Goal: Feedback & Contribution: Submit feedback/report problem

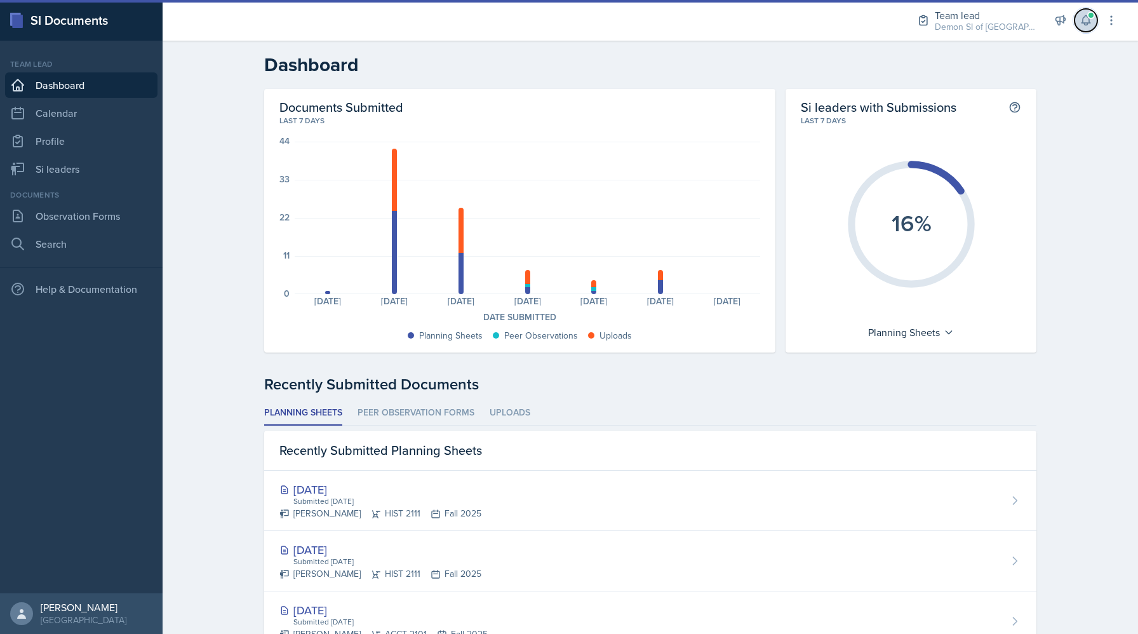
click at [1081, 22] on icon at bounding box center [1086, 20] width 13 height 13
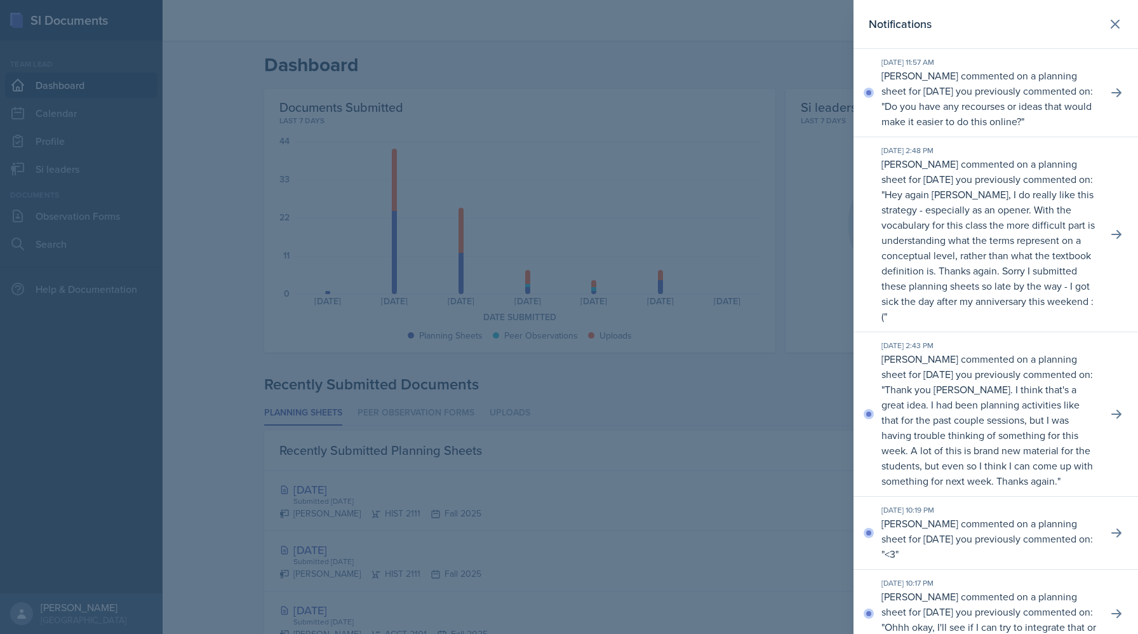
click at [1107, 93] on div "[DATE] 11:57 AM [PERSON_NAME] commented on a planning sheet for [DATE] you prev…" at bounding box center [996, 93] width 285 height 88
click at [1114, 94] on icon at bounding box center [1116, 92] width 13 height 13
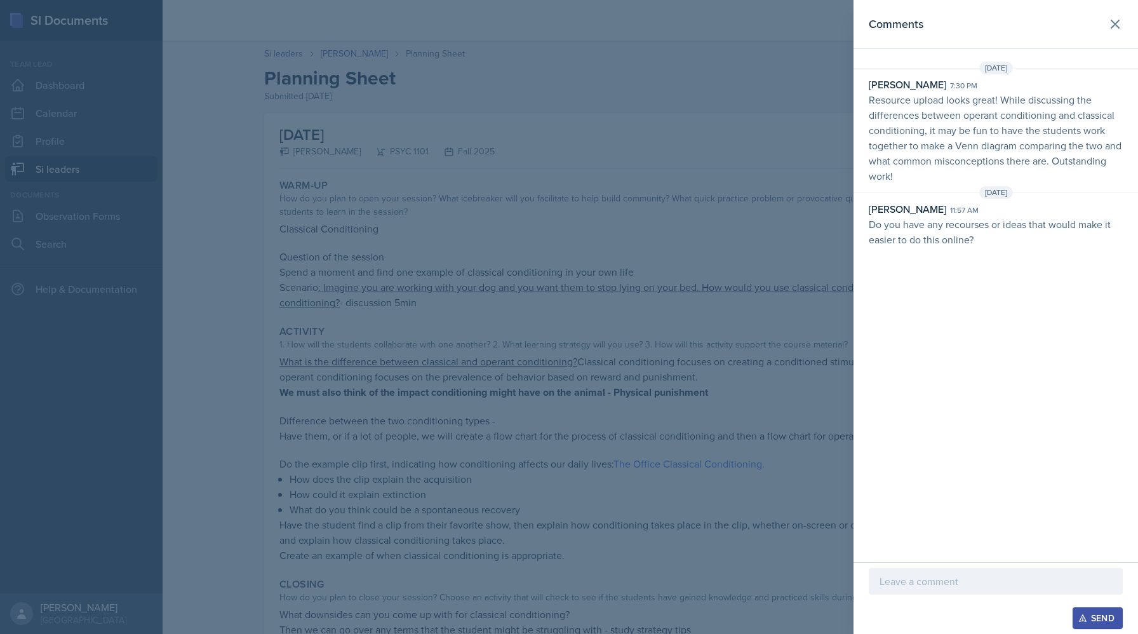
click at [553, 314] on div at bounding box center [569, 317] width 1138 height 634
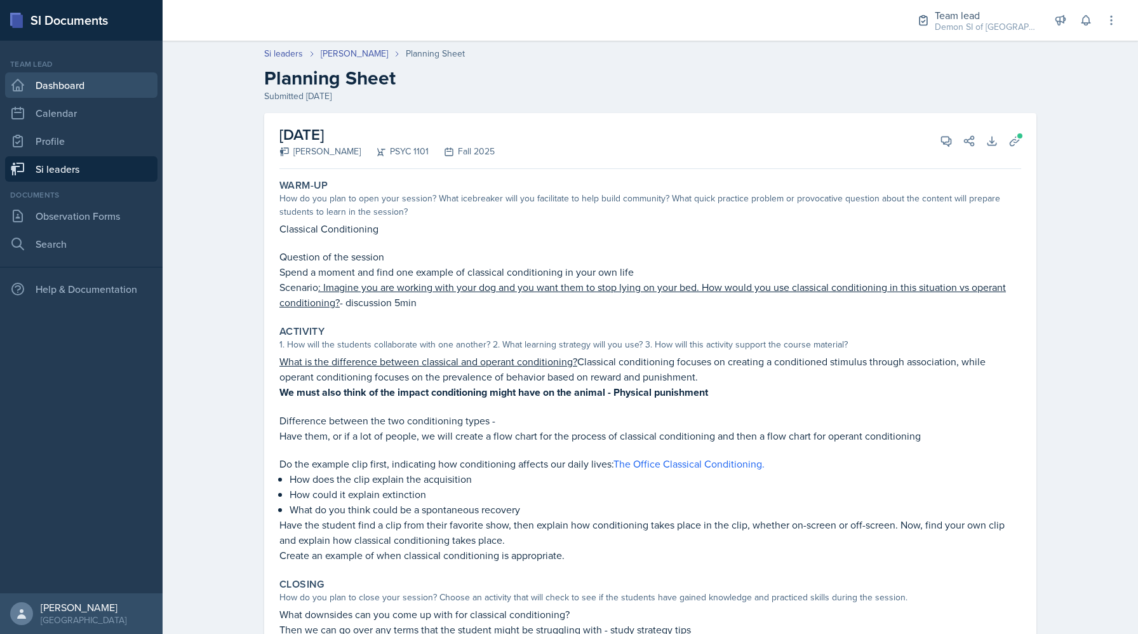
click at [70, 89] on link "Dashboard" at bounding box center [81, 84] width 152 height 25
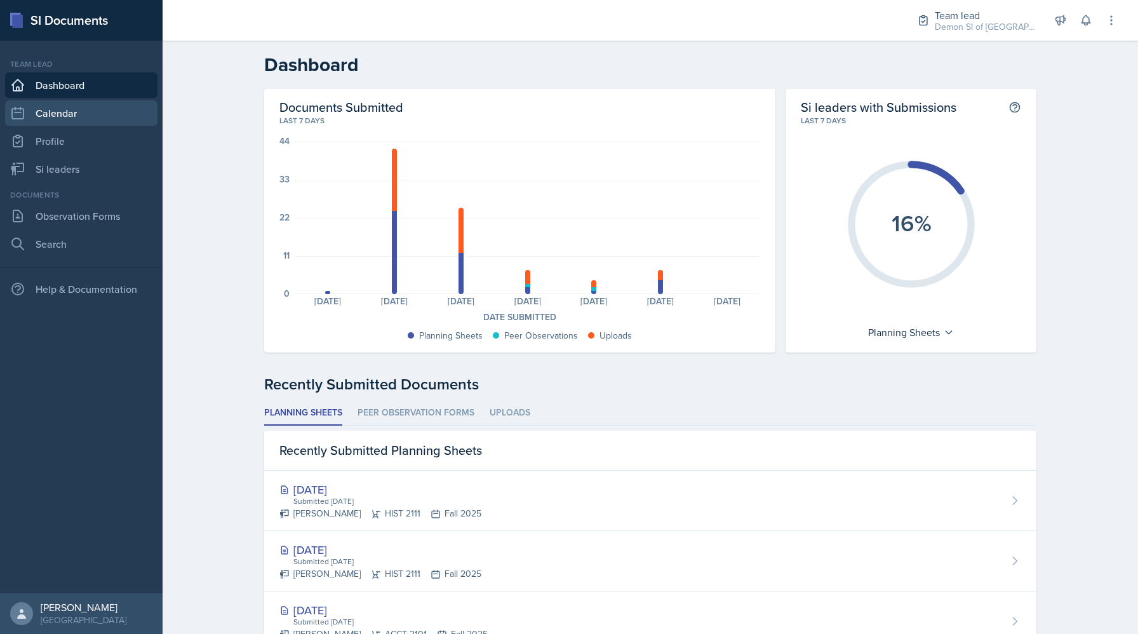
click at [77, 111] on link "Calendar" at bounding box center [81, 112] width 152 height 25
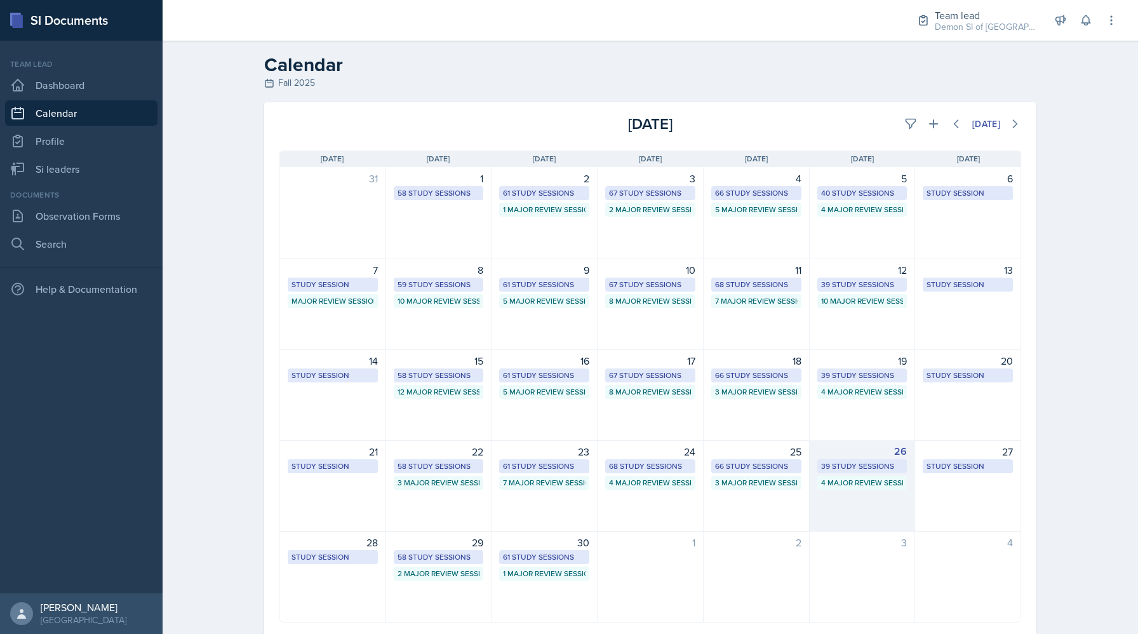
click at [873, 462] on div "39 Study Sessions" at bounding box center [862, 466] width 83 height 11
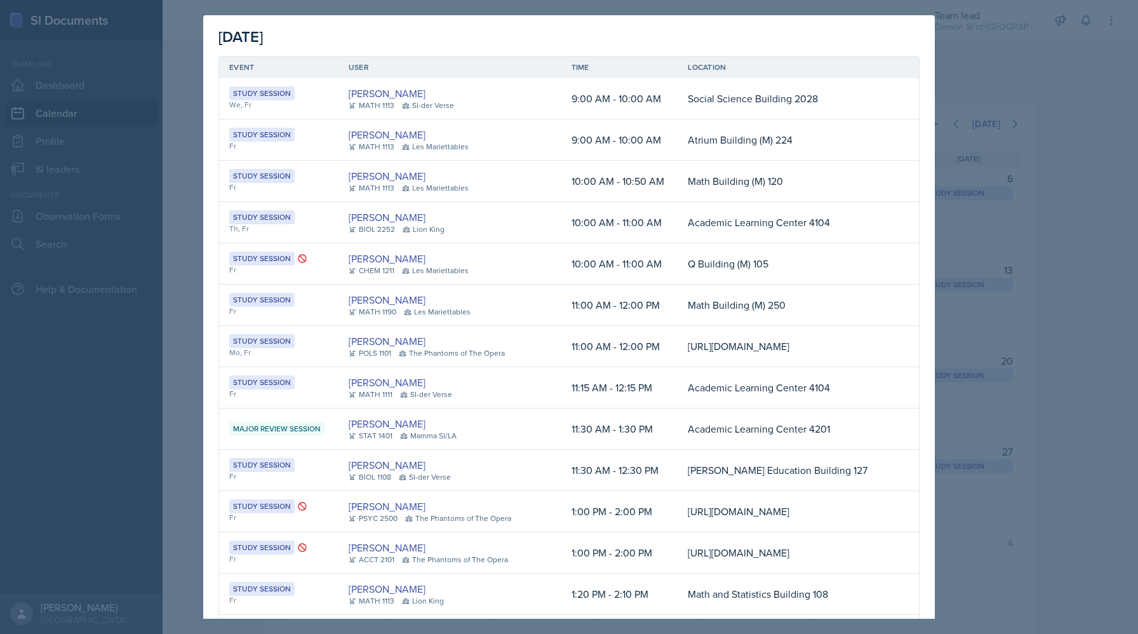
click at [175, 201] on div at bounding box center [569, 317] width 1138 height 634
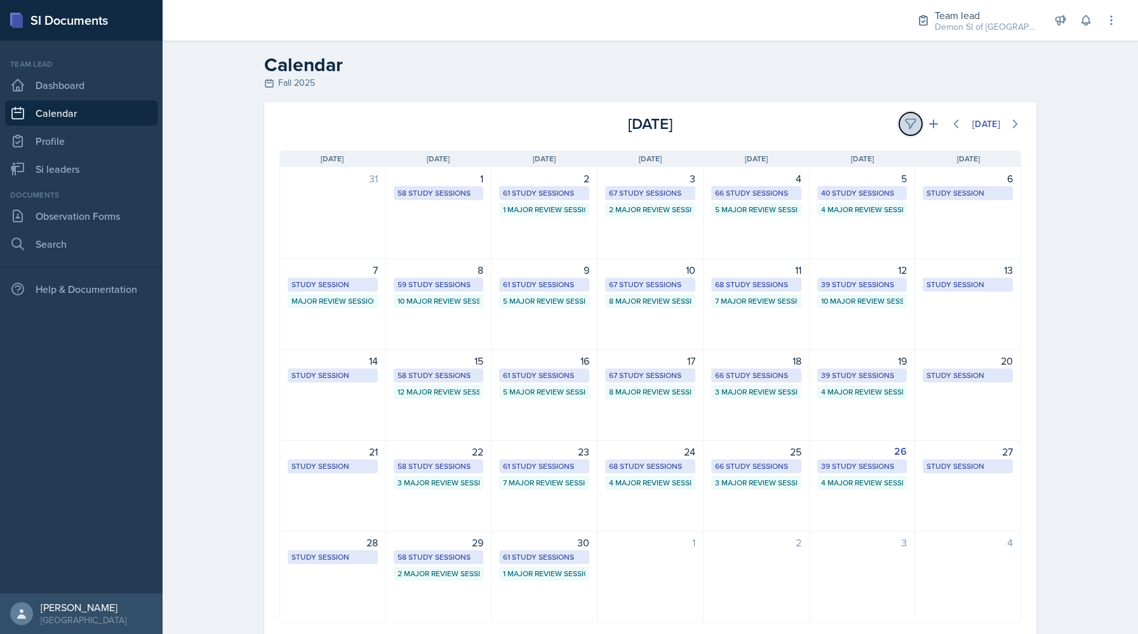
click at [907, 122] on icon at bounding box center [911, 124] width 13 height 13
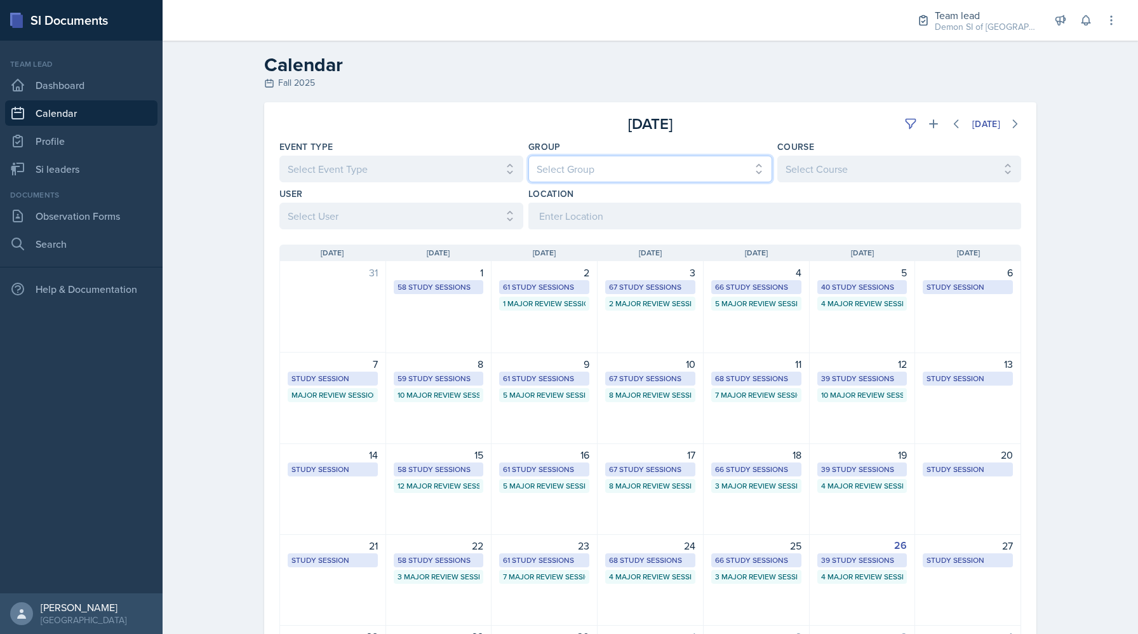
click at [569, 177] on select "Select Group All Demon SI of [GEOGRAPHIC_DATA] Les Mariettables Lion King Mamma…" at bounding box center [651, 169] width 244 height 27
select select "e892a4c8-123a-40ec-8aa5-ee50854cd130"
click at [529, 156] on select "Select Group All Demon SI of [GEOGRAPHIC_DATA] Les Mariettables Lion King Mamma…" at bounding box center [651, 169] width 244 height 27
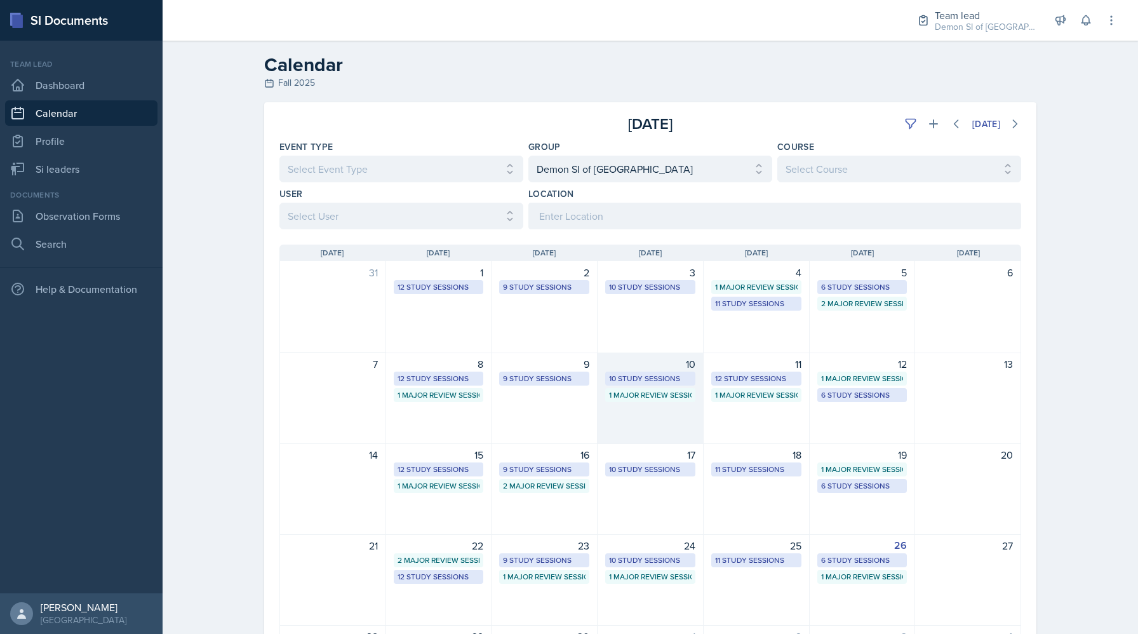
click at [703, 430] on div "10 10 Study Sessions 1 Major Review Session" at bounding box center [651, 398] width 106 height 91
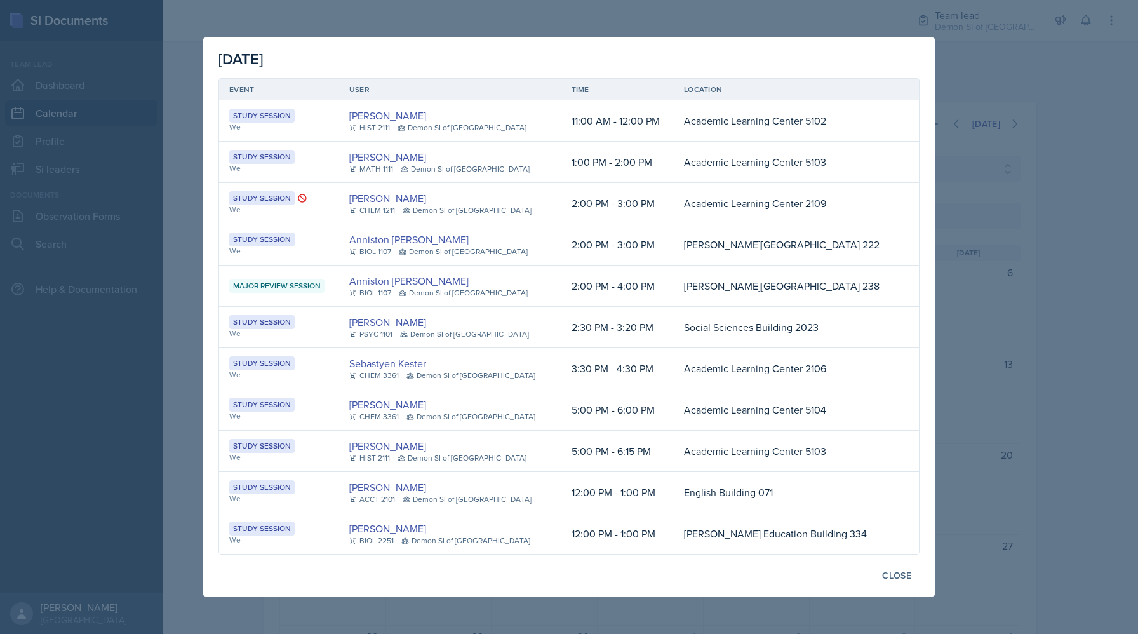
click at [985, 460] on div at bounding box center [569, 317] width 1138 height 634
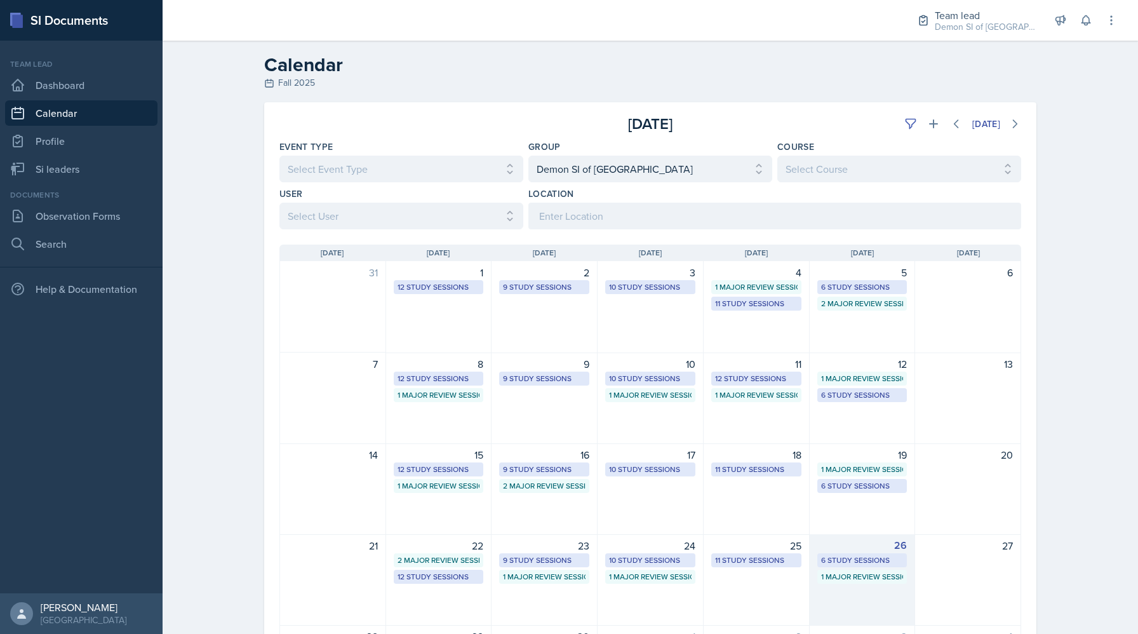
click at [866, 553] on div "6 Study Sessions" at bounding box center [863, 560] width 90 height 14
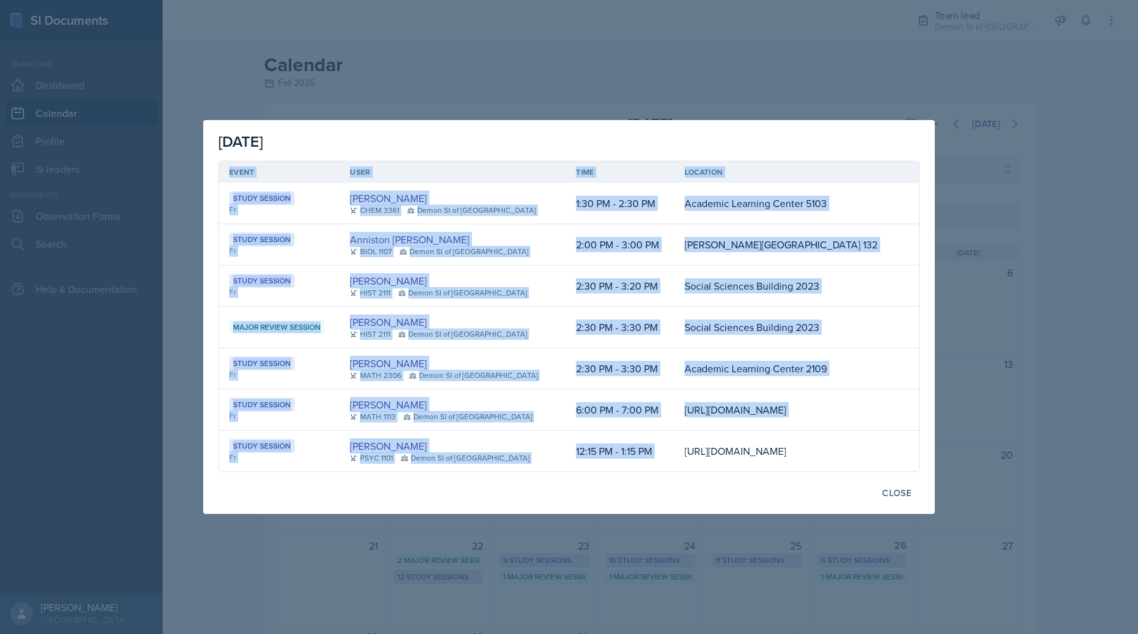
scroll to position [0, 188]
drag, startPoint x: 629, startPoint y: 447, endPoint x: 927, endPoint y: 487, distance: 301.2
click at [927, 488] on div "[DATE] Event User Time Location Study Session Fr [PERSON_NAME] CHEM 3361 Demon …" at bounding box center [569, 317] width 732 height 394
copy table "Event User Time Location Study Session Fr [PERSON_NAME] CHEM 3361 Demon SI of […"
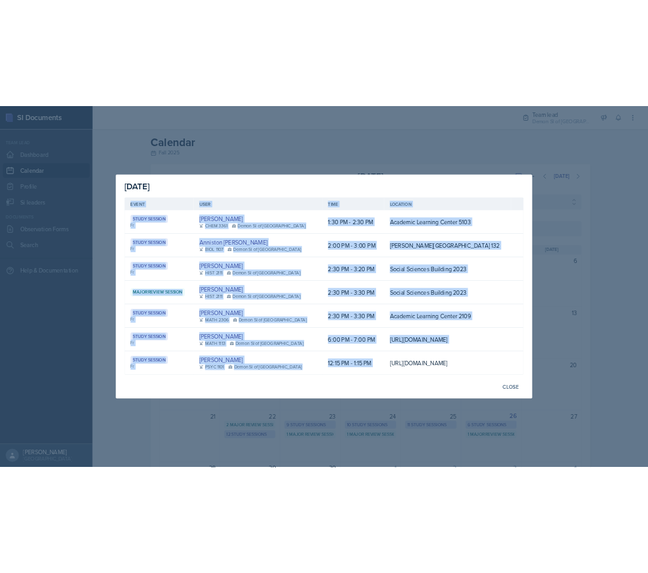
scroll to position [0, 0]
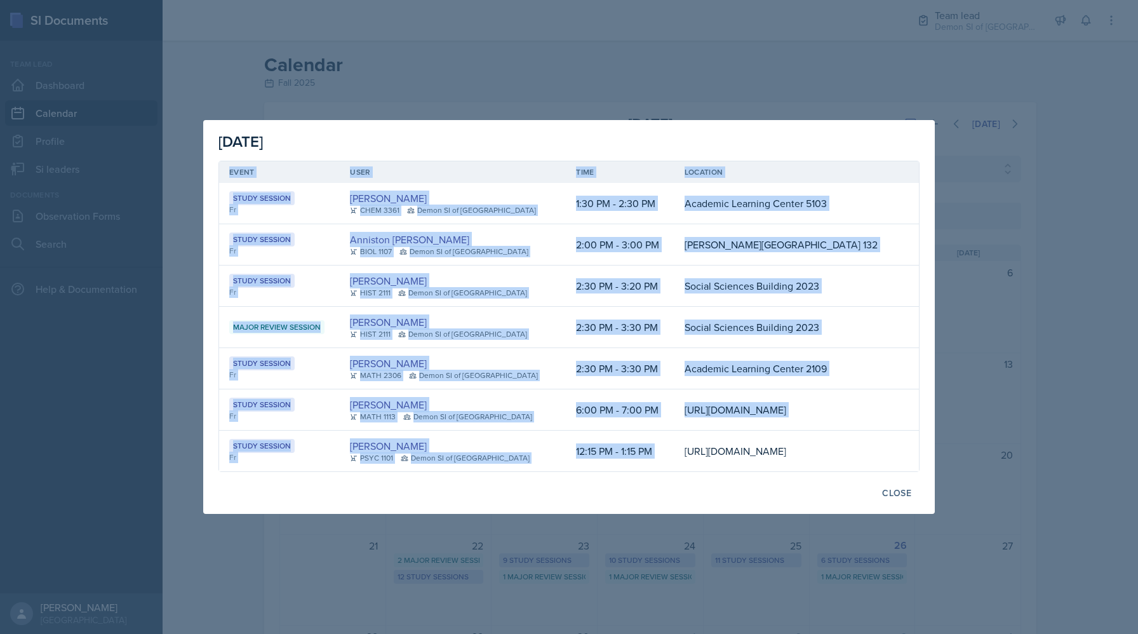
copy table "Event User Time Location Study Session Fr [PERSON_NAME] CHEM 3361 Demon SI of […"
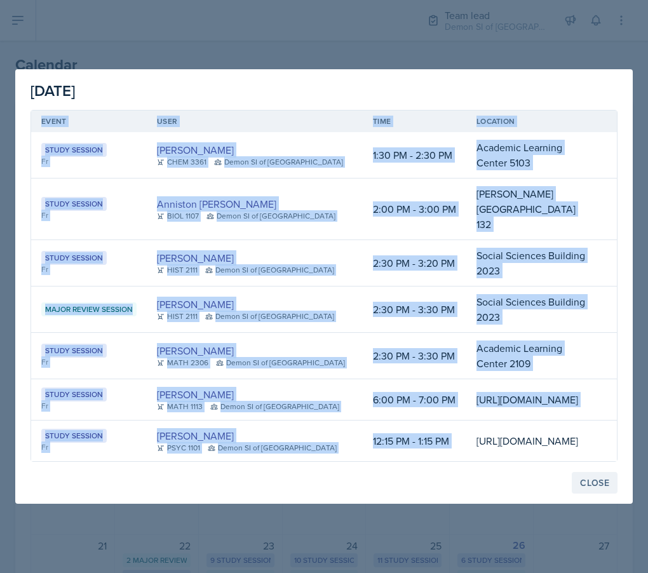
click at [596, 488] on div "Close" at bounding box center [594, 483] width 29 height 10
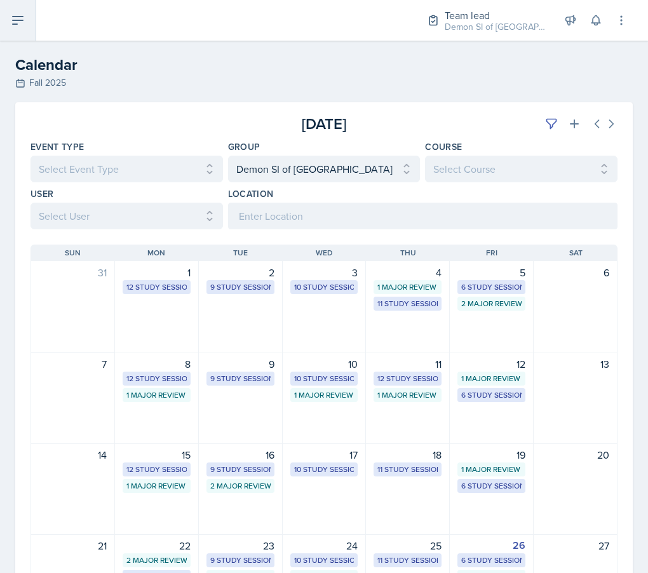
click at [24, 20] on icon at bounding box center [17, 20] width 15 height 15
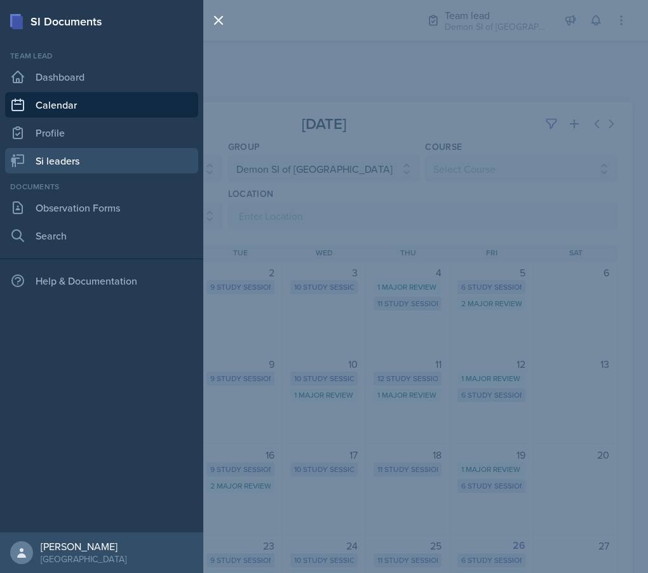
click at [66, 163] on link "Si leaders" at bounding box center [101, 160] width 193 height 25
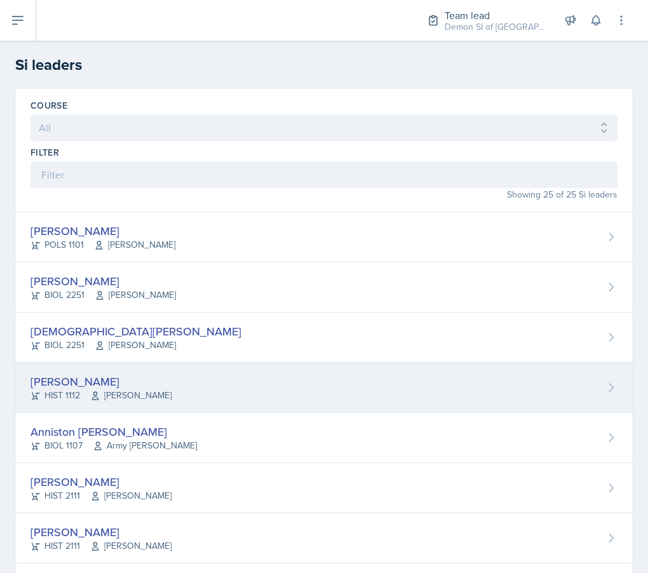
scroll to position [9, 0]
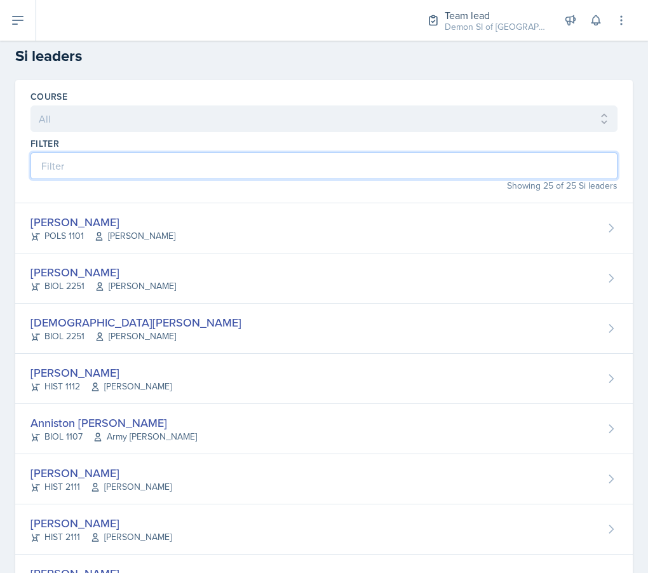
click at [149, 163] on input at bounding box center [323, 165] width 587 height 27
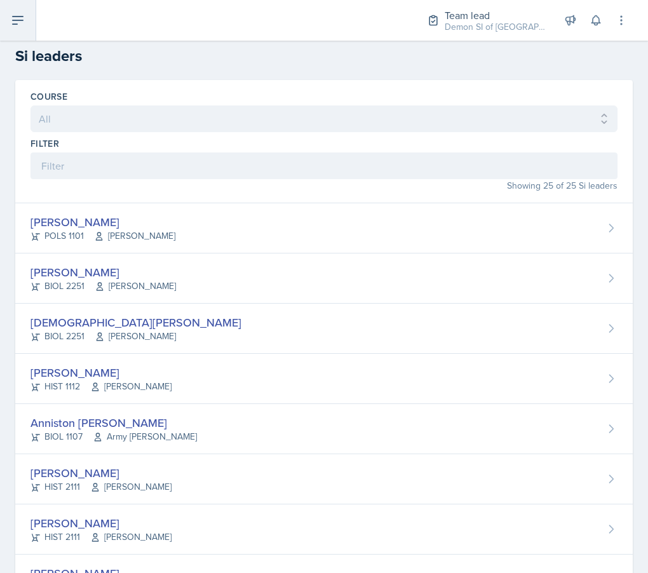
click at [15, 13] on icon at bounding box center [17, 20] width 15 height 15
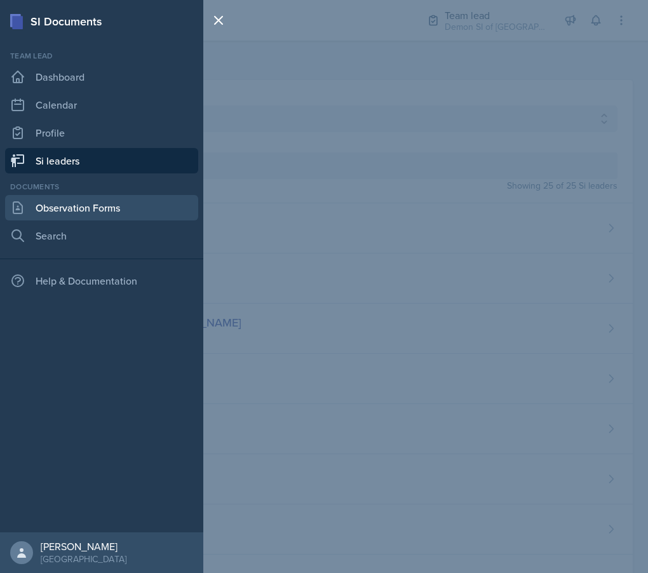
click at [86, 199] on link "Observation Forms" at bounding box center [101, 207] width 193 height 25
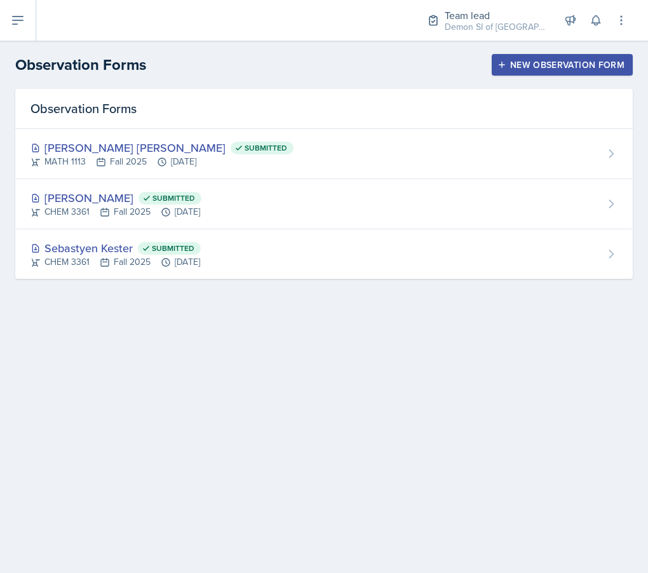
click at [581, 64] on div "New Observation Form" at bounding box center [562, 65] width 125 height 10
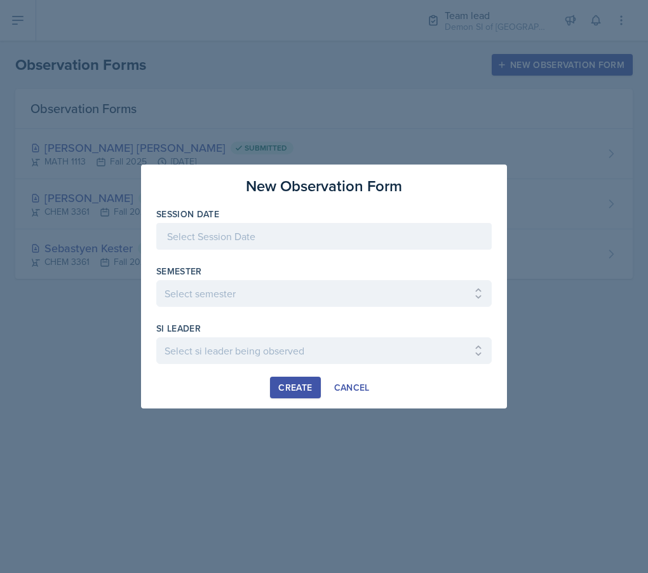
click at [347, 231] on div at bounding box center [323, 236] width 335 height 27
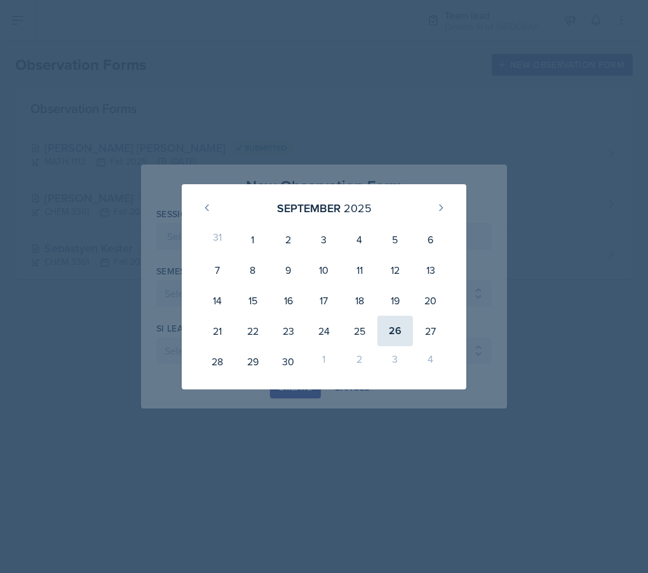
click at [392, 328] on div "26" at bounding box center [395, 331] width 36 height 30
type input "[DATE]"
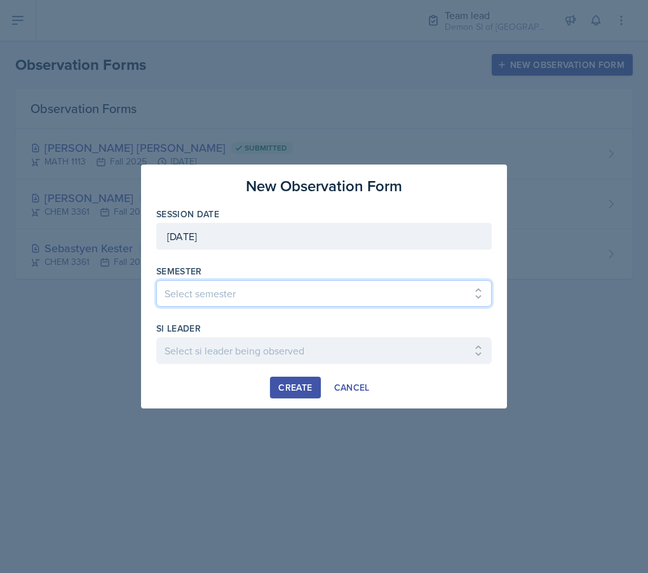
click at [295, 288] on select "Select semester All Spring 2021 Summer 2021 Spring 2022 Fall 2020 Fall 2021 Fal…" at bounding box center [323, 293] width 335 height 27
select select "2bed604d-1099-4043-b1bc-2365e8740244"
click at [156, 280] on select "Select semester All Spring 2021 Summer 2021 Spring 2022 Fall 2020 Fall 2021 Fal…" at bounding box center [323, 293] width 335 height 27
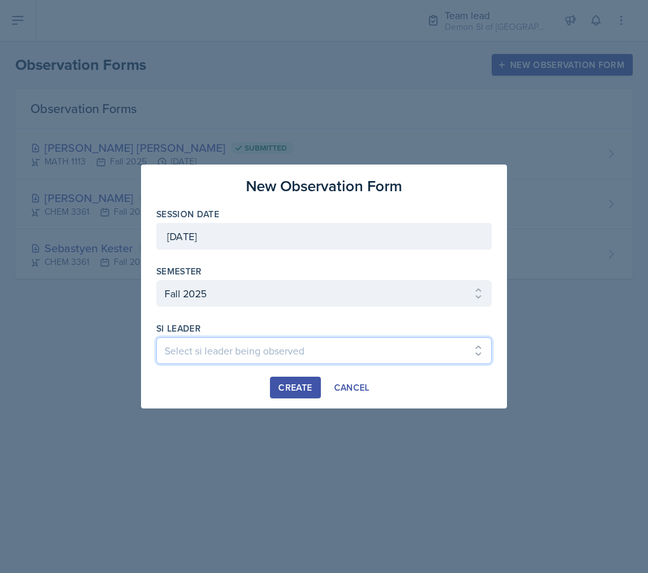
click at [243, 349] on select "Select si leader being observed [PERSON_NAME] / MATH 1190 / Les Mariettables [P…" at bounding box center [323, 350] width 335 height 27
select select "66c01a4d-23e0-4b9b-98fa-4206cc654f65"
click at [156, 337] on select "Select si leader being observed [PERSON_NAME] / MATH 1190 / Les Mariettables [P…" at bounding box center [323, 350] width 335 height 27
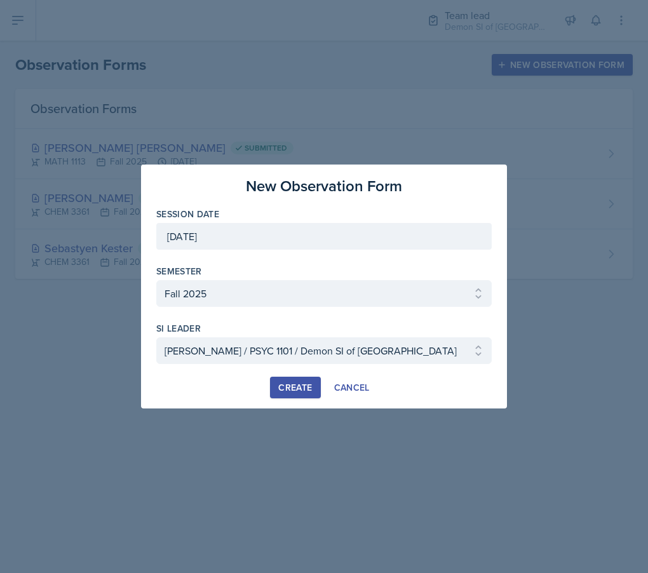
click at [294, 399] on div "New Observation Form Session Date [DATE] [DATE] 31 1 2 3 4 5 6 7 8 9 10 11 12 1…" at bounding box center [324, 287] width 366 height 244
click at [297, 386] on div "Create" at bounding box center [295, 387] width 34 height 10
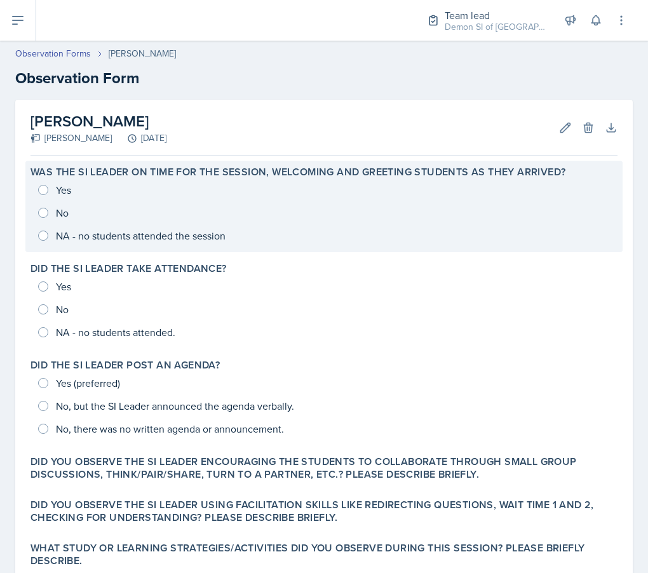
click at [104, 185] on div "Yes No NA - no students attended the session" at bounding box center [323, 212] width 587 height 69
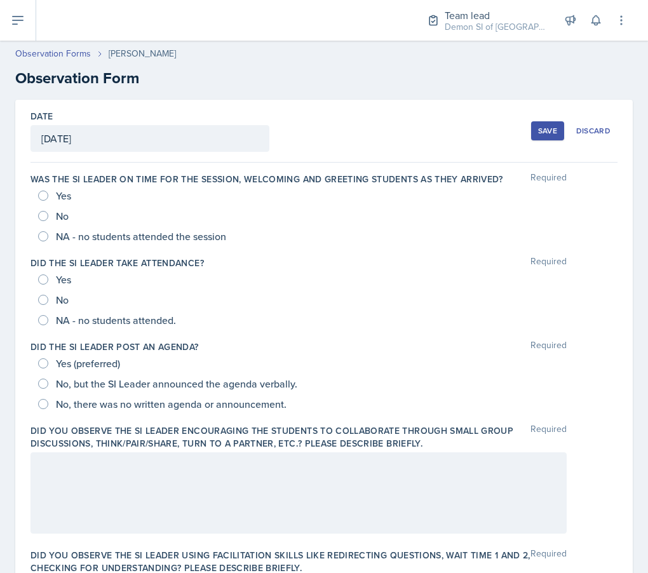
click at [60, 195] on span "Yes" at bounding box center [63, 195] width 15 height 13
click at [48, 195] on input "Yes" at bounding box center [43, 196] width 10 height 10
radio input "true"
click at [57, 280] on span "Yes" at bounding box center [63, 279] width 15 height 13
click at [48, 280] on input "Yes" at bounding box center [43, 279] width 10 height 10
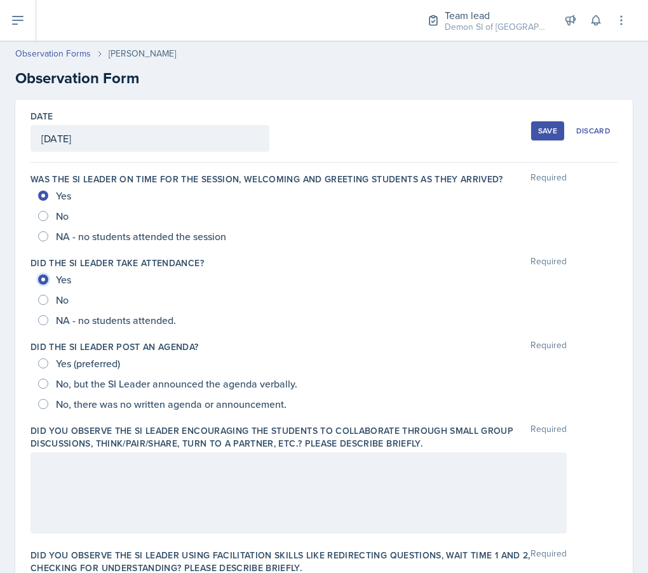
radio input "true"
click at [103, 368] on span "Yes (preferred)" at bounding box center [88, 363] width 64 height 13
click at [48, 368] on input "Yes (preferred)" at bounding box center [43, 363] width 10 height 10
radio input "true"
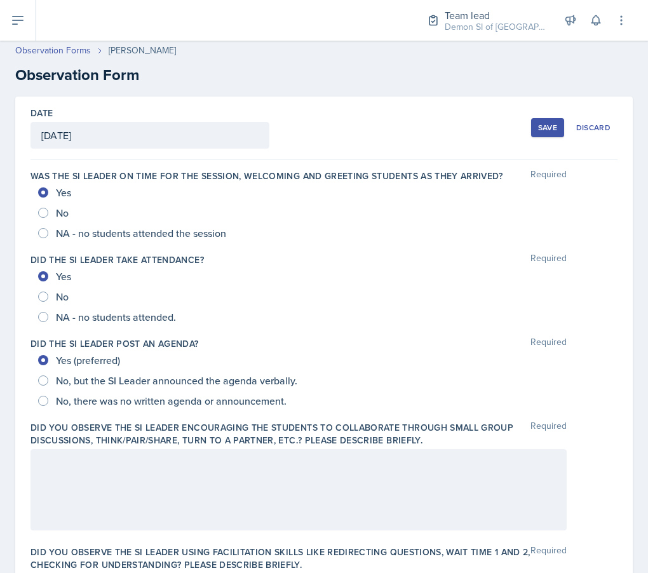
click at [167, 316] on span "NA - no students attended." at bounding box center [116, 317] width 120 height 13
click at [48, 316] on input "NA - no students attended." at bounding box center [43, 317] width 10 height 10
radio input "true"
click at [166, 232] on span "NA - no students attended the session" at bounding box center [141, 233] width 170 height 13
click at [48, 232] on input "NA - no students attended the session" at bounding box center [43, 233] width 10 height 10
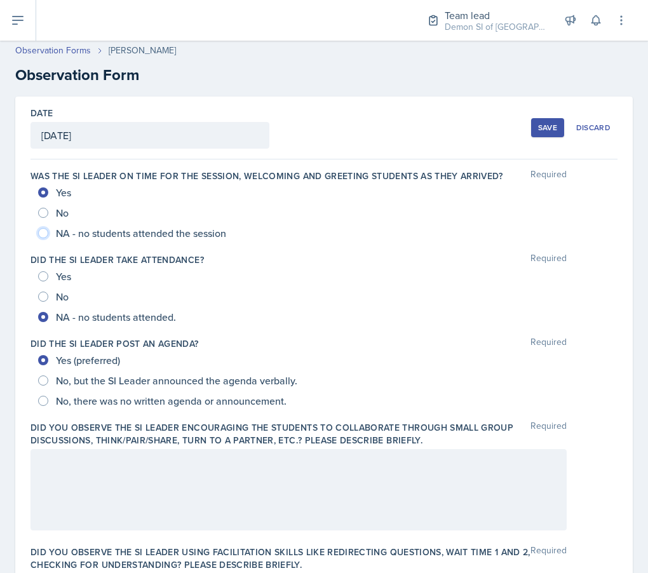
radio input "true"
click at [332, 487] on div at bounding box center [298, 489] width 536 height 81
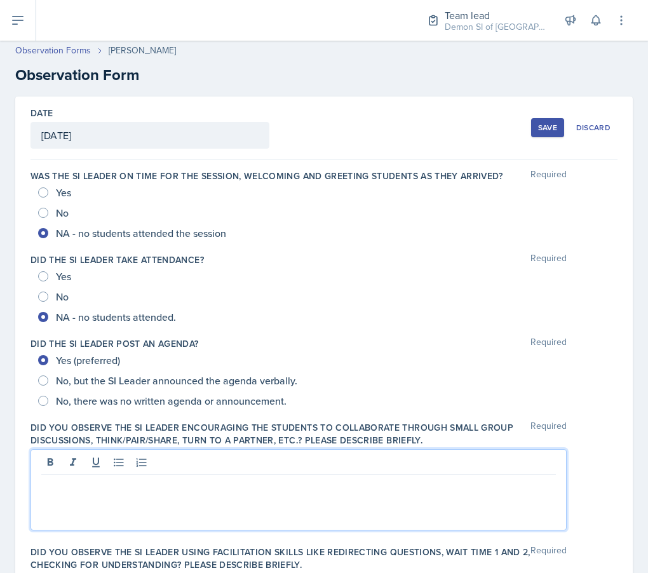
scroll to position [25, 0]
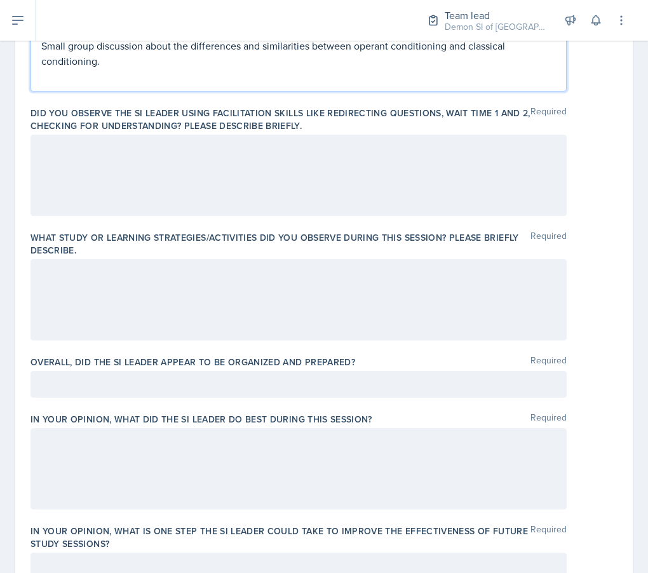
click at [304, 161] on div at bounding box center [298, 175] width 536 height 81
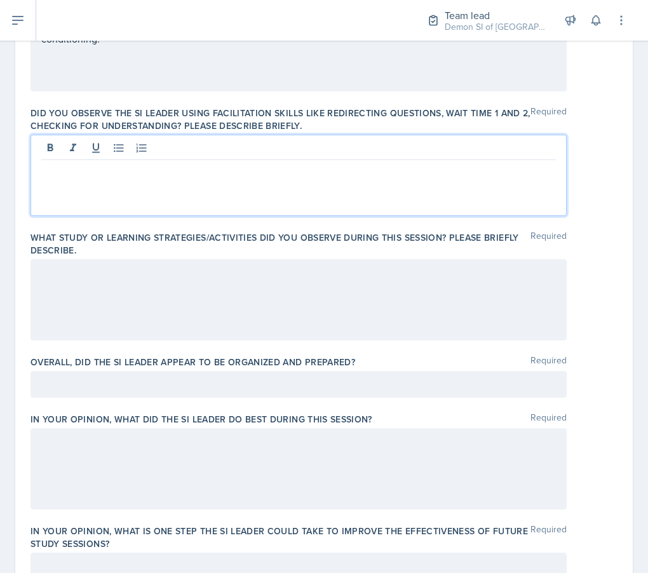
scroll to position [442, 0]
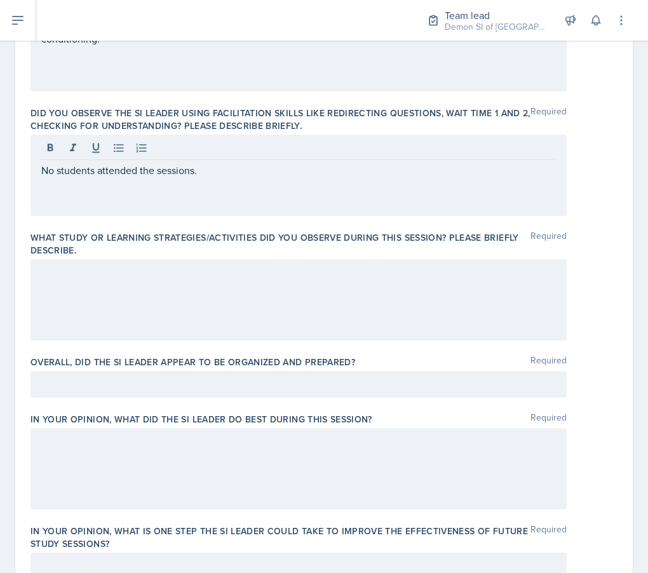
click at [281, 311] on div at bounding box center [298, 299] width 536 height 81
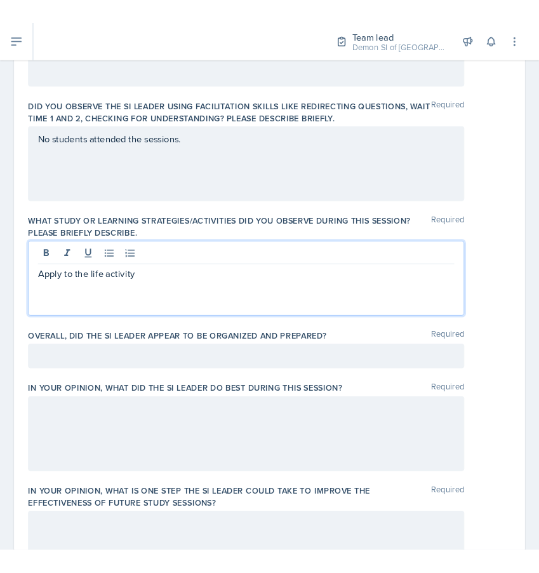
scroll to position [502, 0]
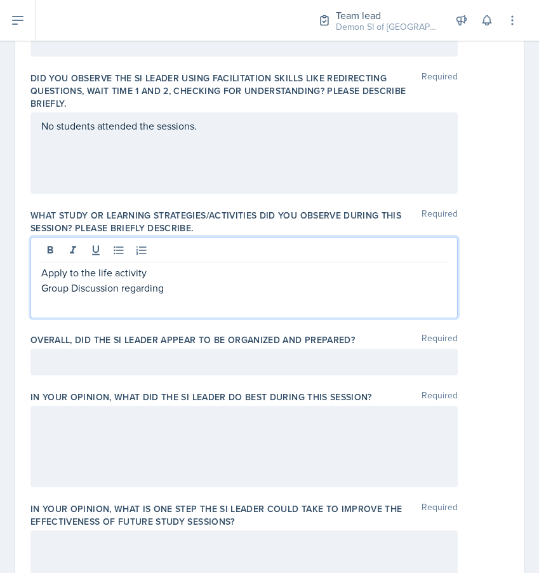
click at [81, 311] on div "Apply to the life activity Group Discussion regarding" at bounding box center [244, 277] width 428 height 81
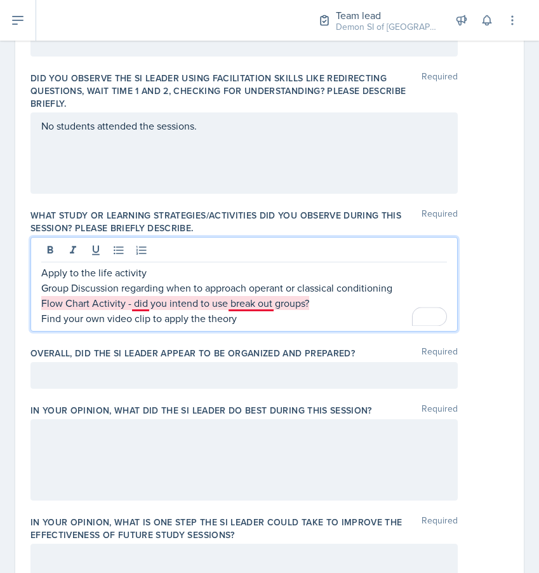
click at [251, 302] on p "Flow Chart Activity - did you intend to use break out groups?" at bounding box center [244, 302] width 406 height 15
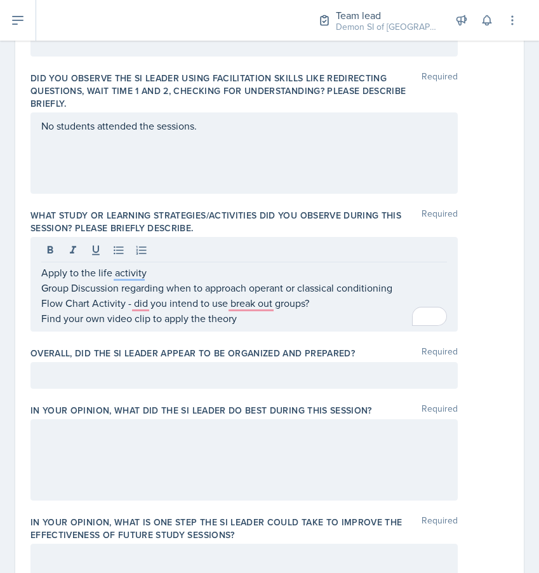
click at [170, 484] on div at bounding box center [244, 459] width 428 height 81
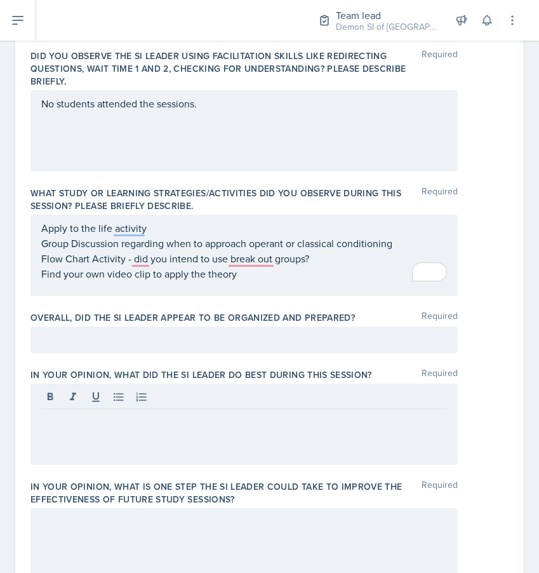
click at [156, 329] on div at bounding box center [244, 340] width 428 height 27
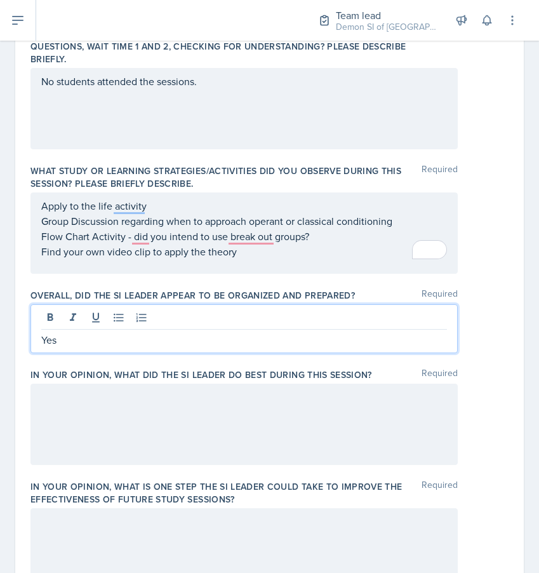
click at [135, 433] on div at bounding box center [244, 424] width 428 height 81
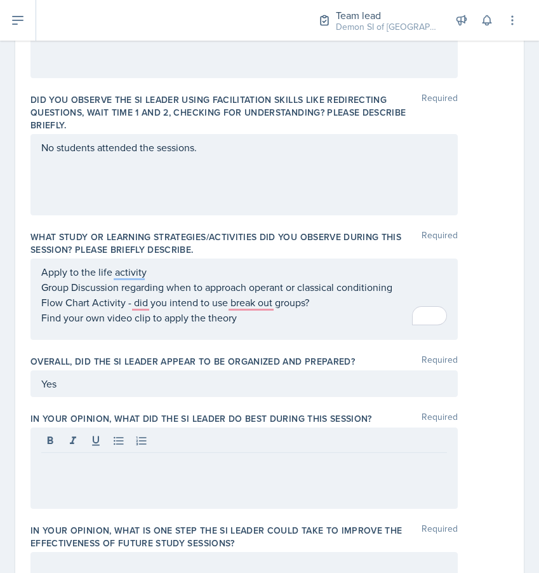
scroll to position [483, 0]
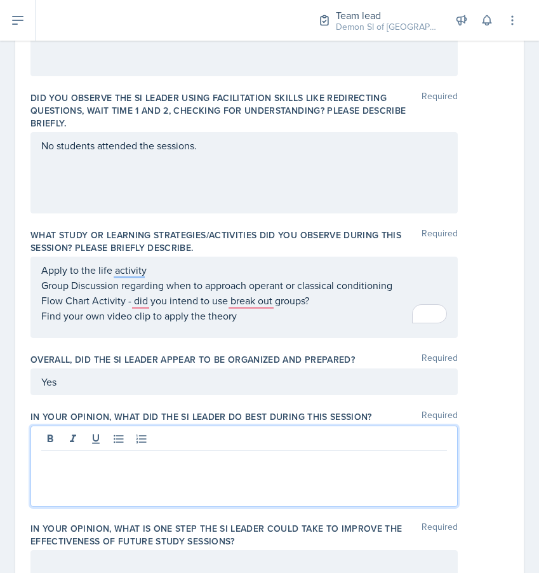
click at [250, 300] on p "Flow Chart Activity - did you intend to use break out groups?" at bounding box center [244, 300] width 406 height 15
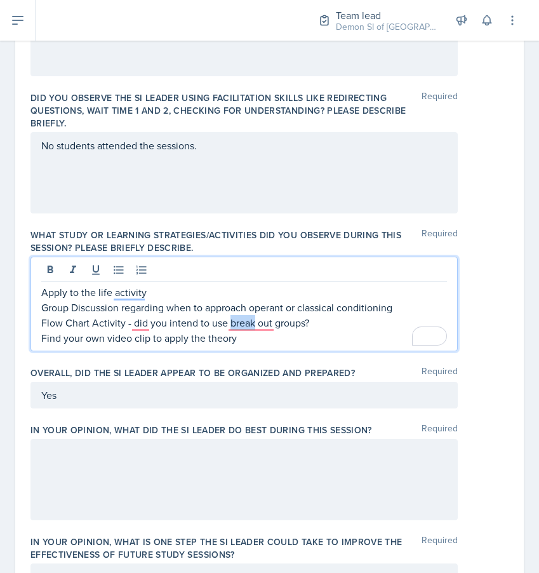
scroll to position [505, 0]
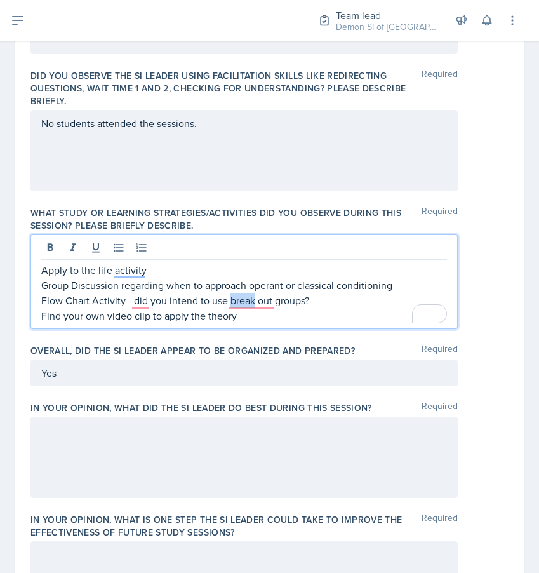
click at [250, 300] on p "Flow Chart Activity - did you intend to use break out groups?" at bounding box center [244, 300] width 406 height 15
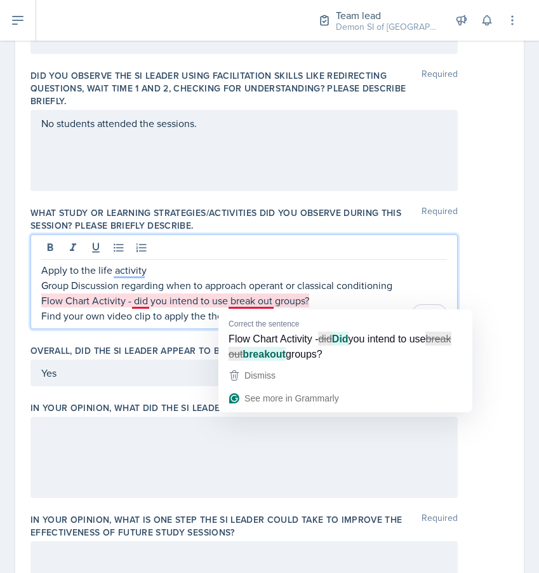
click at [267, 299] on p "Flow Chart Activity - did you intend to use break out groups?" at bounding box center [244, 300] width 406 height 15
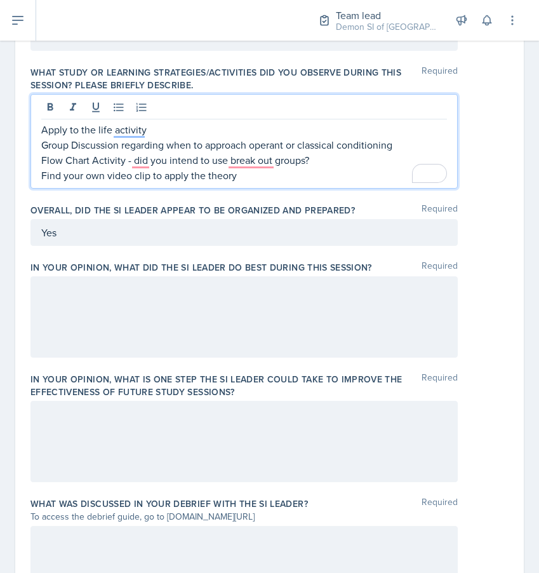
scroll to position [637, 0]
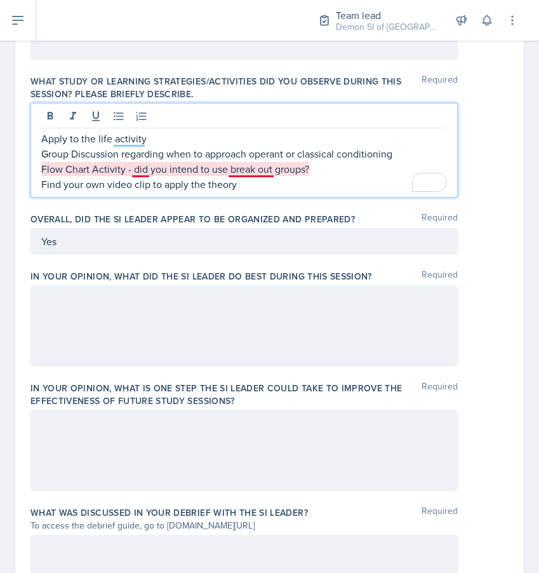
click at [244, 174] on p "Flow Chart Activity - did you intend to use break out groups?" at bounding box center [244, 168] width 406 height 15
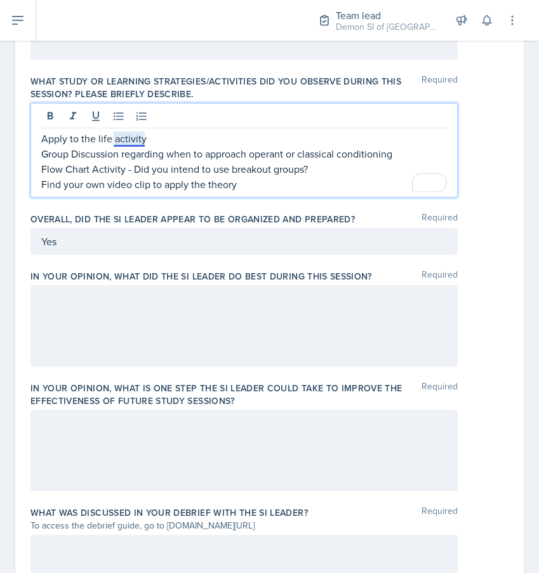
click at [127, 146] on p "Group Discussion regarding when to approach operant or classical conditioning" at bounding box center [244, 153] width 406 height 15
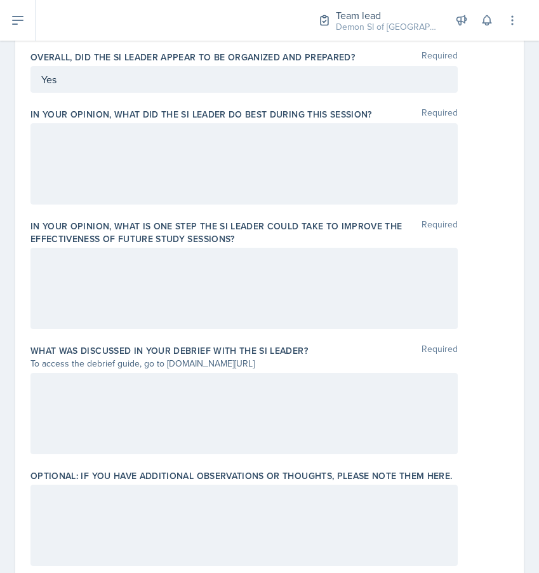
click at [138, 420] on div at bounding box center [244, 413] width 428 height 81
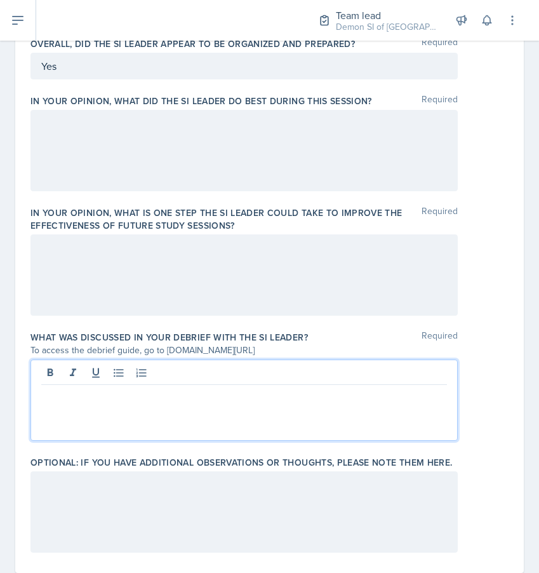
scroll to position [821, 0]
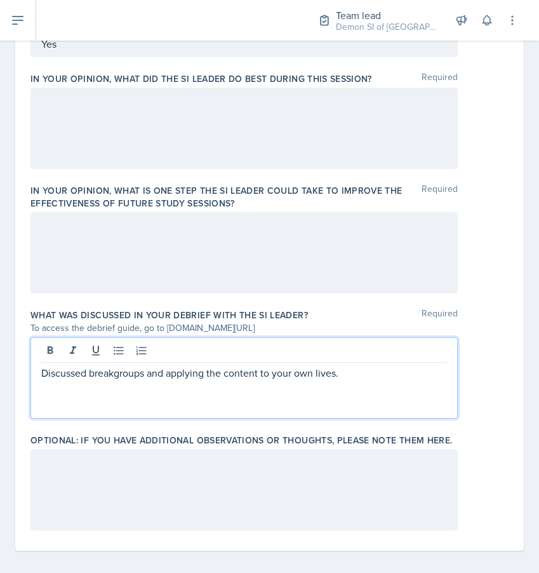
click at [117, 373] on p "Discussed breakgroups and applying the content to your own lives." at bounding box center [244, 372] width 406 height 15
click at [364, 372] on p "Discussed break groups and applying the content to your own lives." at bounding box center [244, 372] width 406 height 15
click at [197, 392] on p "Creative droughts and how to adress them and make the content interesting" at bounding box center [244, 388] width 406 height 15
click at [389, 386] on p "Creative droughts and how to address them and make the content interesting" at bounding box center [244, 388] width 406 height 15
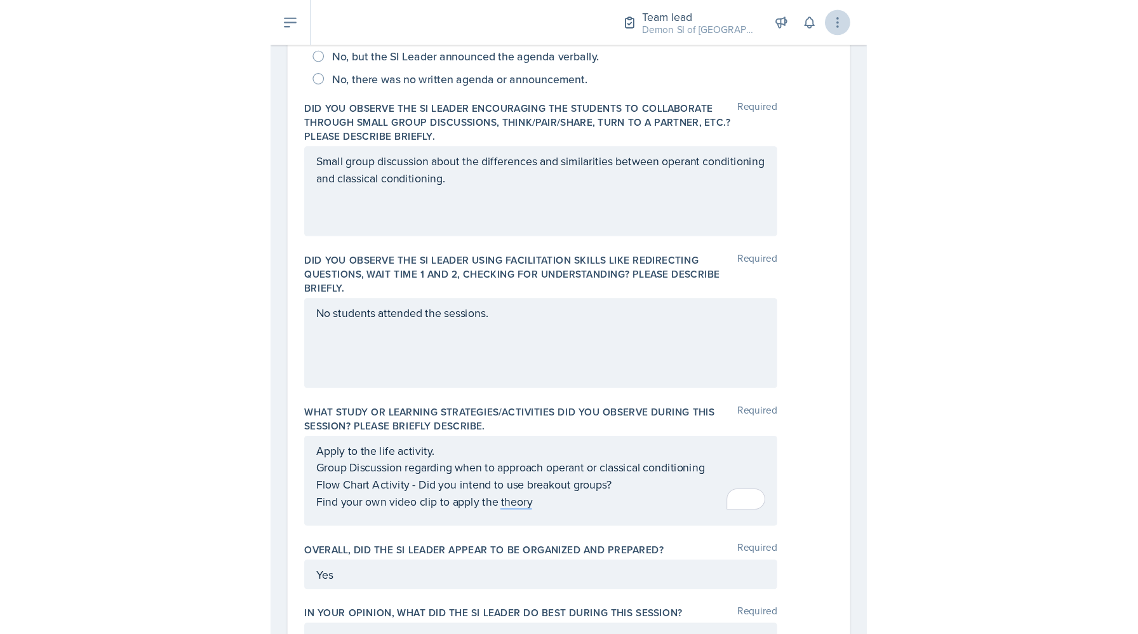
scroll to position [349, 0]
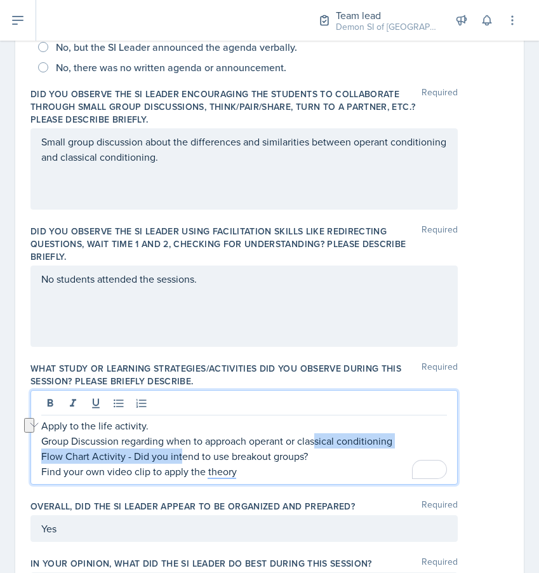
drag, startPoint x: 318, startPoint y: 437, endPoint x: 177, endPoint y: 451, distance: 141.7
click at [177, 452] on p "Flow Chart Activity - Did you intend to use breakout groups?" at bounding box center [244, 455] width 406 height 15
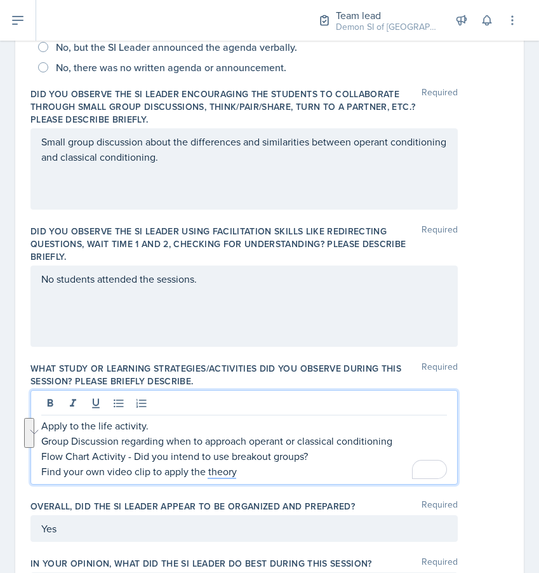
click at [265, 468] on p "Find your own video clip to apply the theory" at bounding box center [244, 471] width 406 height 15
drag, startPoint x: 320, startPoint y: 459, endPoint x: 129, endPoint y: 458, distance: 190.6
click at [129, 458] on p "Flow Chart Activity - Did you intend to use breakout groups?" at bounding box center [244, 455] width 406 height 15
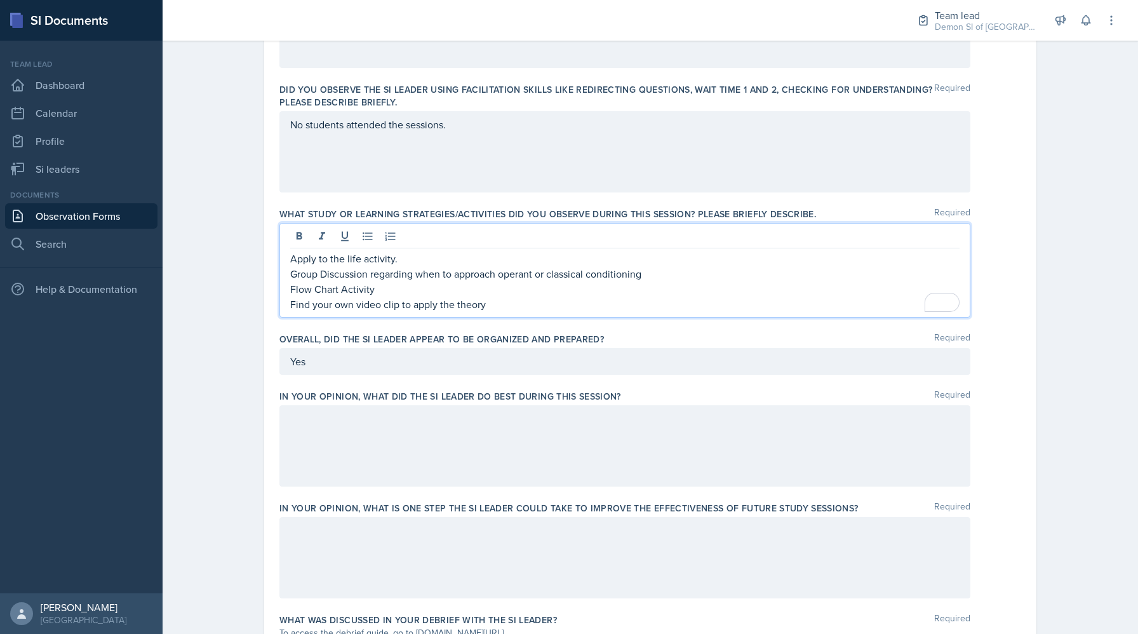
click at [382, 436] on div at bounding box center [625, 445] width 691 height 81
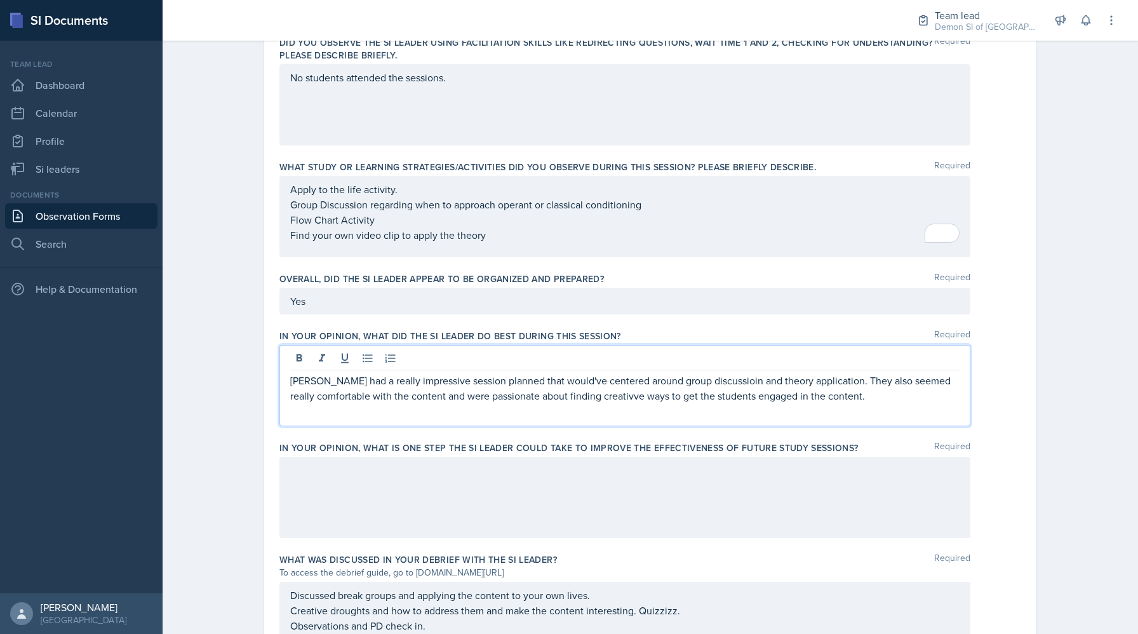
scroll to position [511, 0]
click at [581, 397] on p "[PERSON_NAME] had a really impressive session planned that would've centered ar…" at bounding box center [625, 389] width 670 height 30
click at [703, 383] on p "[PERSON_NAME] had a really impressive session planned that would've centered ar…" at bounding box center [625, 389] width 670 height 30
click at [843, 403] on p "[PERSON_NAME] had a really impressive session planned that would've centered ar…" at bounding box center [625, 389] width 670 height 30
click at [452, 409] on p "[PERSON_NAME] had a really impressive session planned that would've centered ar…" at bounding box center [625, 397] width 670 height 46
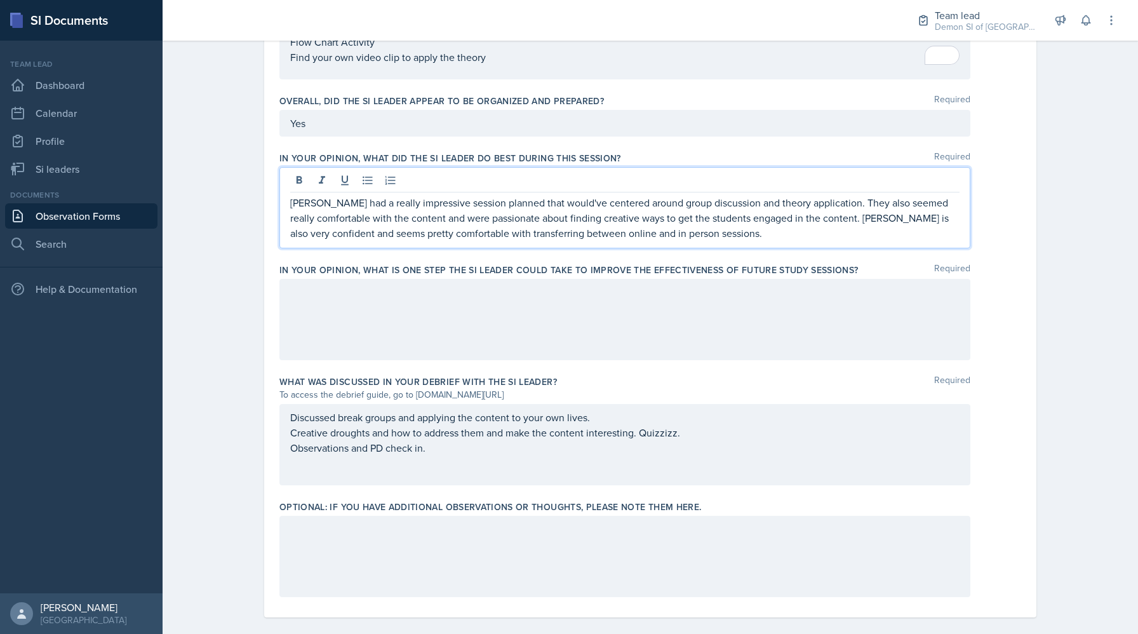
scroll to position [704, 0]
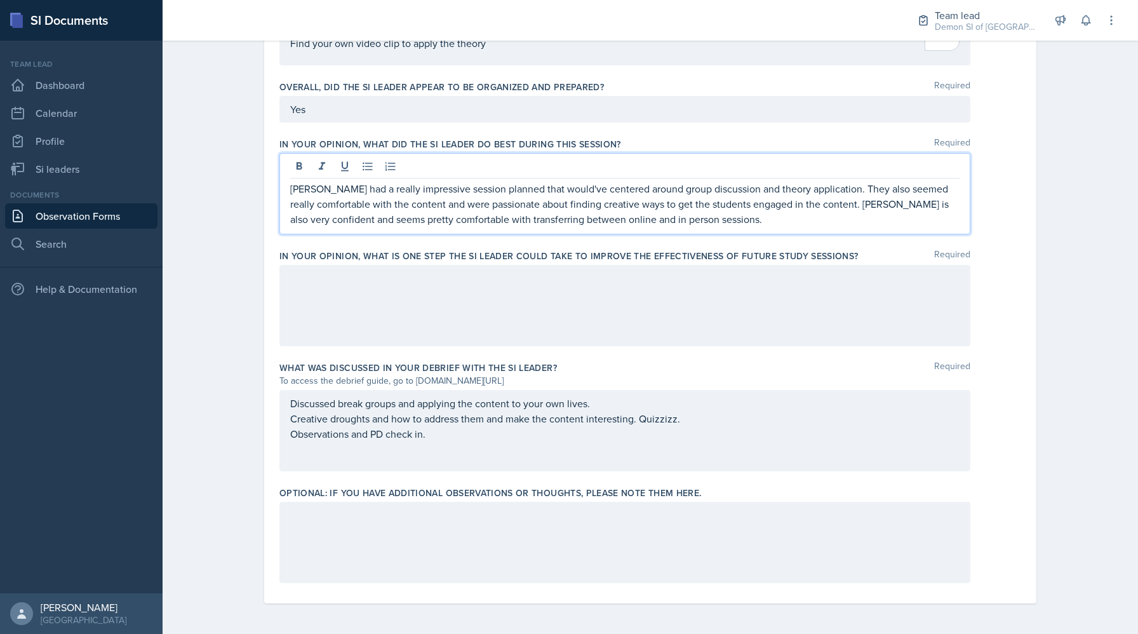
click at [508, 441] on div "Discussed break groups and applying the content to your own lives. Creative dro…" at bounding box center [625, 419] width 670 height 46
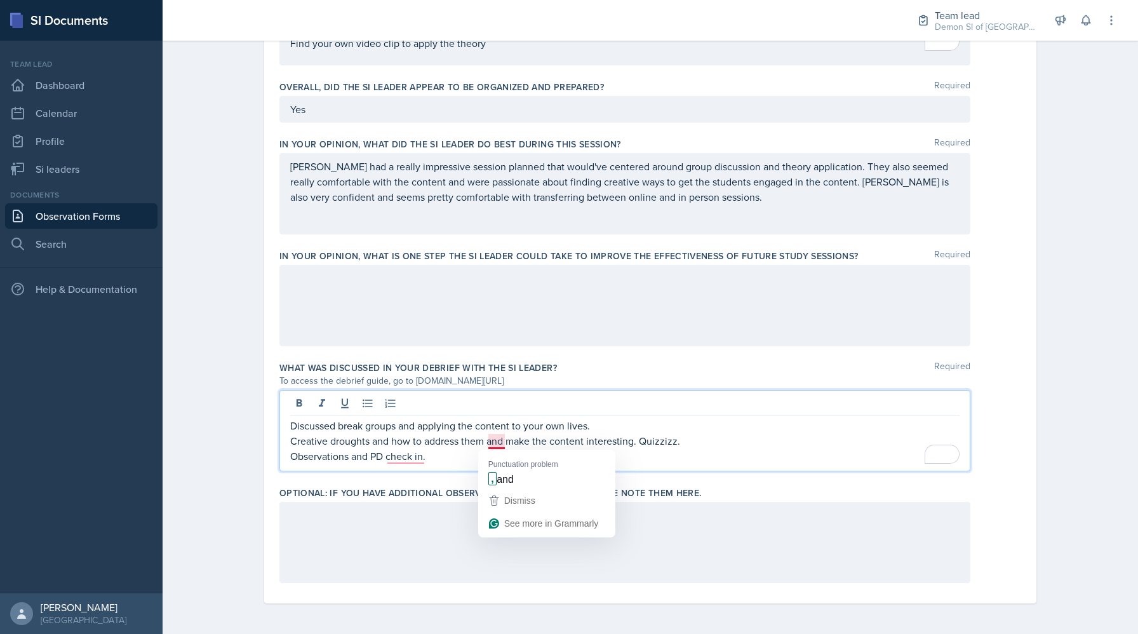
click at [409, 443] on p "Creative droughts and how to address them and make the content interesting. Qui…" at bounding box center [625, 440] width 670 height 15
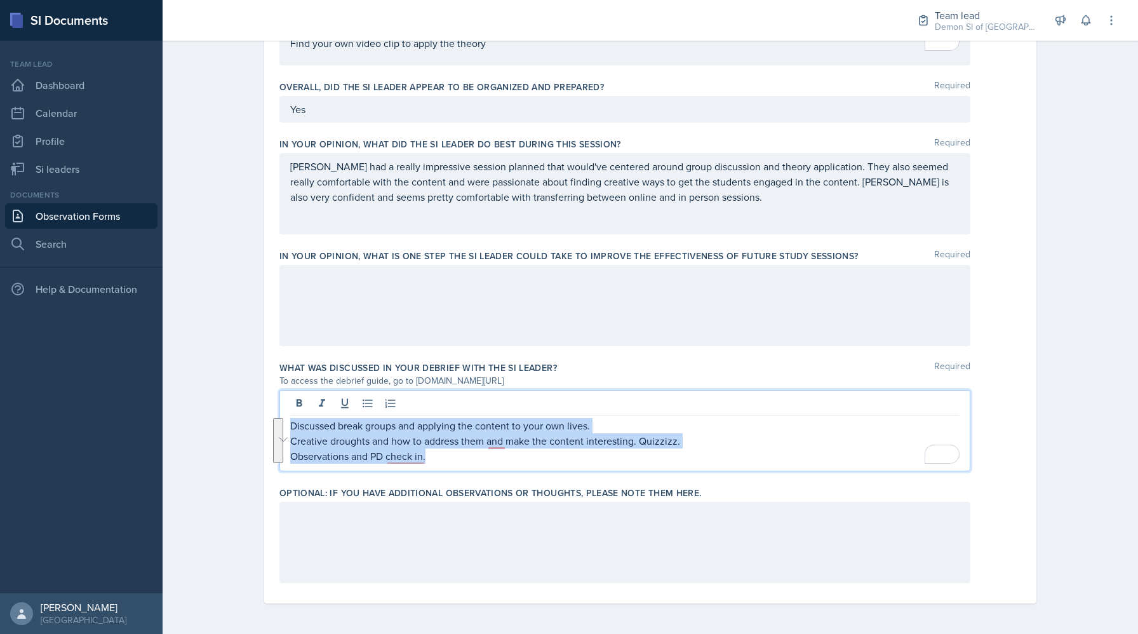
drag, startPoint x: 426, startPoint y: 459, endPoint x: 261, endPoint y: 424, distance: 168.2
click at [261, 424] on div "Date [DATE] [DATE] 31 1 2 3 4 5 6 7 8 9 10 11 12 13 14 15 16 17 18 19 20 21 22 …" at bounding box center [650, 14] width 813 height 1239
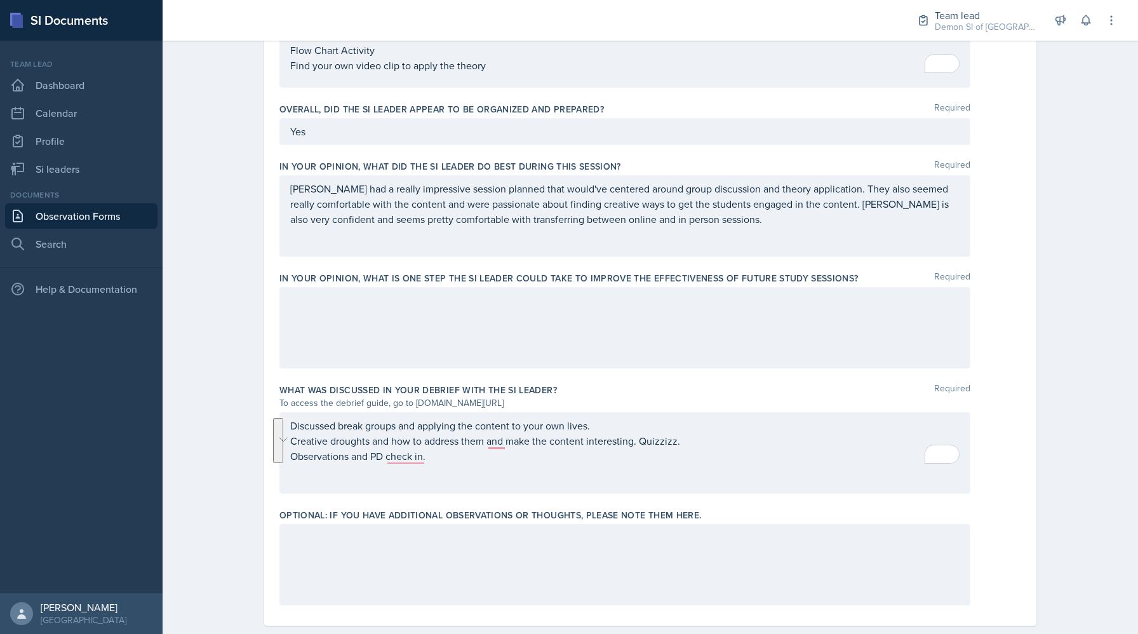
click at [401, 467] on div "Discussed break groups and applying the content to your own lives. Creative dro…" at bounding box center [625, 452] width 691 height 81
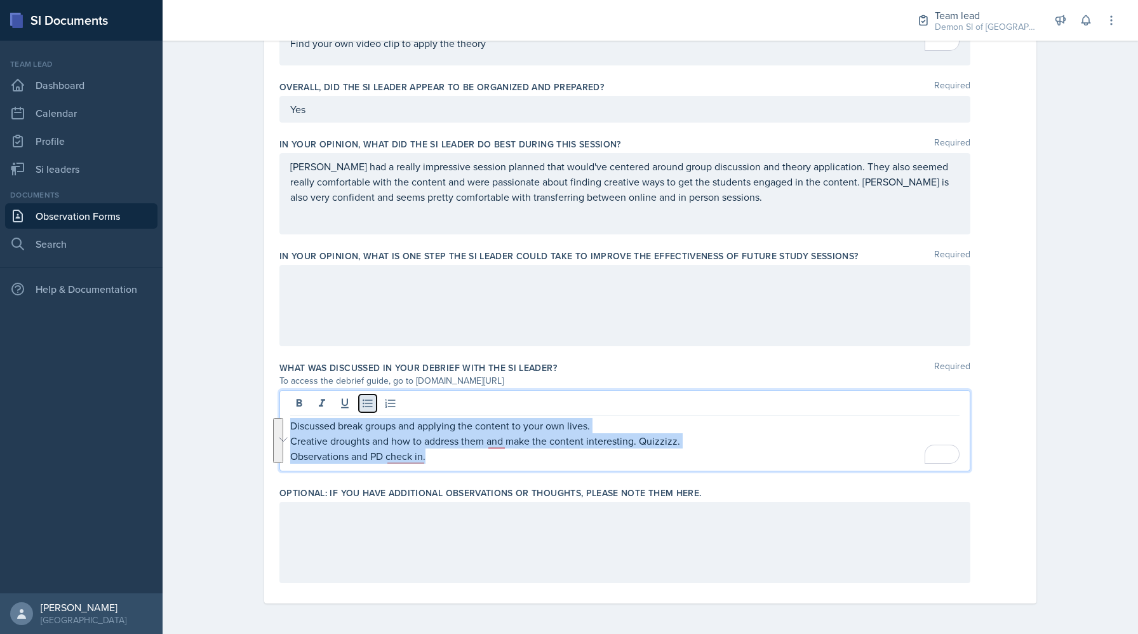
click at [374, 401] on button at bounding box center [368, 403] width 18 height 18
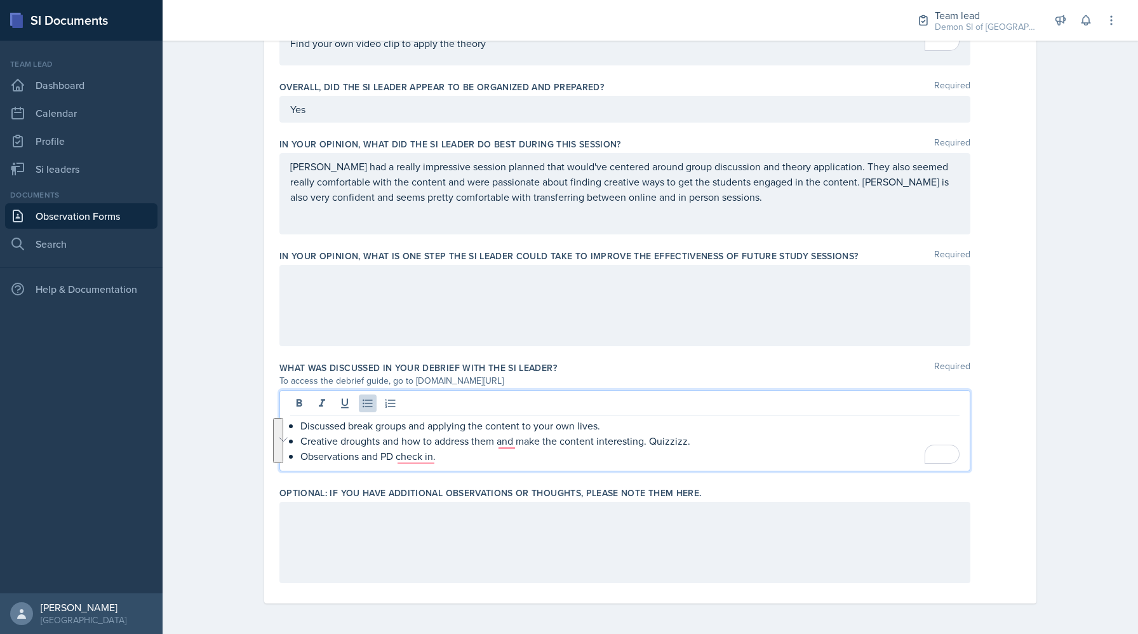
click at [452, 456] on p "Observations and PD check in." at bounding box center [629, 455] width 659 height 15
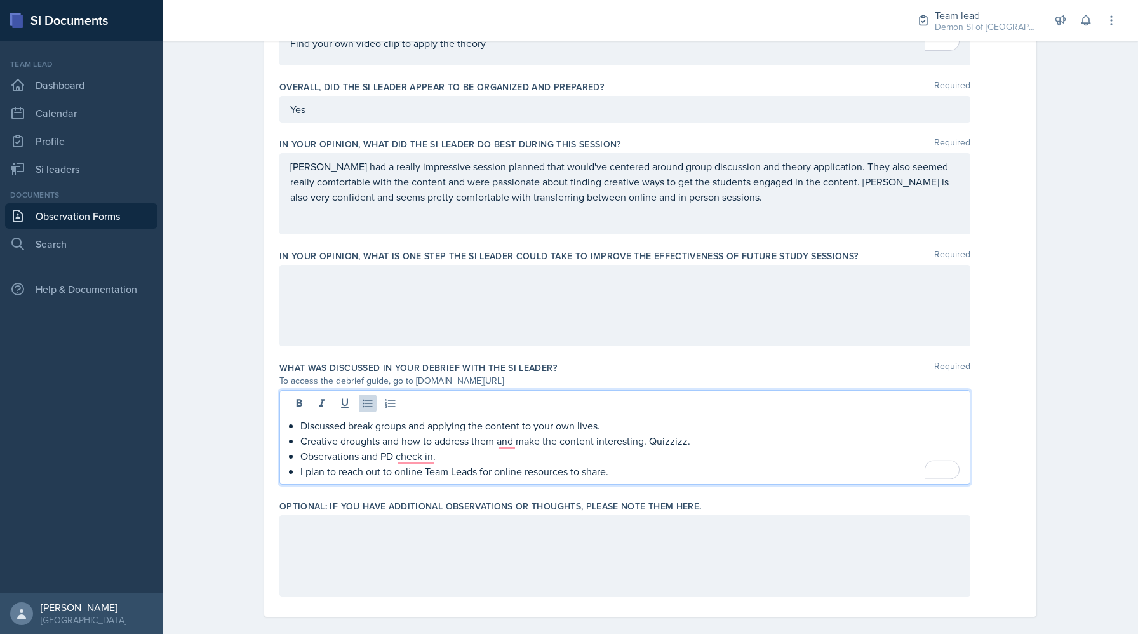
click at [427, 446] on p "Creative droughts and how to address them and make the content interesting. Qui…" at bounding box center [629, 440] width 659 height 15
click at [421, 452] on p "Observations and PD check in." at bounding box center [629, 455] width 659 height 15
click at [505, 446] on p "Creative droughts and how to address them and make the content interesting. Qui…" at bounding box center [629, 440] width 659 height 15
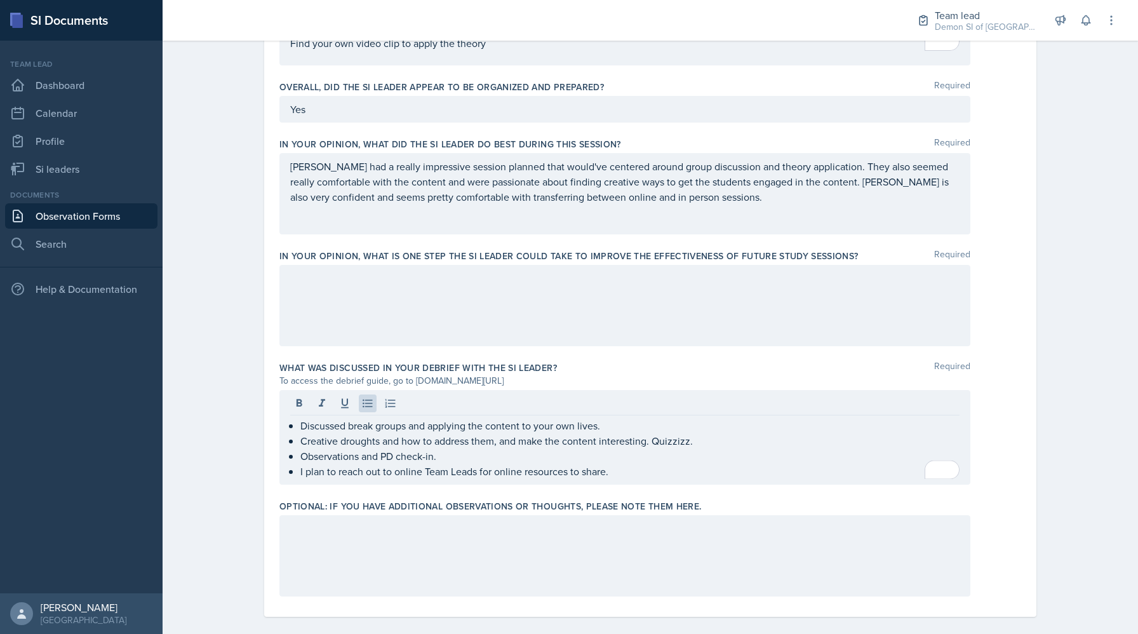
click at [438, 514] on div "Optional: If you have additional observations or thoughts, please note them her…" at bounding box center [651, 551] width 742 height 112
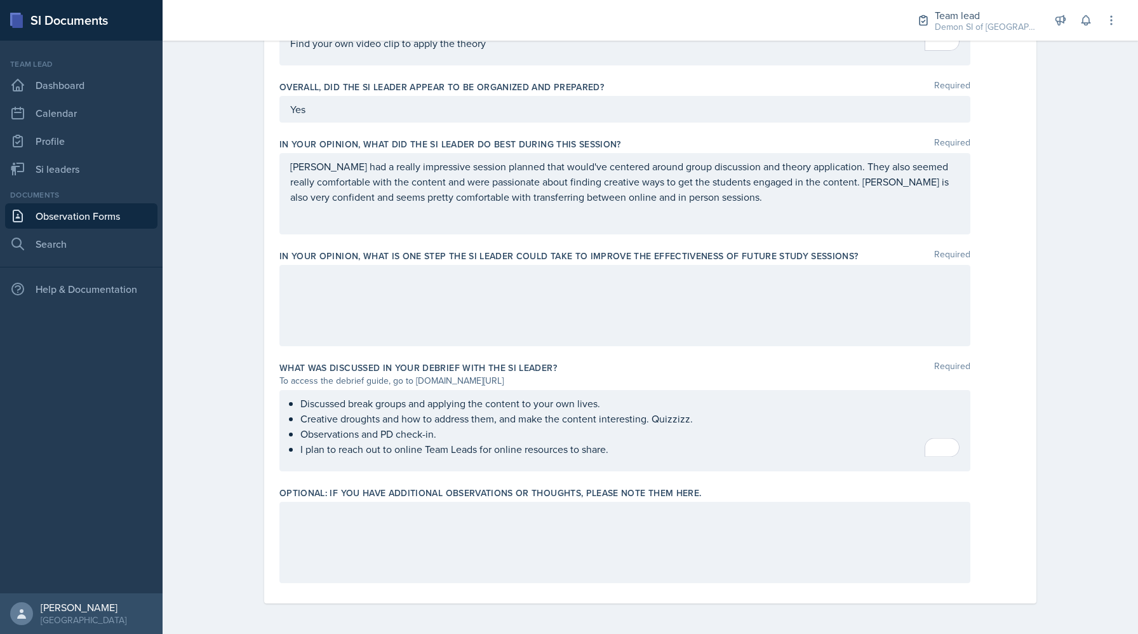
click at [426, 533] on div at bounding box center [625, 542] width 691 height 81
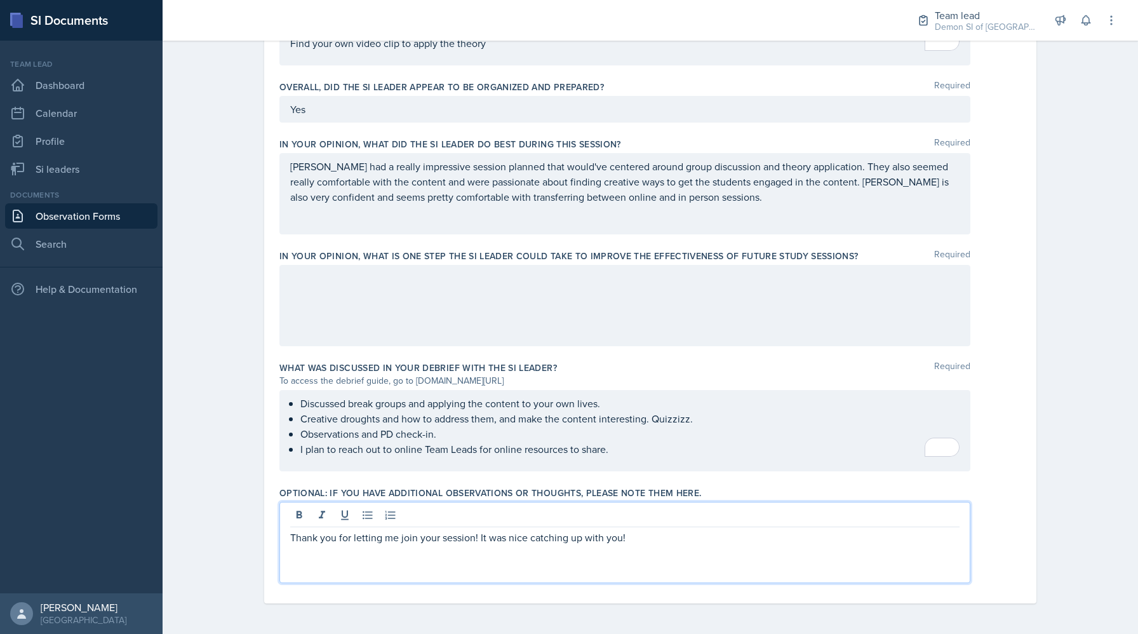
scroll to position [718, 0]
click at [620, 451] on p "I plan to reach out to online Team Leads for online resources to share." at bounding box center [629, 448] width 659 height 15
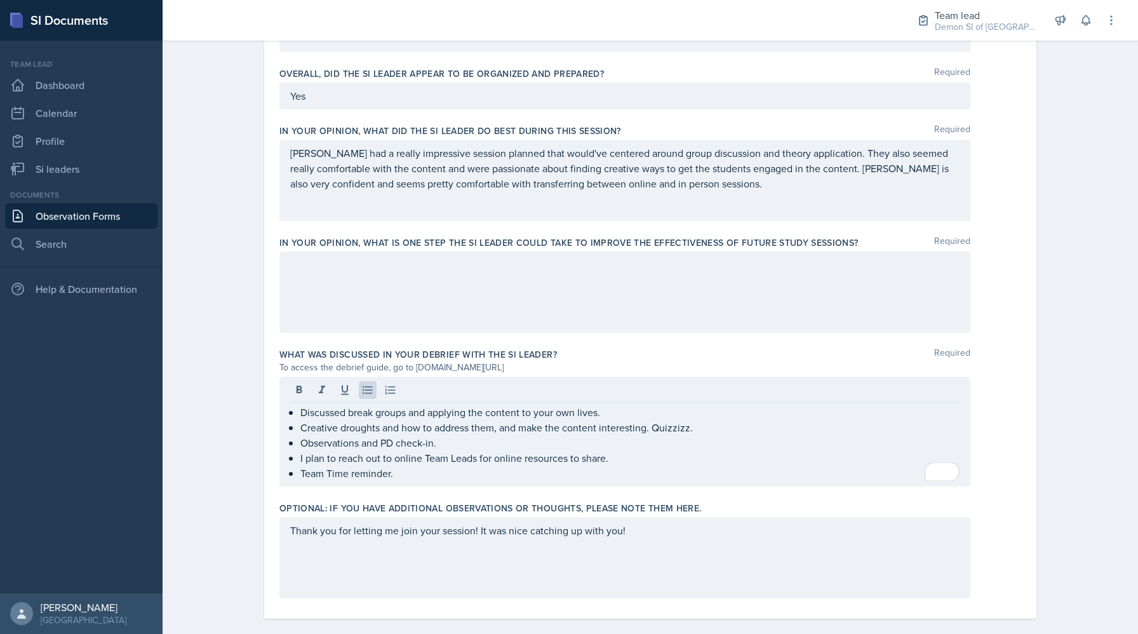
click at [475, 379] on div "Discussed break groups and applying the content to your own lives. Creative dro…" at bounding box center [625, 432] width 691 height 110
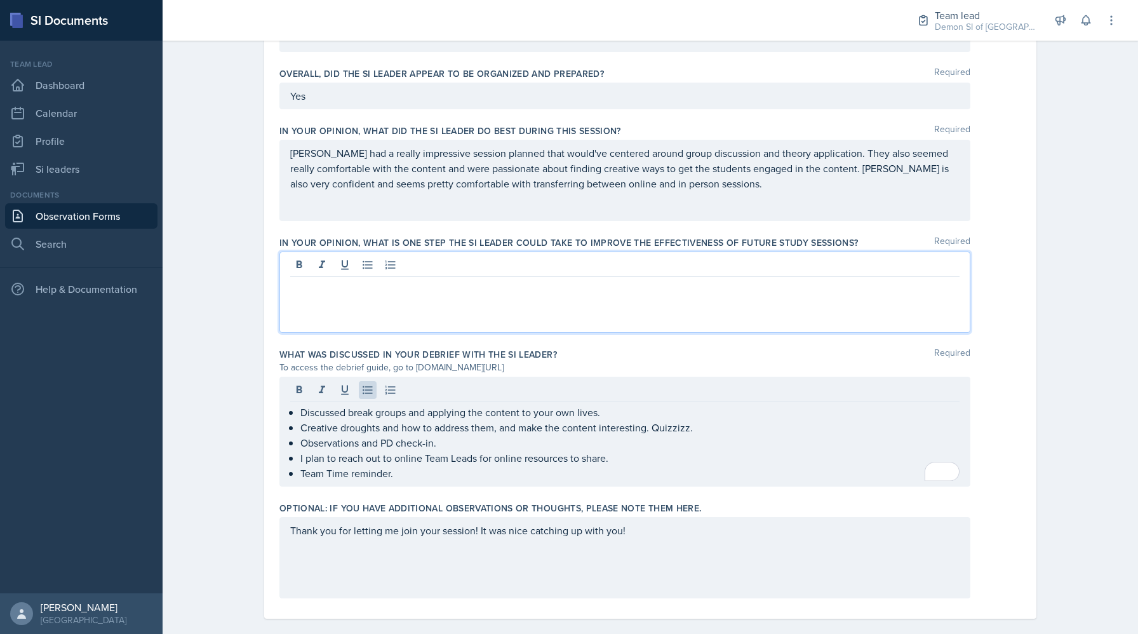
scroll to position [711, 0]
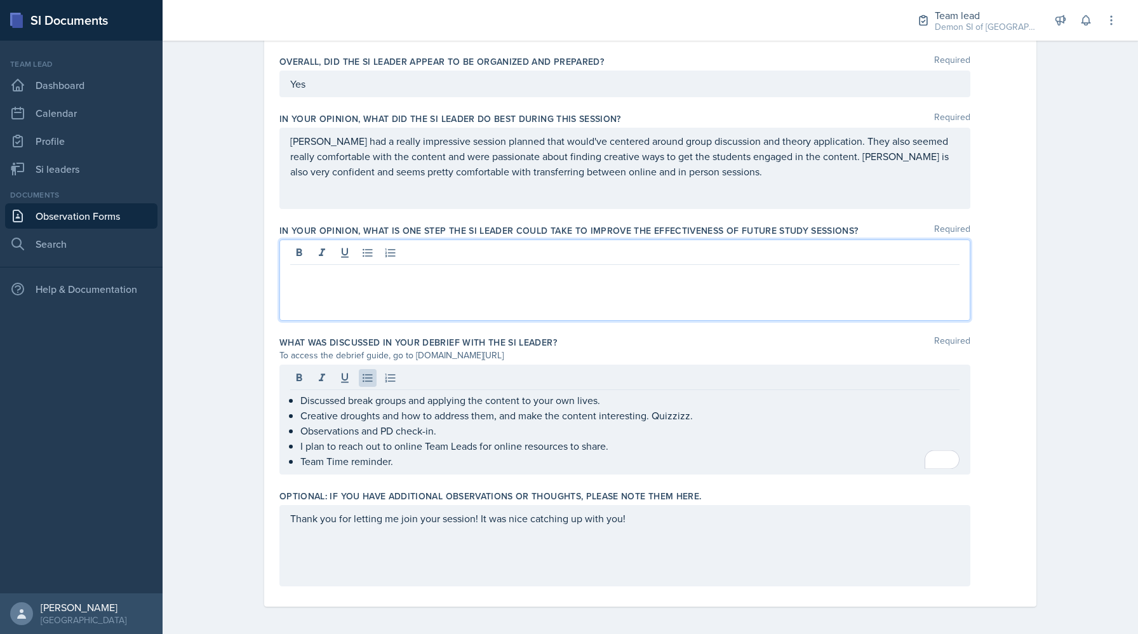
click at [584, 273] on p at bounding box center [625, 274] width 670 height 15
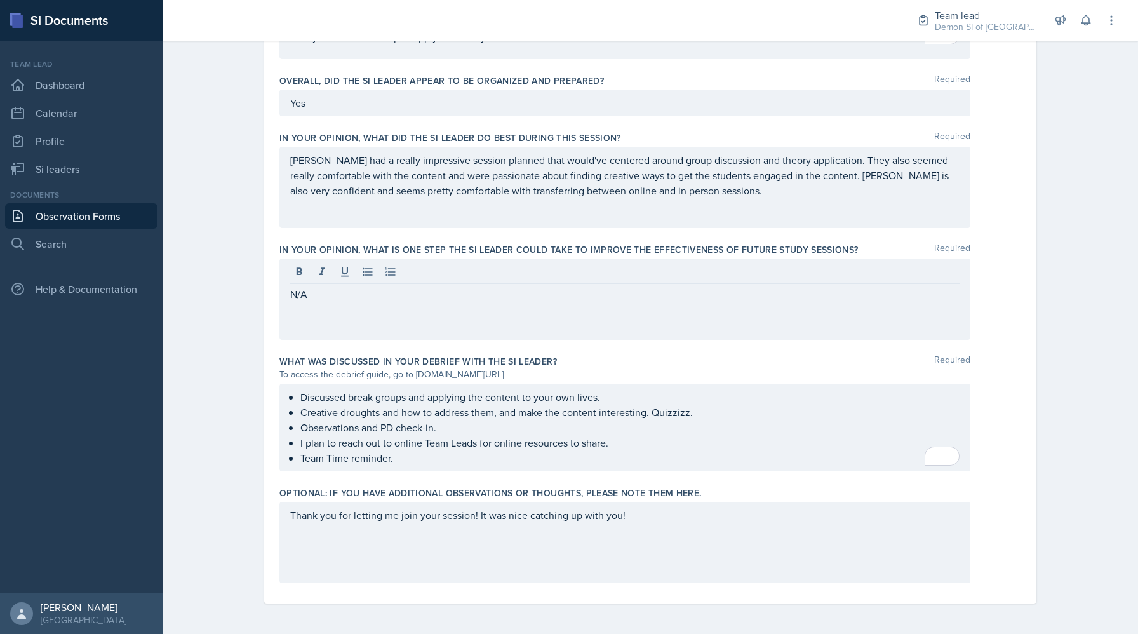
click at [729, 347] on div "In your opinion, what is ONE step the SI Leader could take to improve the effec…" at bounding box center [651, 294] width 742 height 112
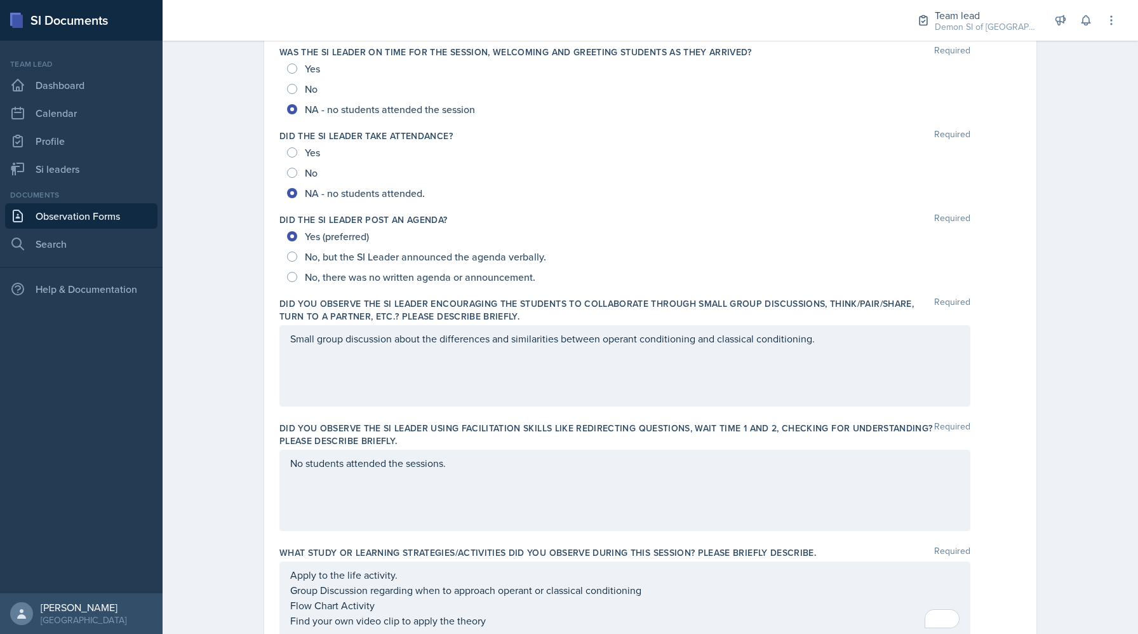
scroll to position [0, 0]
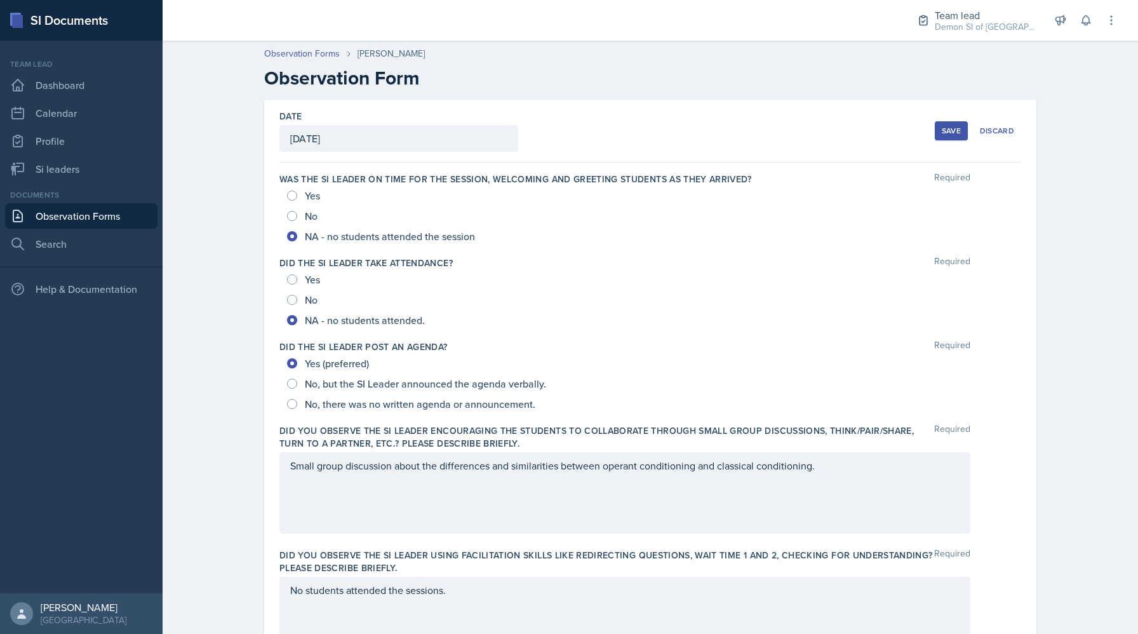
click at [940, 127] on button "Save" at bounding box center [951, 130] width 33 height 19
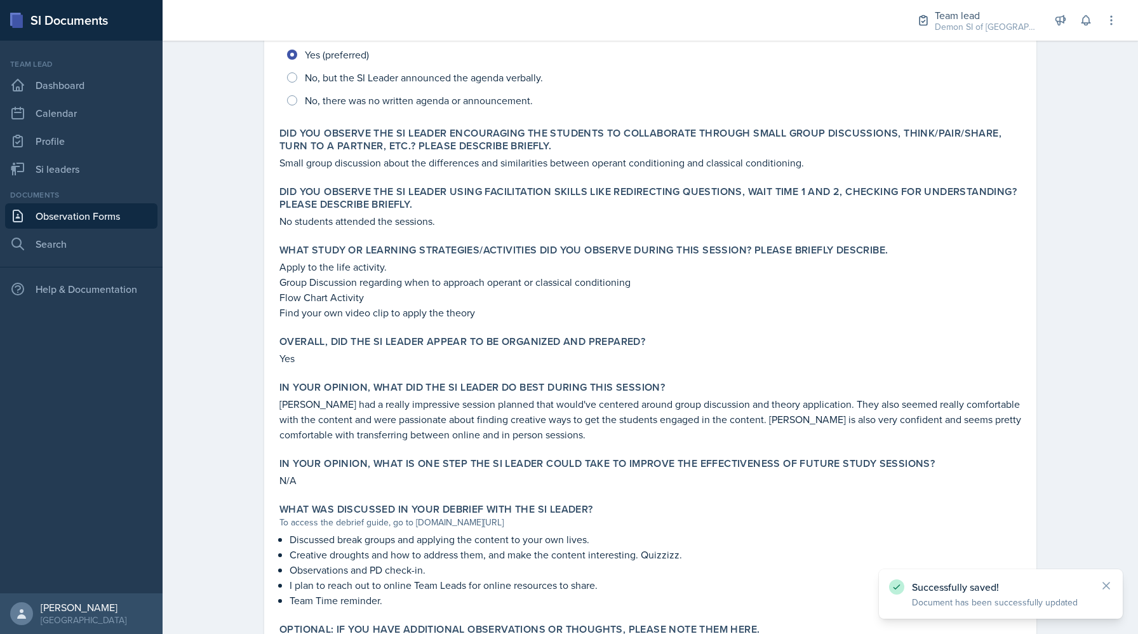
scroll to position [436, 0]
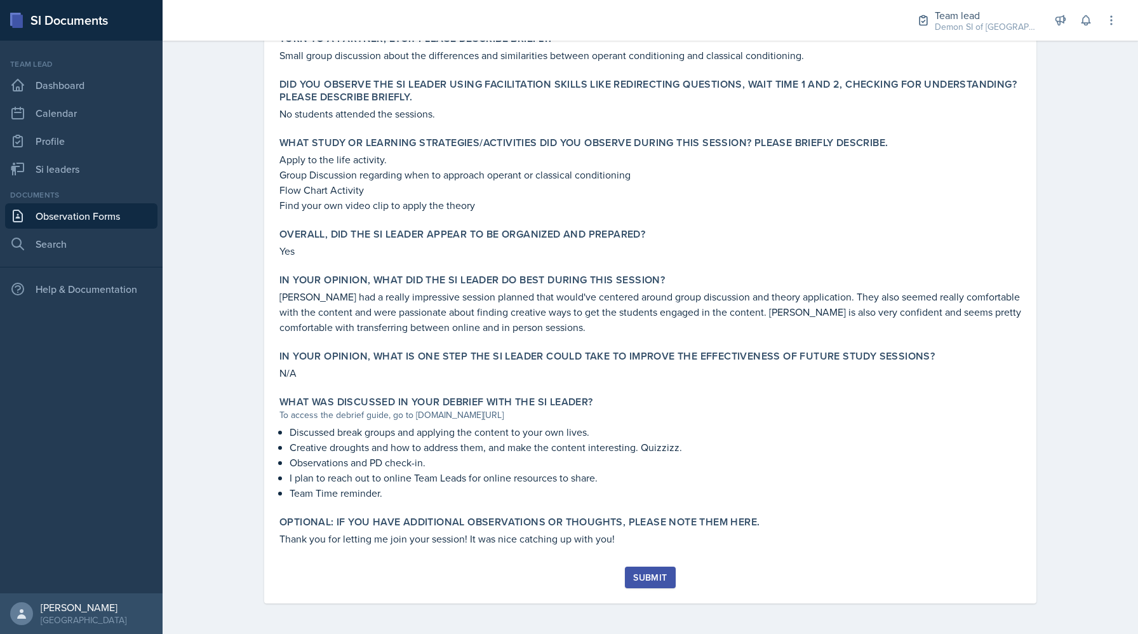
click at [638, 577] on div "Submit" at bounding box center [650, 577] width 34 height 10
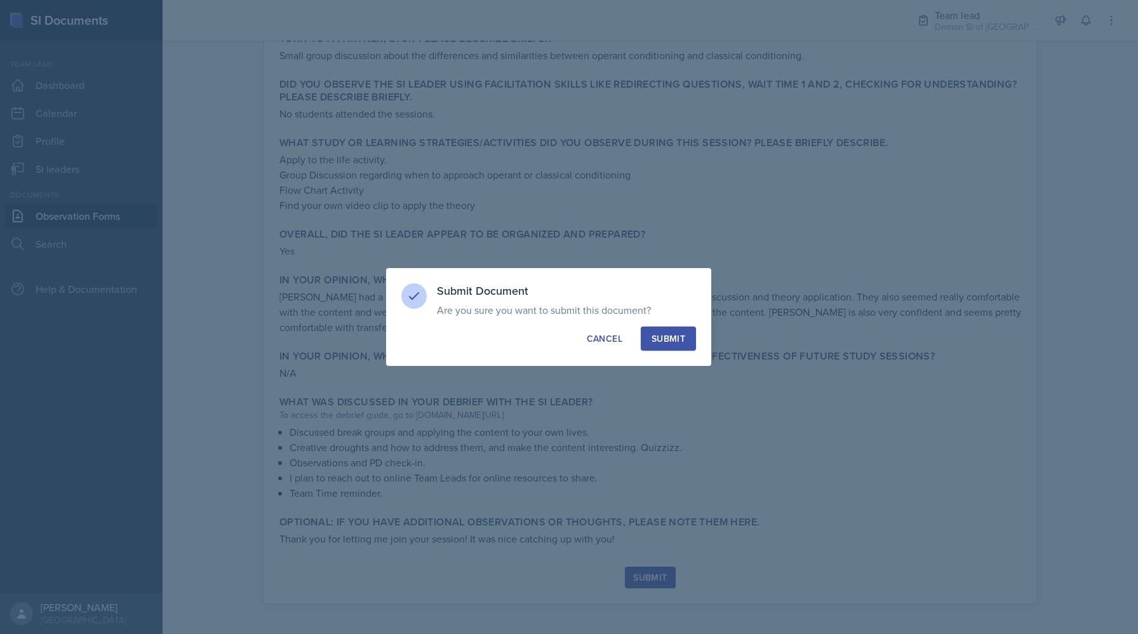
click at [673, 347] on button "Submit" at bounding box center [668, 339] width 55 height 24
radio input "true"
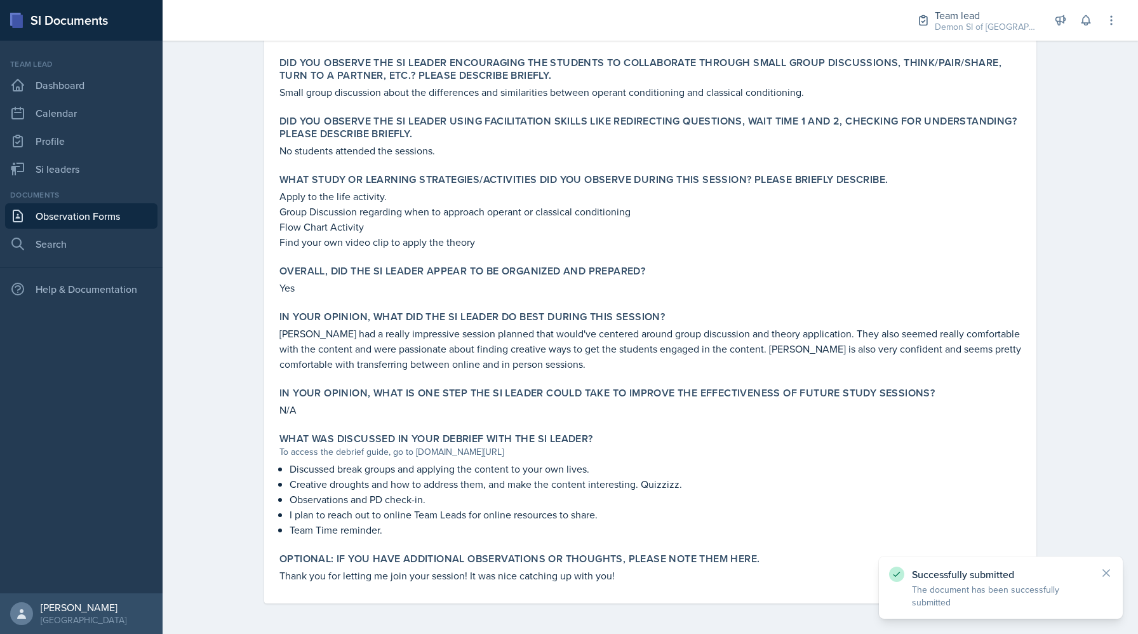
scroll to position [399, 0]
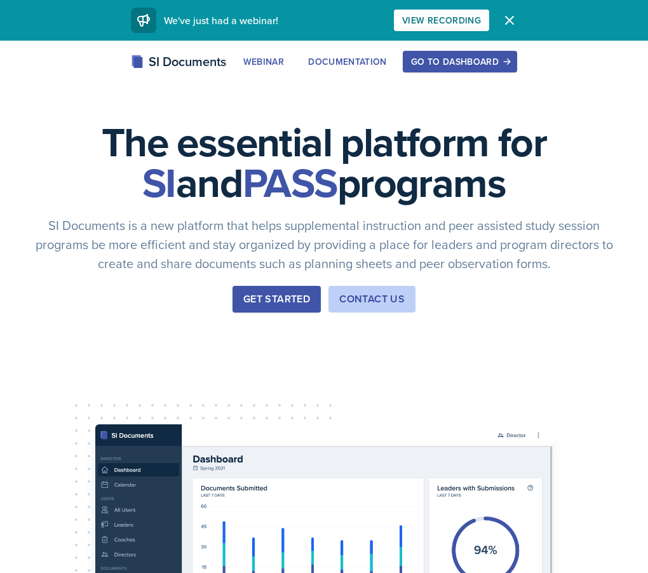
click at [480, 67] on div "Go to Dashboard" at bounding box center [460, 62] width 98 height 10
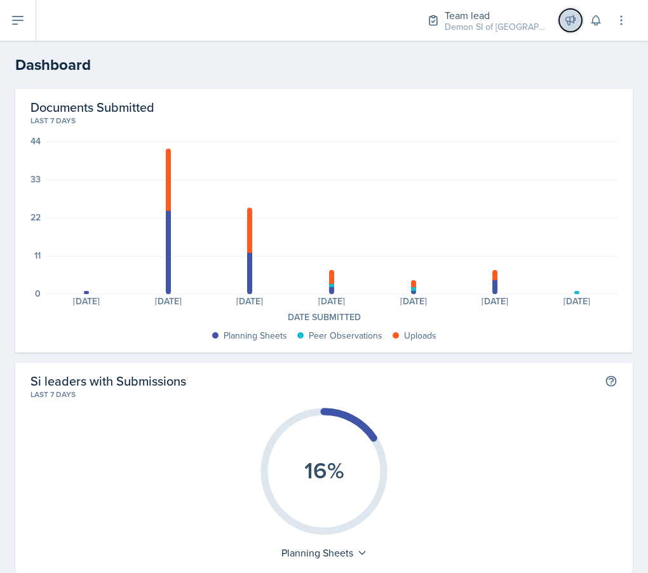
click at [568, 27] on button at bounding box center [570, 20] width 23 height 23
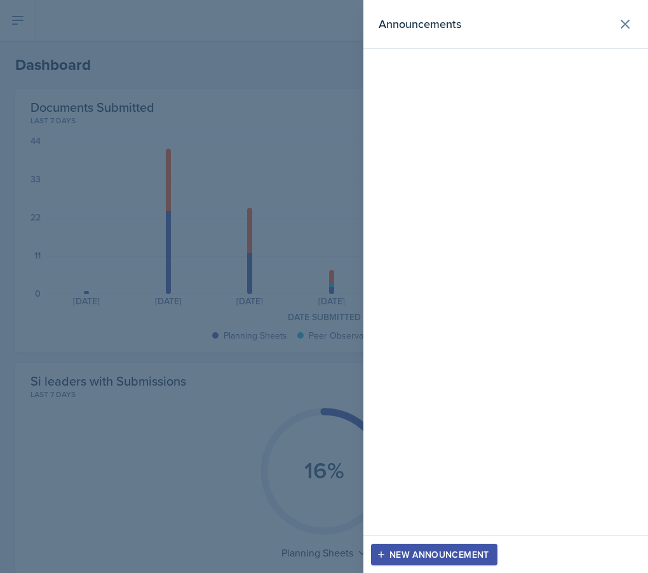
click at [112, 111] on div at bounding box center [324, 286] width 648 height 573
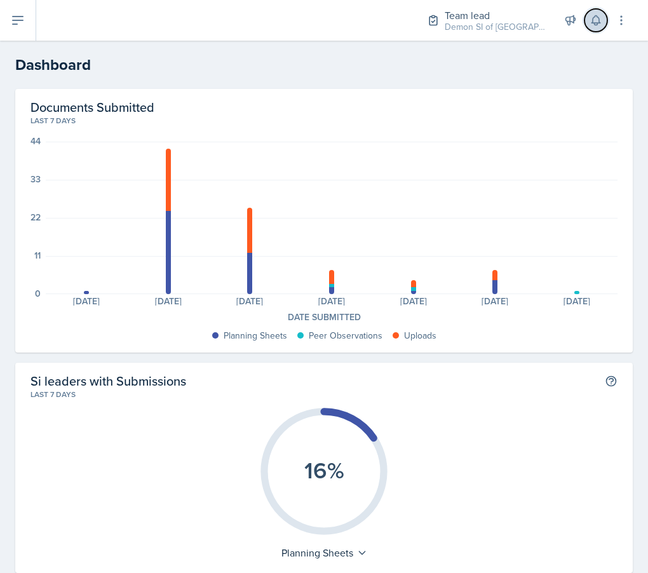
click at [593, 17] on icon at bounding box center [595, 21] width 8 height 10
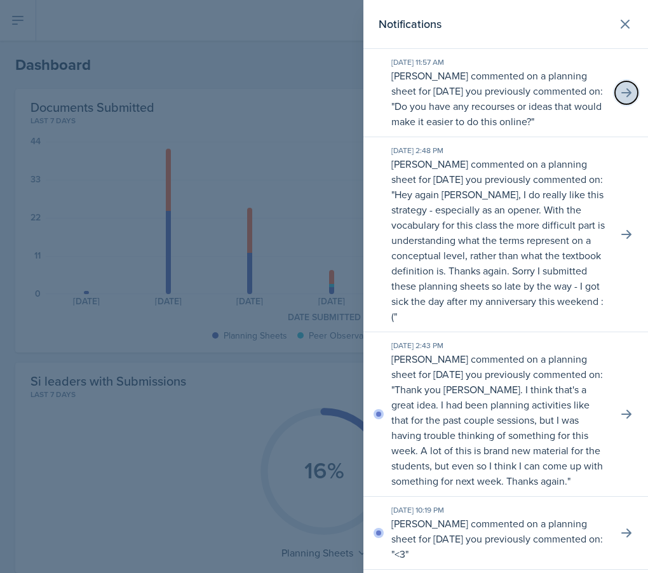
click at [623, 97] on icon at bounding box center [626, 92] width 13 height 13
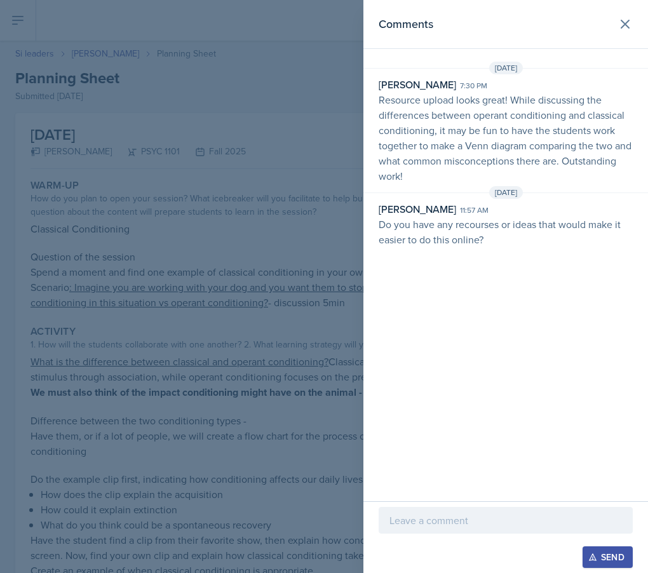
click at [252, 227] on div at bounding box center [324, 286] width 648 height 573
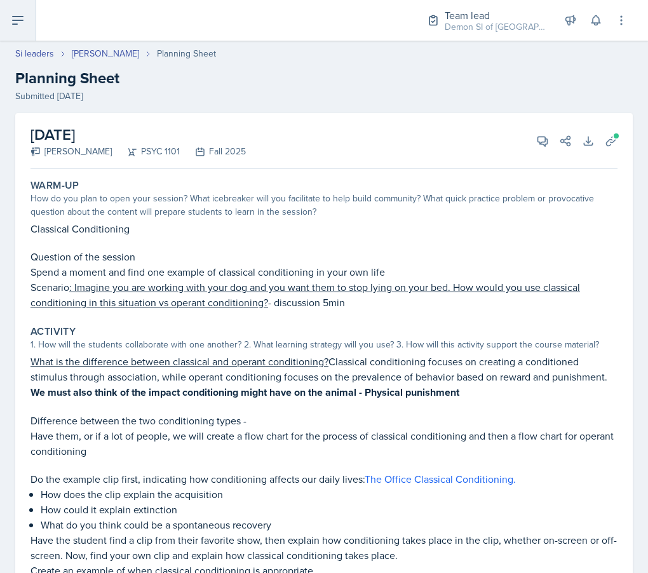
click at [22, 25] on icon at bounding box center [17, 20] width 15 height 15
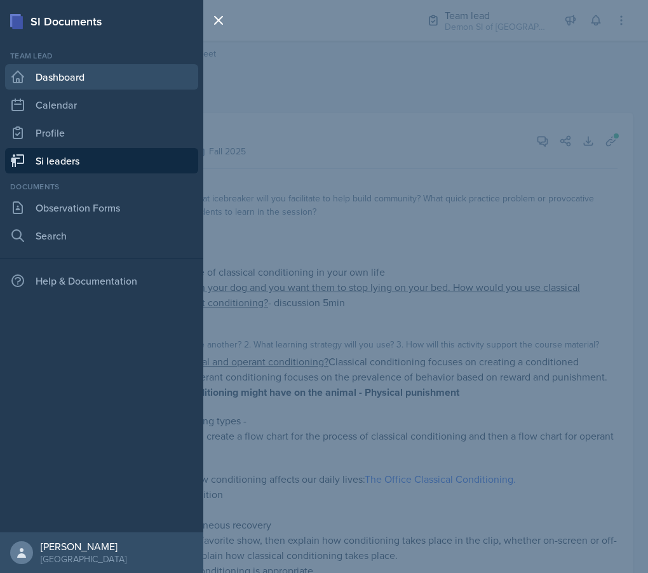
click at [86, 80] on link "Dashboard" at bounding box center [101, 76] width 193 height 25
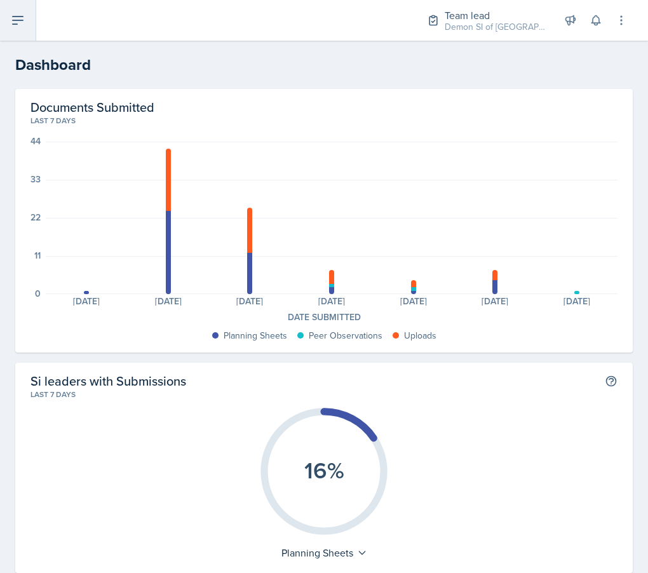
click at [27, 29] on button at bounding box center [18, 20] width 36 height 41
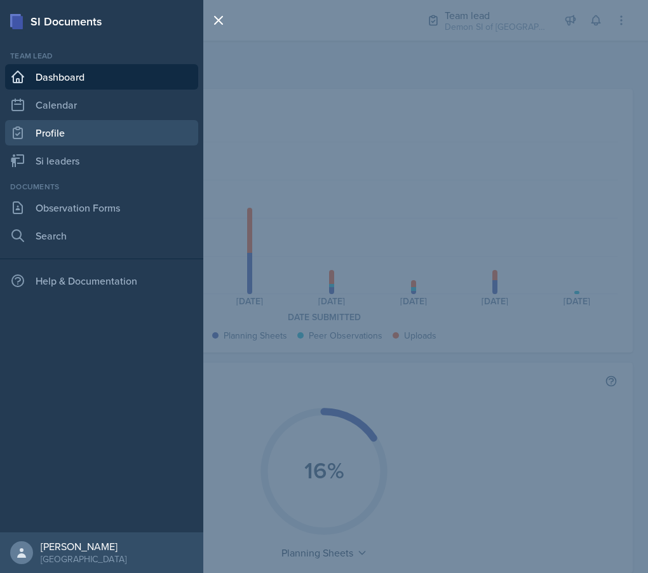
click at [126, 135] on link "Profile" at bounding box center [101, 132] width 193 height 25
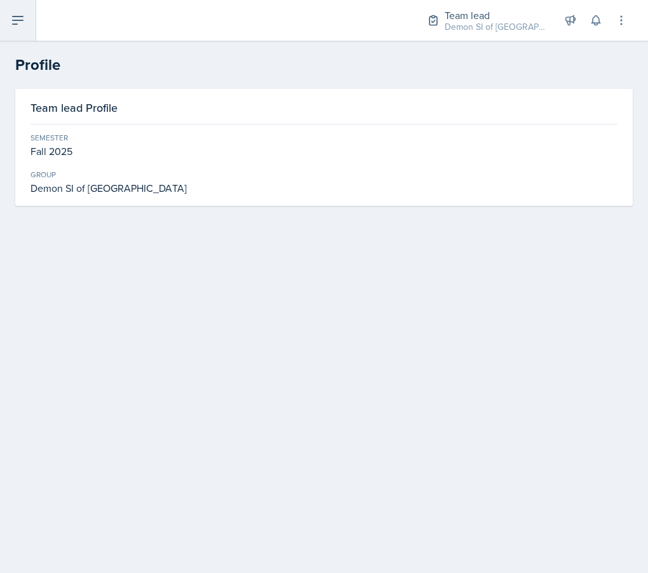
click at [15, 32] on button at bounding box center [18, 20] width 36 height 41
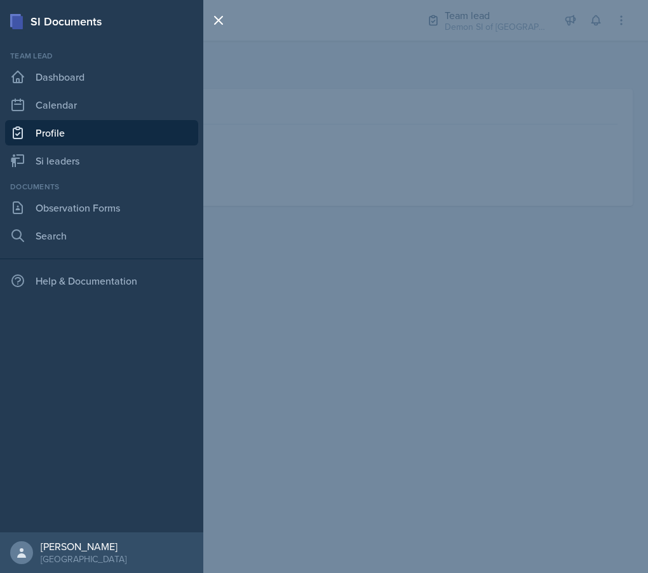
click at [424, 90] on div "SI Documents Team lead Dashboard Calendar Profile Si leaders Documents Observat…" at bounding box center [324, 286] width 648 height 573
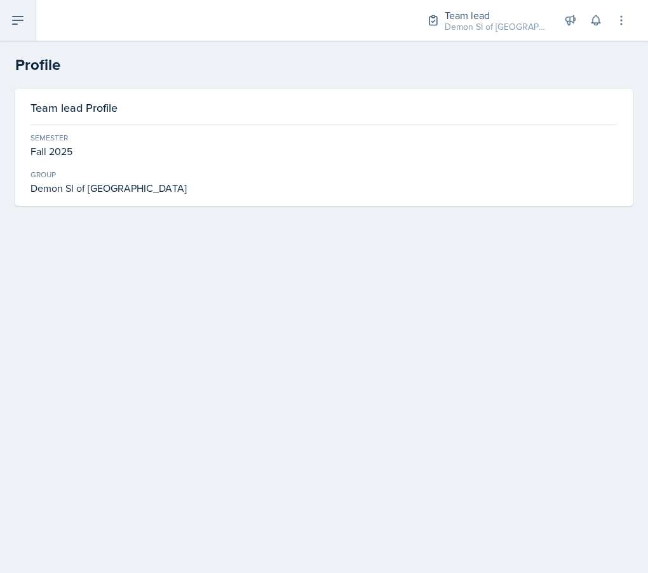
click at [10, 18] on icon at bounding box center [17, 20] width 15 height 15
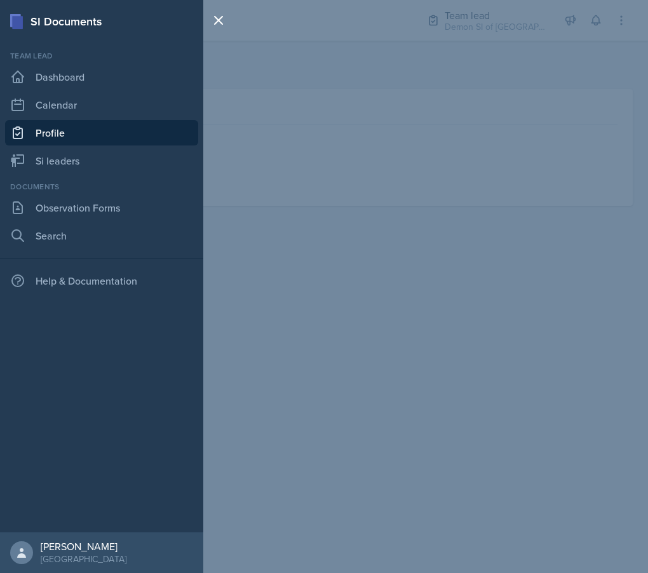
click at [593, 151] on div "SI Documents Team lead Dashboard Calendar Profile Si leaders Documents Observat…" at bounding box center [324, 286] width 648 height 573
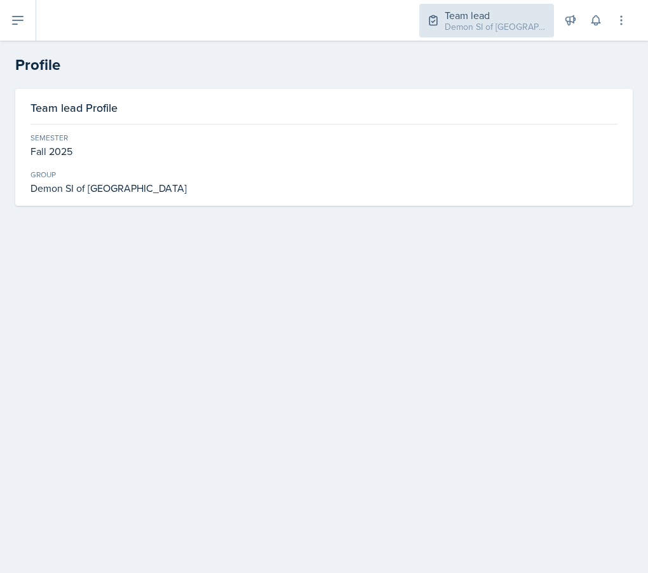
click at [501, 24] on div "Demon SI of [GEOGRAPHIC_DATA] / Fall 2025" at bounding box center [496, 26] width 102 height 13
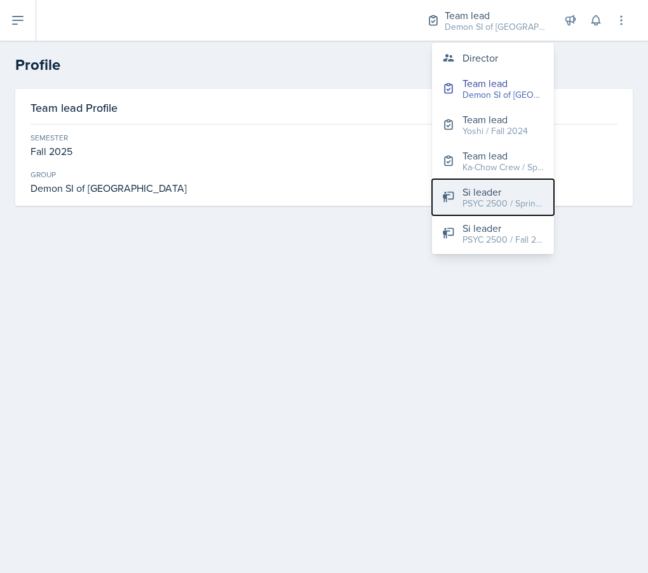
click at [488, 205] on div "PSYC 2500 / Spring 2024" at bounding box center [502, 203] width 81 height 13
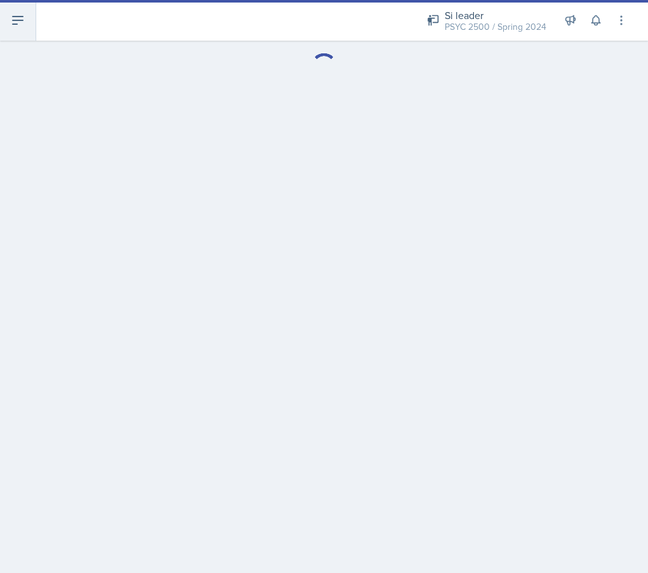
click at [27, 27] on button at bounding box center [18, 20] width 36 height 41
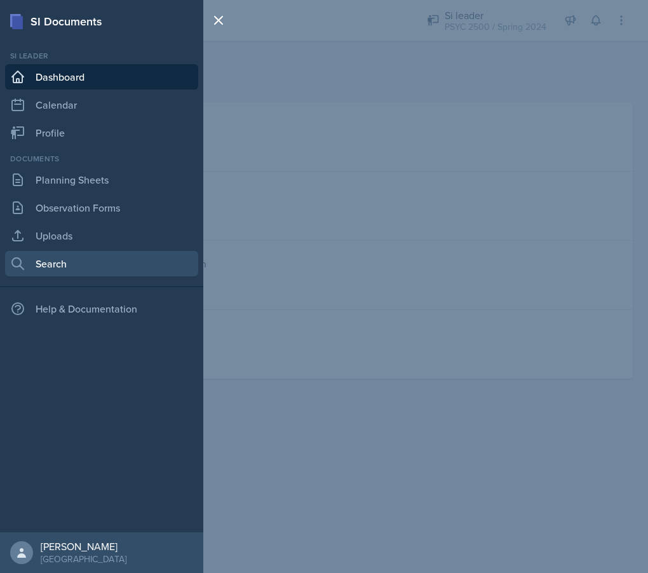
click at [120, 269] on link "Search" at bounding box center [101, 263] width 193 height 25
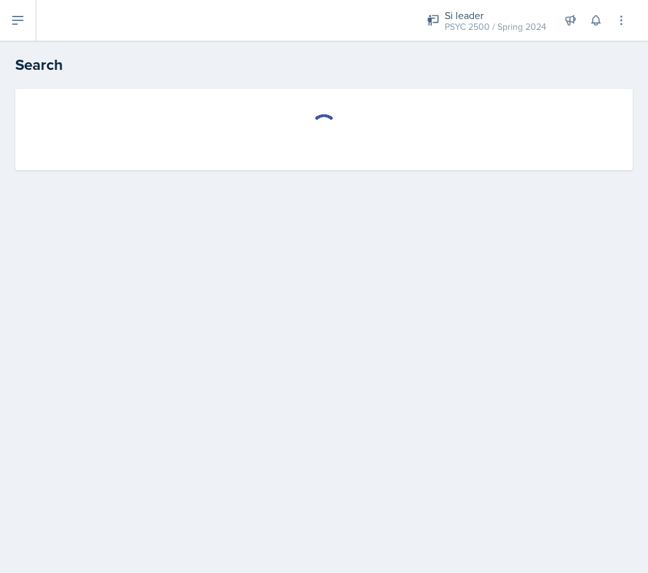
select select "all"
select select "1"
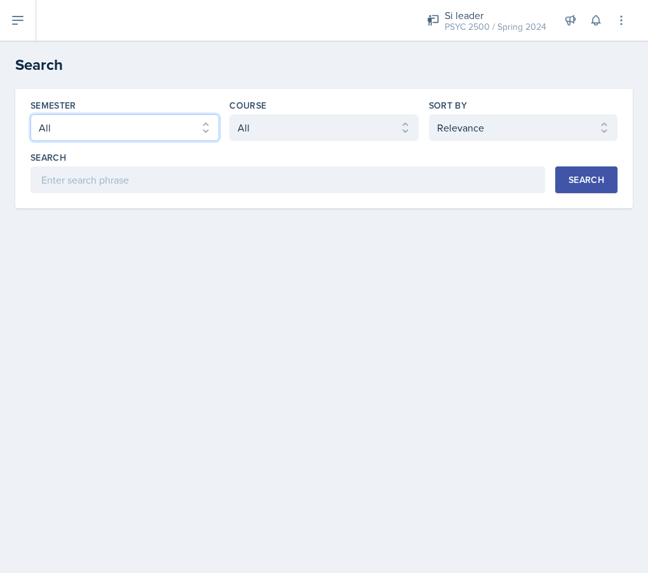
click at [161, 123] on select "Select semester All Fall 2025 Summer 2025 Spring 2025 Fall 2024 Summer 2024 Spr…" at bounding box center [124, 127] width 189 height 27
select select "e2039551-f485-4c1b-a525-5b9893bb04c4"
click at [30, 114] on select "Select semester All Fall 2025 Summer 2025 Spring 2025 Fall 2024 Summer 2024 Spr…" at bounding box center [124, 127] width 189 height 27
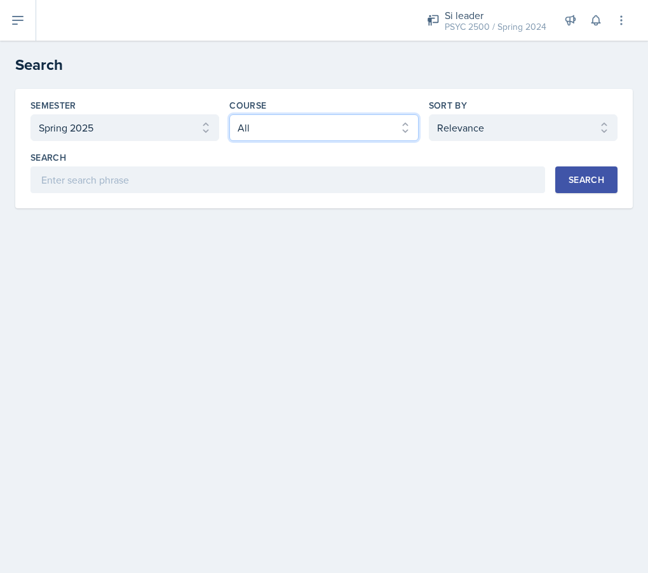
click at [283, 127] on select "Select course All ACCT 2101 ACCT 2102 ACCT 4050 ANTH 1102 ANTH 3301 ARCH 1000 A…" at bounding box center [323, 127] width 189 height 27
select select "196701bd-3eec-4b7d-9835-b66cfca8bb4a"
click at [229, 114] on select "Select course All ACCT 2101 ACCT 2102 ACCT 4050 ANTH 1102 ANTH 3301 ARCH 1000 A…" at bounding box center [323, 127] width 189 height 27
click at [588, 180] on div "Search" at bounding box center [587, 180] width 36 height 10
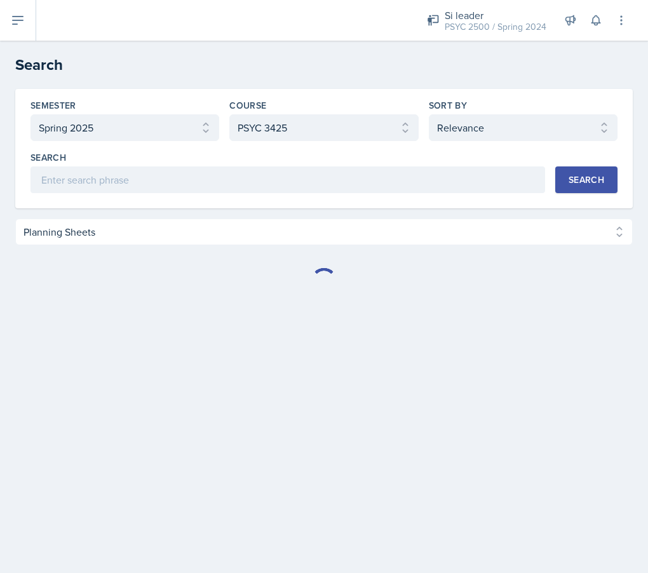
select select "Planning Sheets (22)"
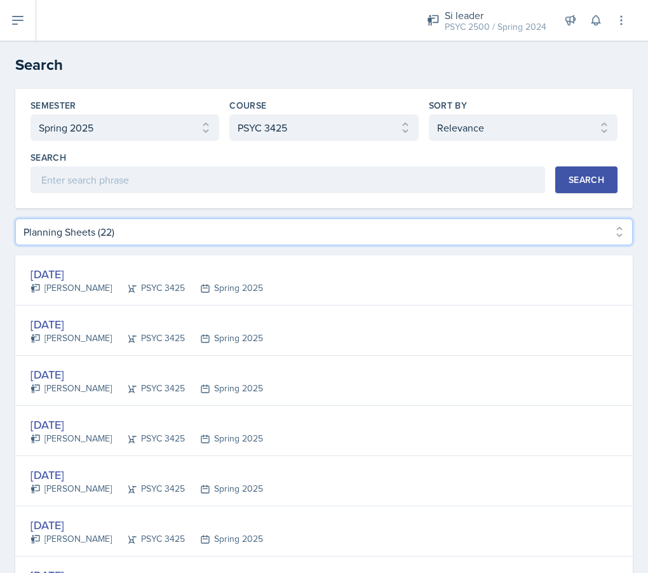
click at [266, 241] on select "Planning Sheets (22) Uploads (1)" at bounding box center [323, 232] width 617 height 27
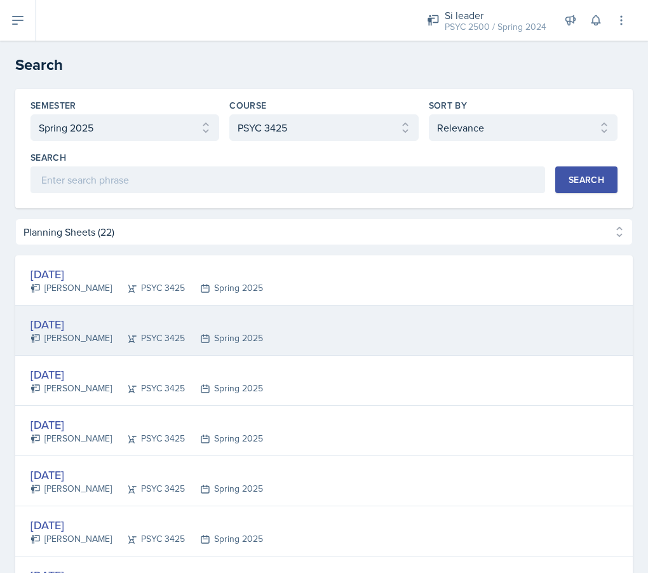
click at [97, 316] on div "Apr 1st, 2025" at bounding box center [146, 324] width 232 height 17
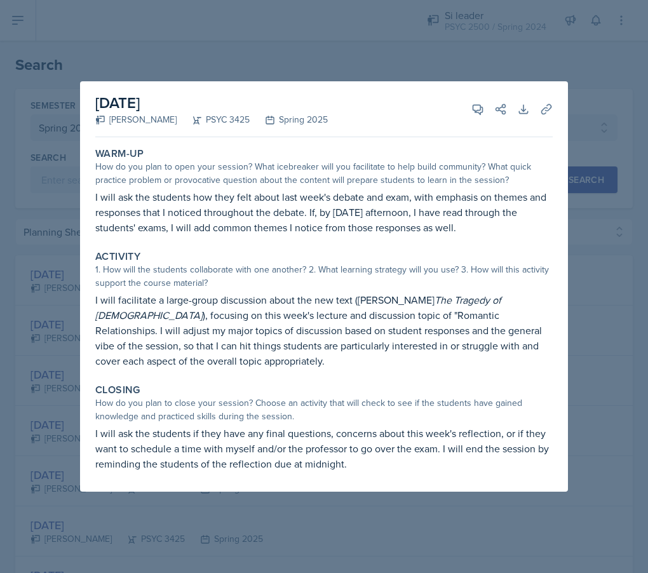
click at [23, 258] on div at bounding box center [324, 286] width 648 height 573
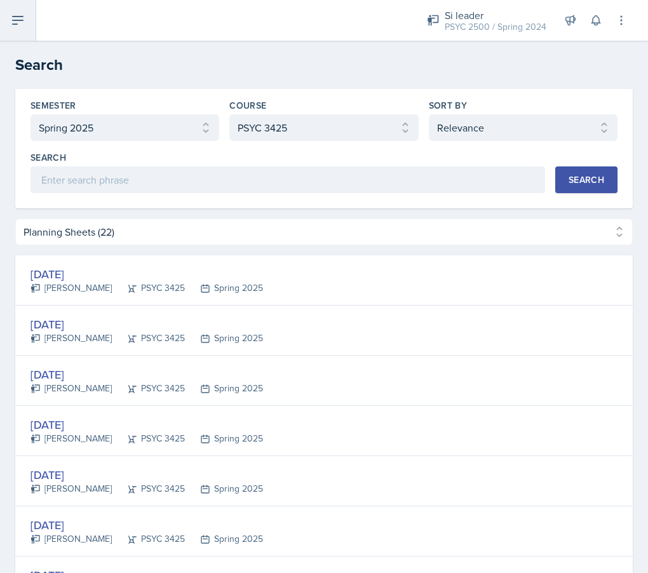
click at [20, 36] on button at bounding box center [18, 20] width 36 height 41
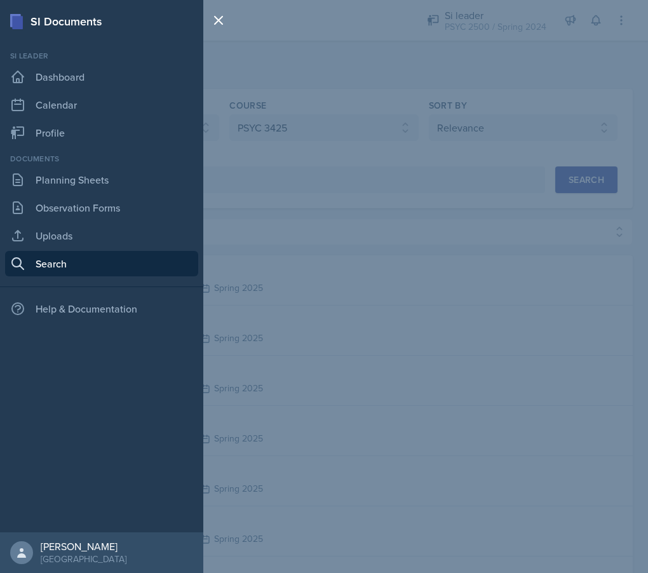
click at [358, 135] on div "SI Documents Si leader Dashboard Calendar Profile Documents Planning Sheets Obs…" at bounding box center [324, 286] width 648 height 573
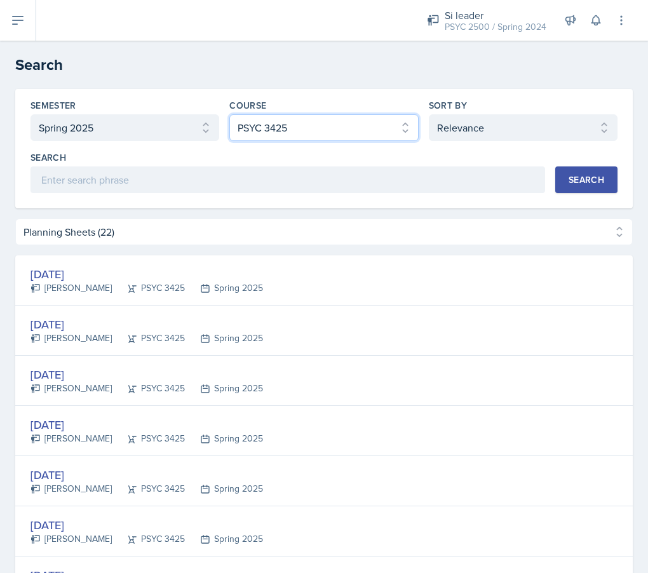
click at [313, 116] on select "Select course All ACCT 2101 ACCT 2102 ACCT 4050 ANTH 1102 ANTH 3301 ARCH 1000 A…" at bounding box center [323, 127] width 189 height 27
click at [229, 114] on select "Select course All ACCT 2101 ACCT 2102 ACCT 4050 ANTH 1102 ANTH 3301 ARCH 1000 A…" at bounding box center [323, 127] width 189 height 27
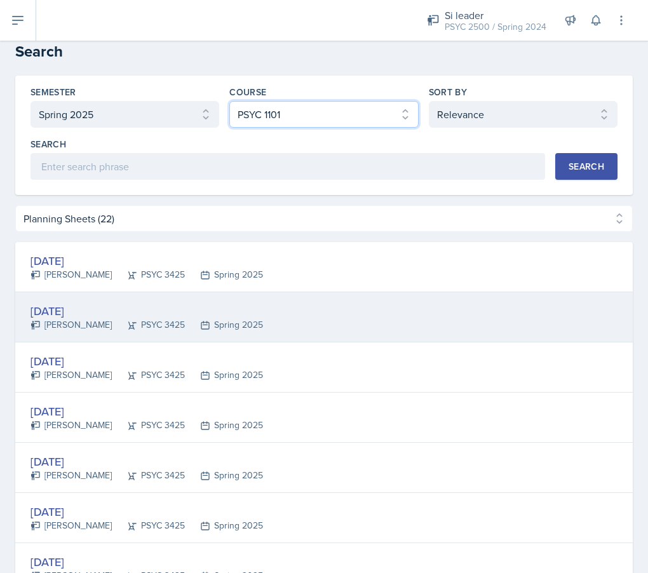
scroll to position [19, 0]
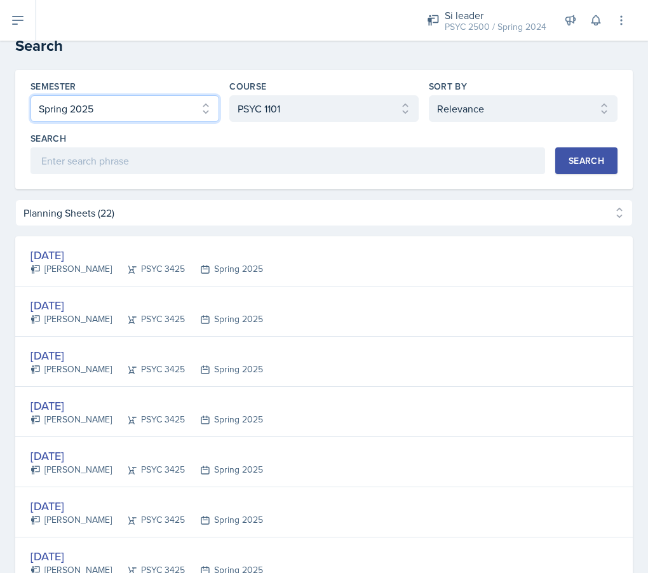
click at [185, 105] on select "Select semester All Fall 2025 Summer 2025 Spring 2025 Fall 2024 Summer 2024 Spr…" at bounding box center [124, 108] width 189 height 27
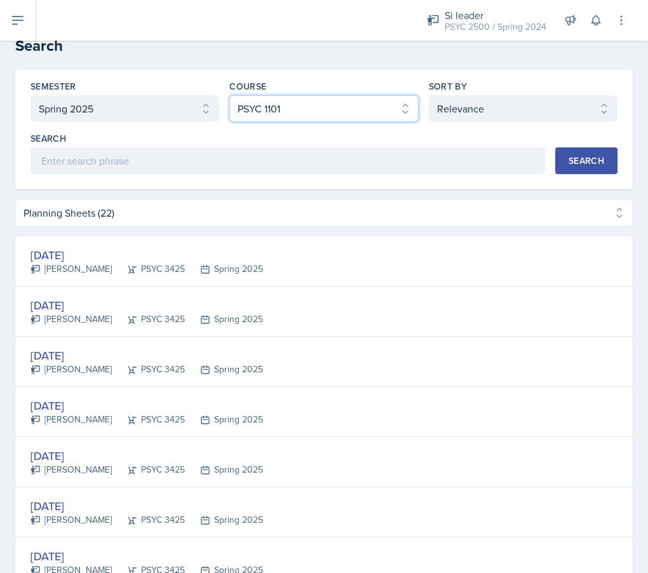
click at [291, 103] on select "Select course All ACCT 2101 ACCT 2102 ACCT 4050 ANTH 1102 ANTH 3301 ARCH 1000 A…" at bounding box center [323, 108] width 189 height 27
click at [260, 105] on select "Select course All ACCT 2101 ACCT 2102 ACCT 4050 ANTH 1102 ANTH 3301 ARCH 1000 A…" at bounding box center [323, 108] width 189 height 27
select select "f93772cb-3452-4449-8a18-26fc3bca6aff"
click at [229, 95] on select "Select course All ACCT 2101 ACCT 2102 ACCT 4050 ANTH 1102 ANTH 3301 ARCH 1000 A…" at bounding box center [323, 108] width 189 height 27
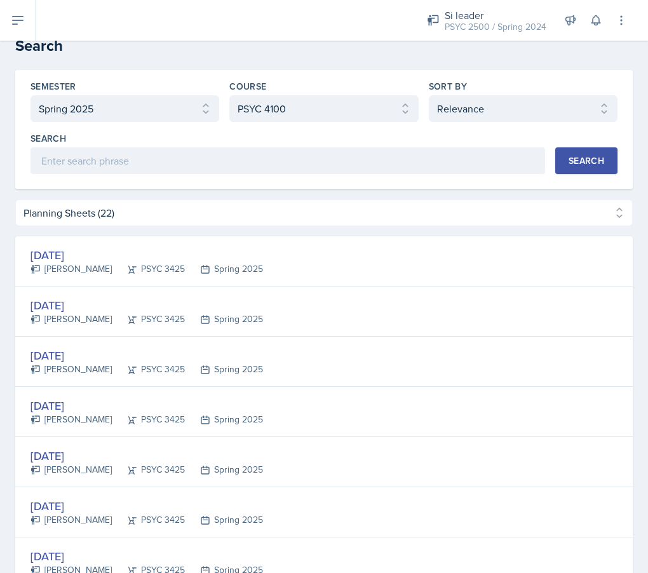
click at [589, 161] on div "Search" at bounding box center [587, 161] width 36 height 10
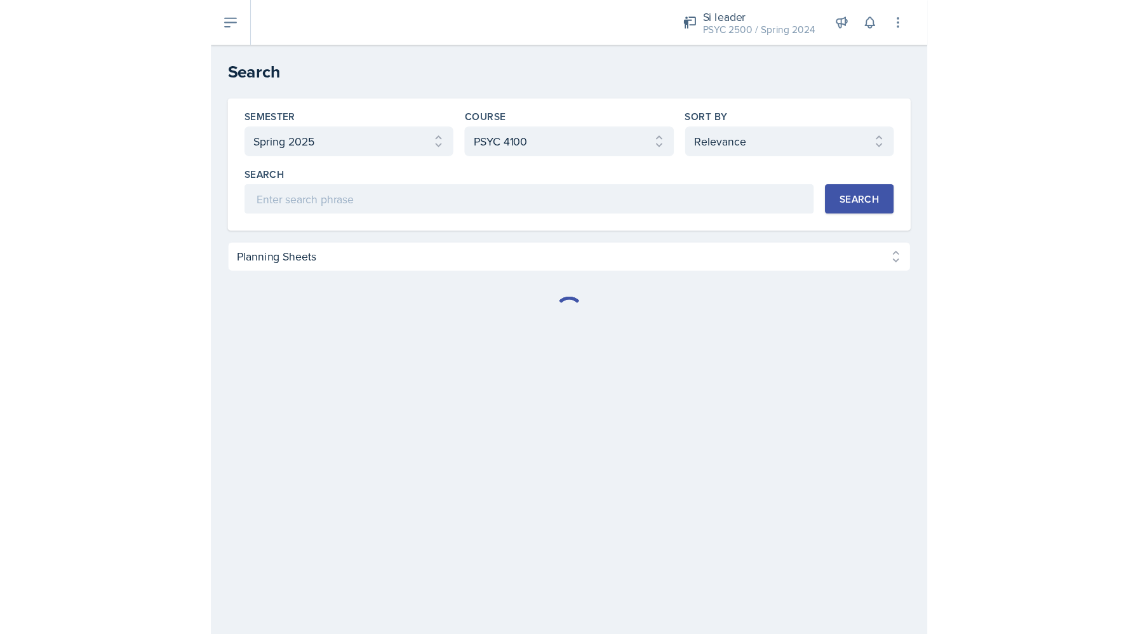
scroll to position [0, 0]
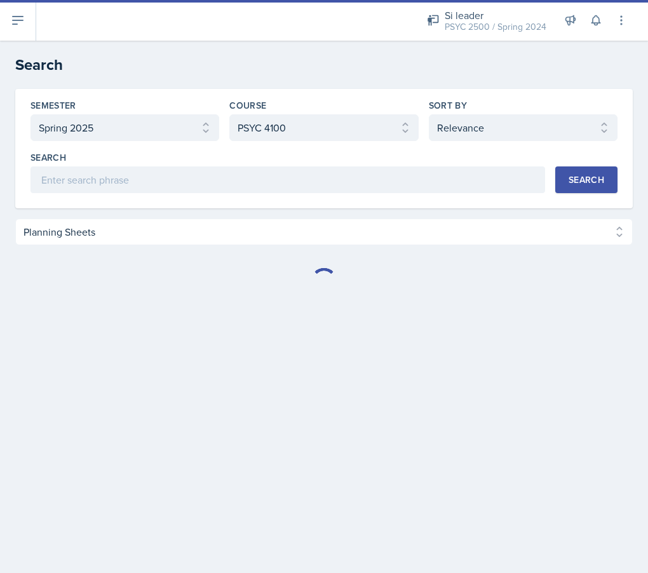
select select "Planning Sheets (28)"
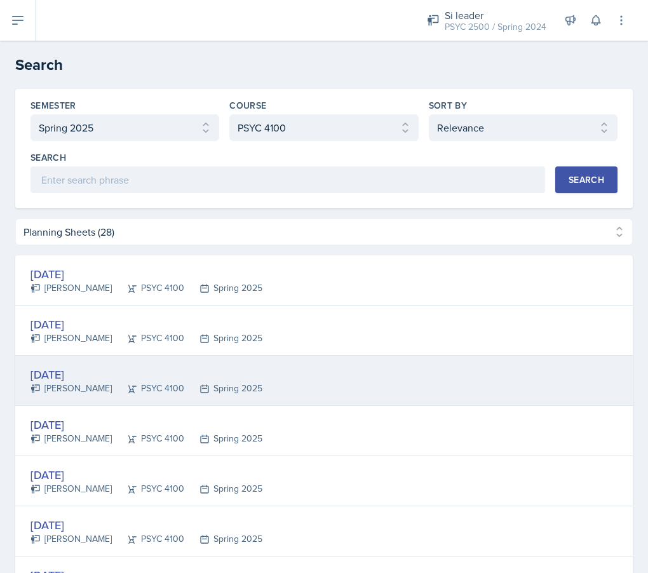
click at [81, 374] on div "Mar 25th, 2025" at bounding box center [146, 374] width 232 height 17
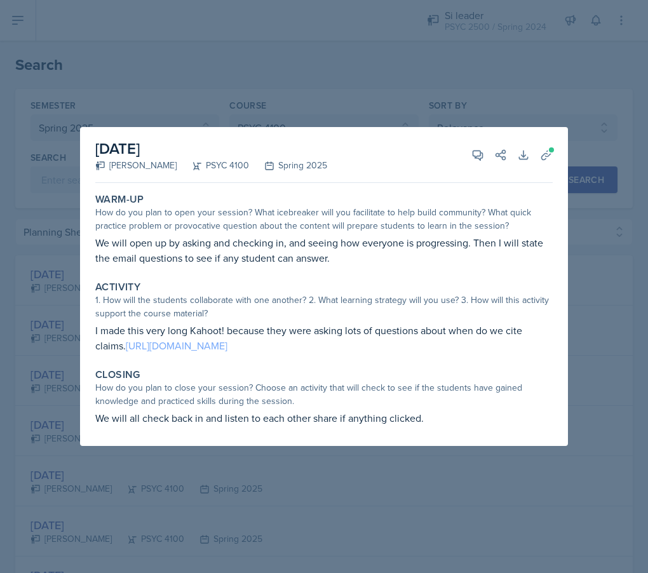
click at [149, 349] on link "https://create.kahoot.it/details/e192c2cd-07f8-46d2-9f88-54b4488eaca1" at bounding box center [177, 346] width 102 height 14
click at [476, 155] on icon at bounding box center [477, 155] width 13 height 13
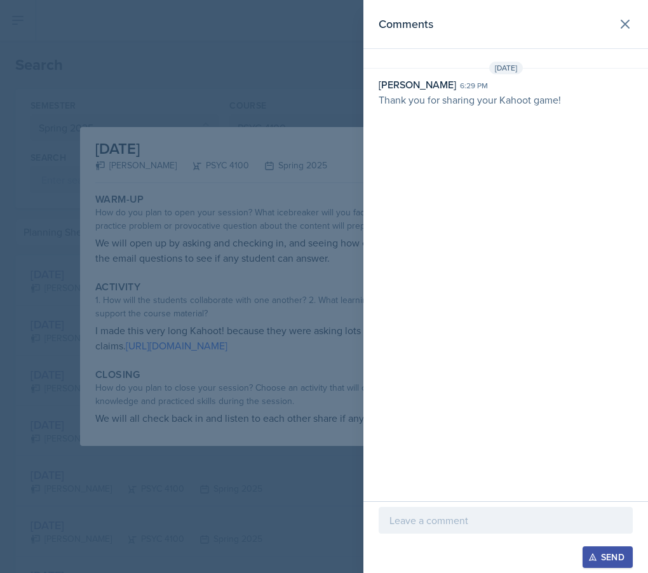
click at [295, 29] on div at bounding box center [324, 286] width 648 height 573
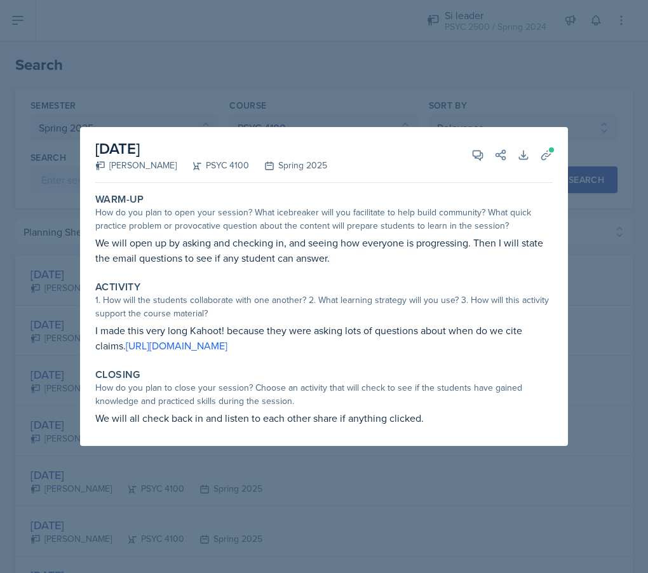
click at [83, 79] on div at bounding box center [324, 286] width 648 height 573
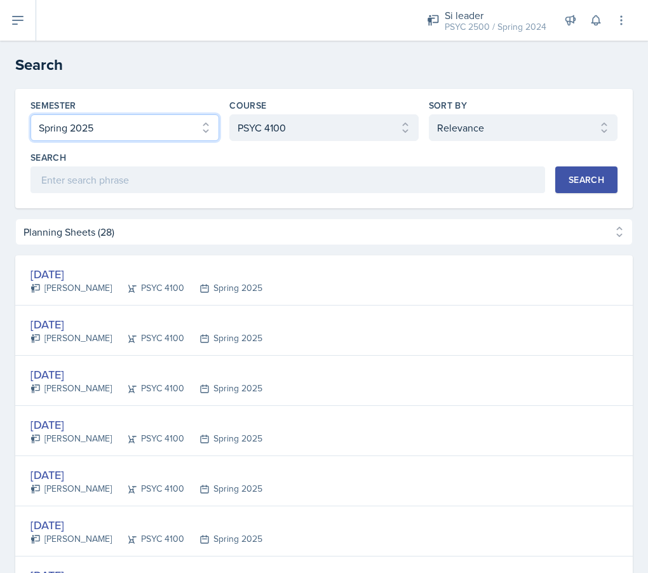
click at [124, 131] on select "Select semester All Fall 2025 Summer 2025 Spring 2025 Fall 2024 Summer 2024 Spr…" at bounding box center [124, 127] width 189 height 27
select select "all"
click at [30, 114] on select "Select semester All Fall 2025 Summer 2025 Spring 2025 Fall 2024 Summer 2024 Spr…" at bounding box center [124, 127] width 189 height 27
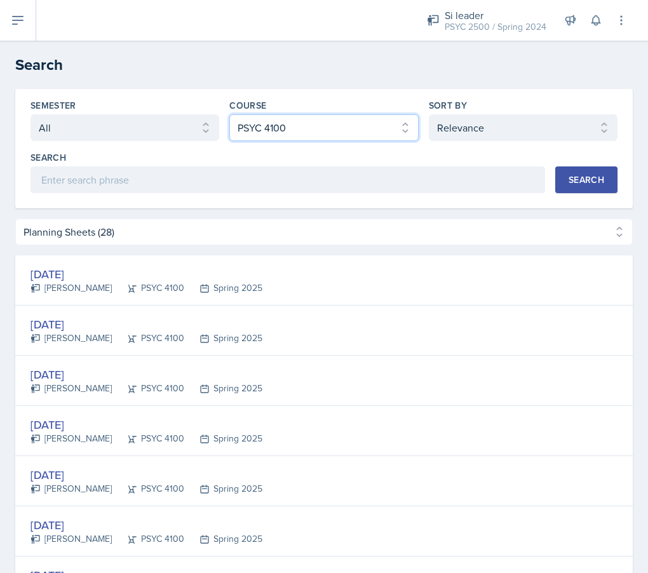
click at [313, 138] on select "Select course All ACCT 2101 ACCT 2102 ACCT 4050 ANTH 1102 ANTH 3301 ARCH 1000 A…" at bounding box center [323, 127] width 189 height 27
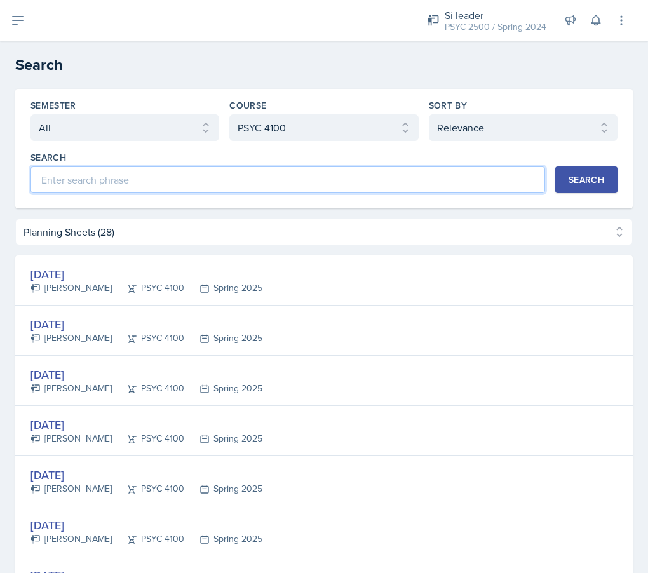
click at [145, 177] on input at bounding box center [287, 179] width 515 height 27
type input "maci"
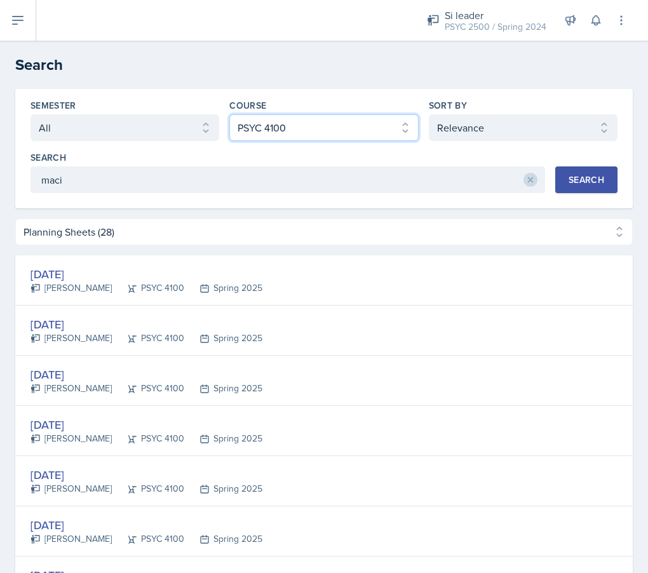
click at [352, 126] on select "Select course All ACCT 2101 ACCT 2102 ACCT 4050 ANTH 1102 ANTH 3301 ARCH 1000 A…" at bounding box center [323, 127] width 189 height 27
click at [276, 133] on select "Select course All ACCT 2101 ACCT 2102 ACCT 4050 ANTH 1102 ANTH 3301 ARCH 1000 A…" at bounding box center [323, 127] width 189 height 27
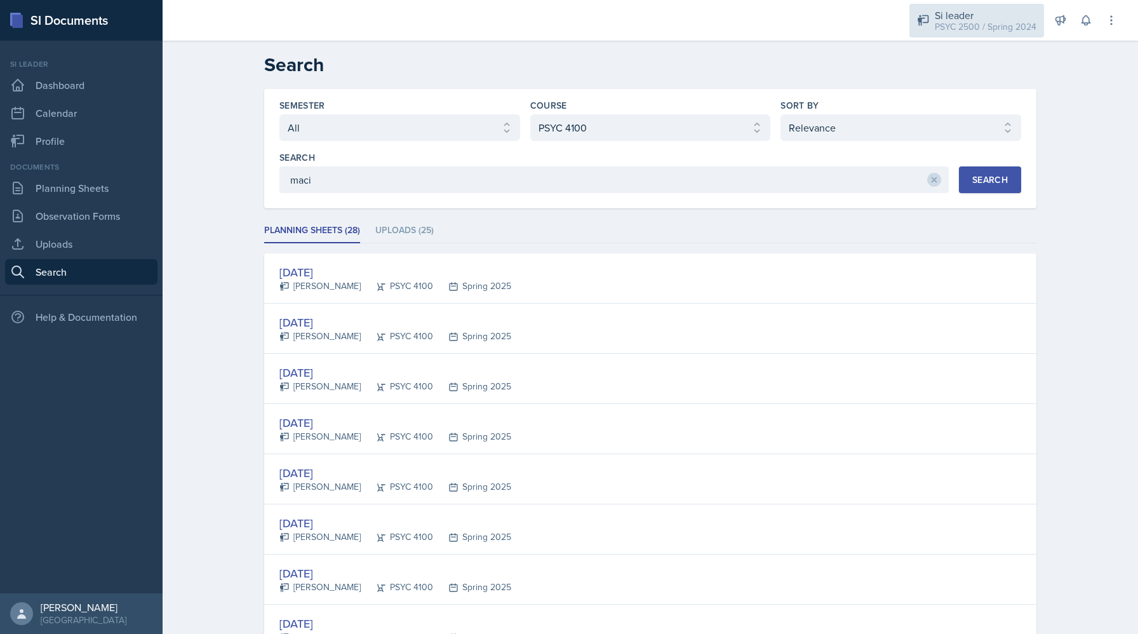
click at [647, 36] on div "Si leader PSYC 2500 / Spring 2024" at bounding box center [977, 21] width 135 height 34
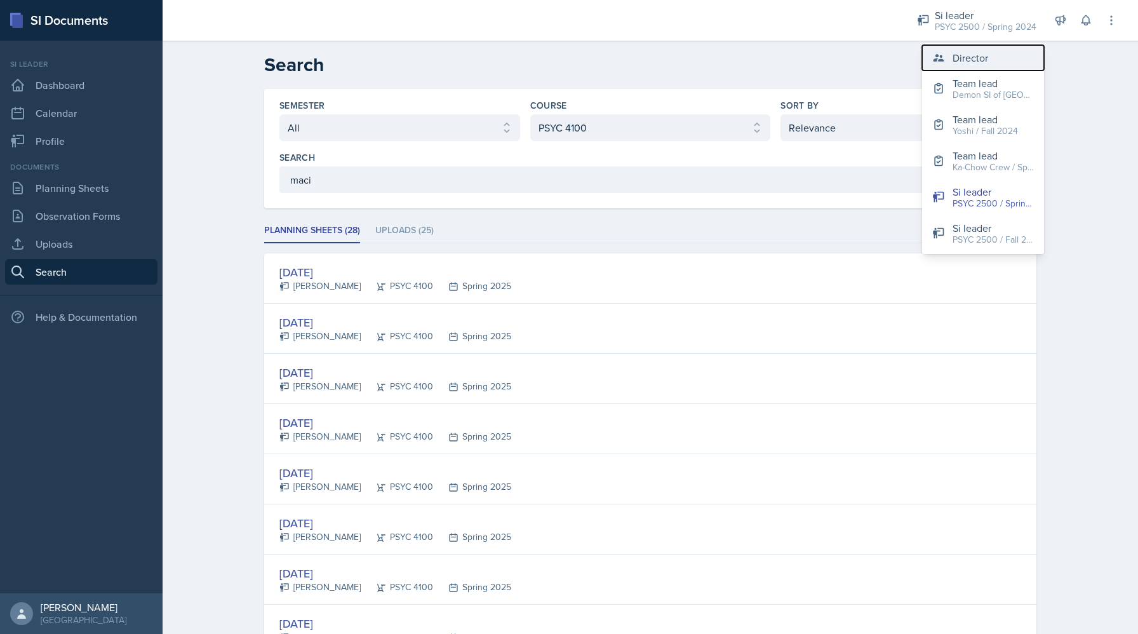
click at [647, 60] on div "Director" at bounding box center [971, 57] width 36 height 15
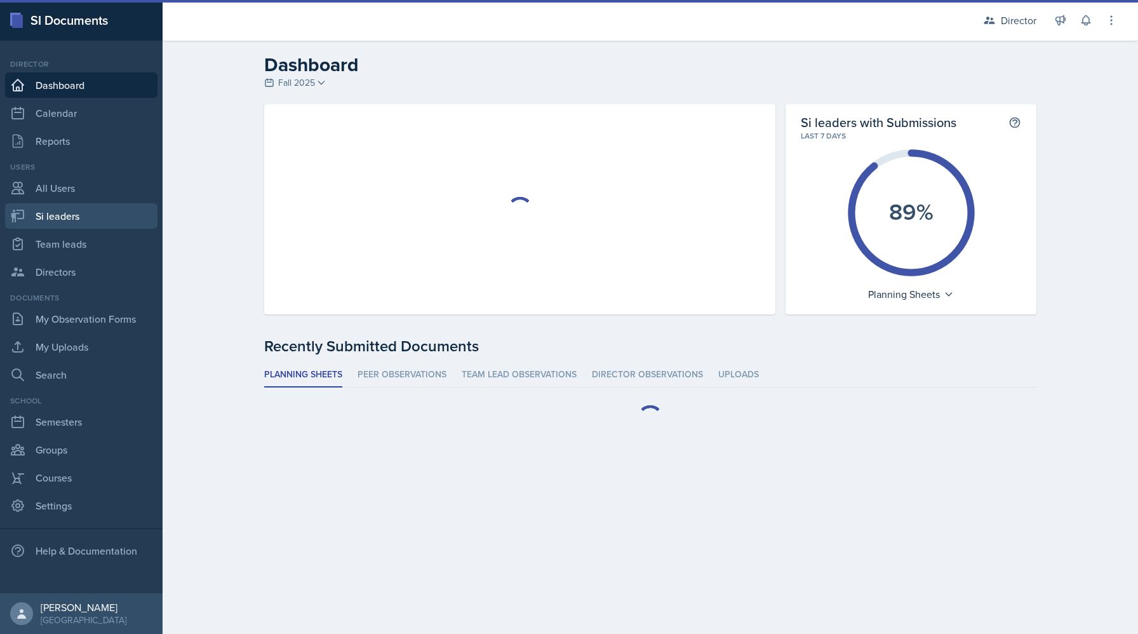
click at [104, 221] on link "Si leaders" at bounding box center [81, 215] width 152 height 25
select select "2bed604d-1099-4043-b1bc-2365e8740244"
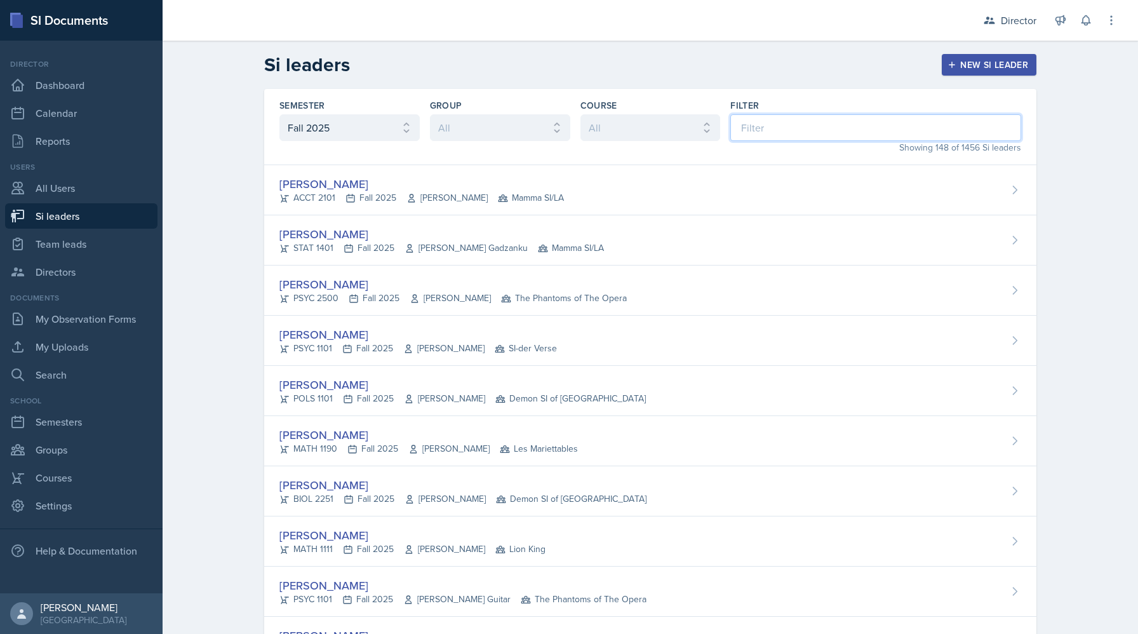
click at [647, 128] on input at bounding box center [876, 127] width 291 height 27
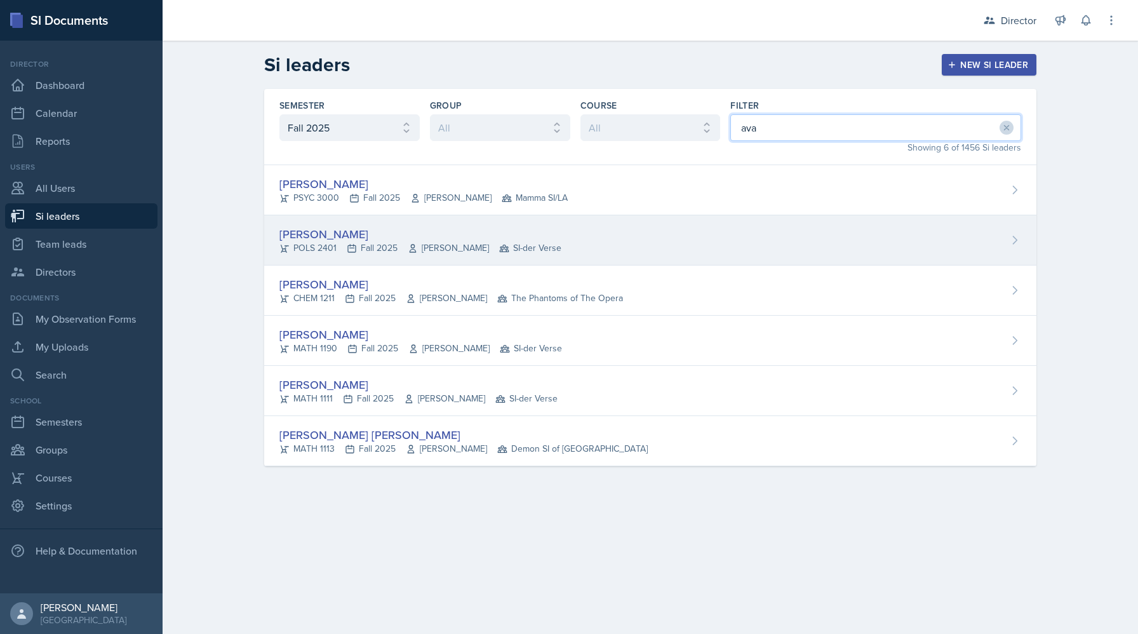
type input "ava"
click at [431, 235] on div "Ava Elle Briglevich" at bounding box center [421, 234] width 282 height 17
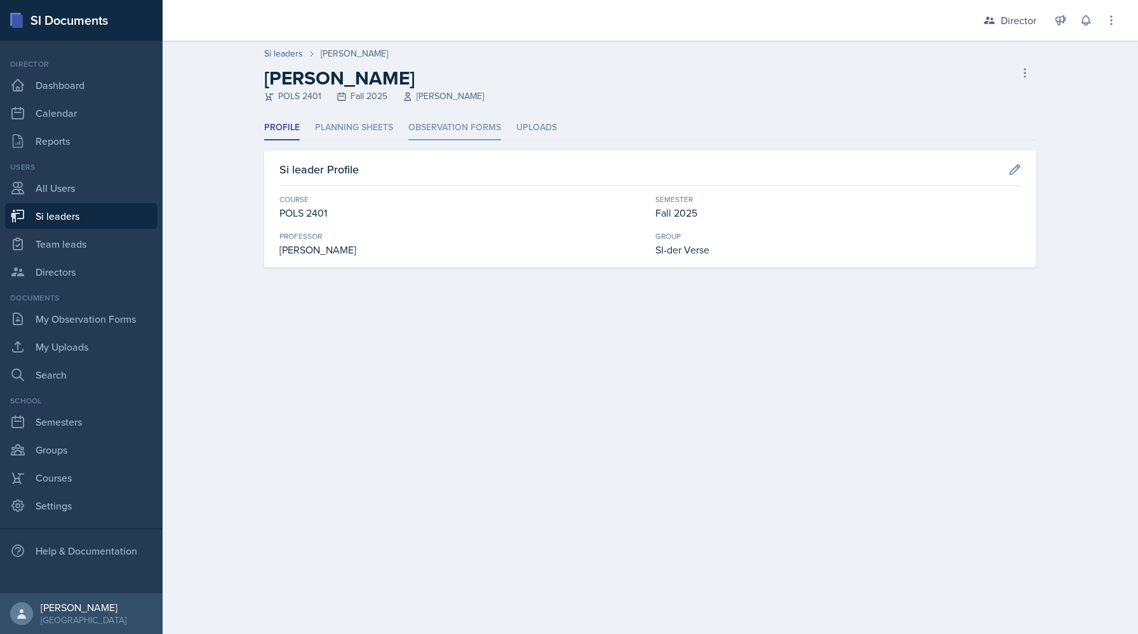
click at [441, 124] on li "Observation Forms" at bounding box center [454, 128] width 93 height 25
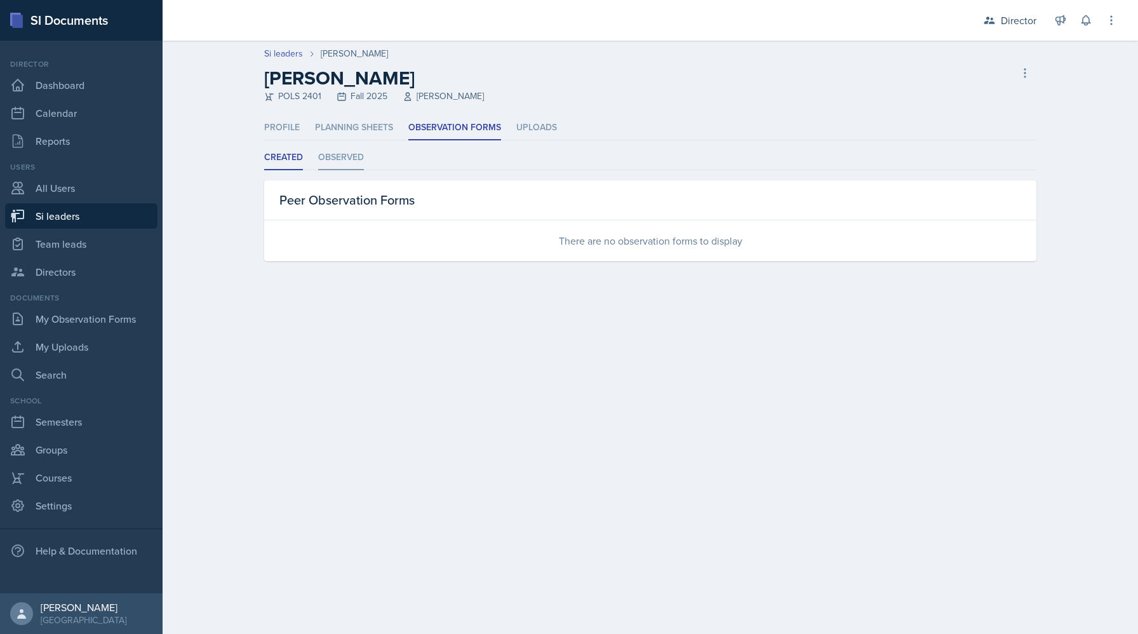
click at [360, 164] on li "Observed" at bounding box center [341, 157] width 46 height 25
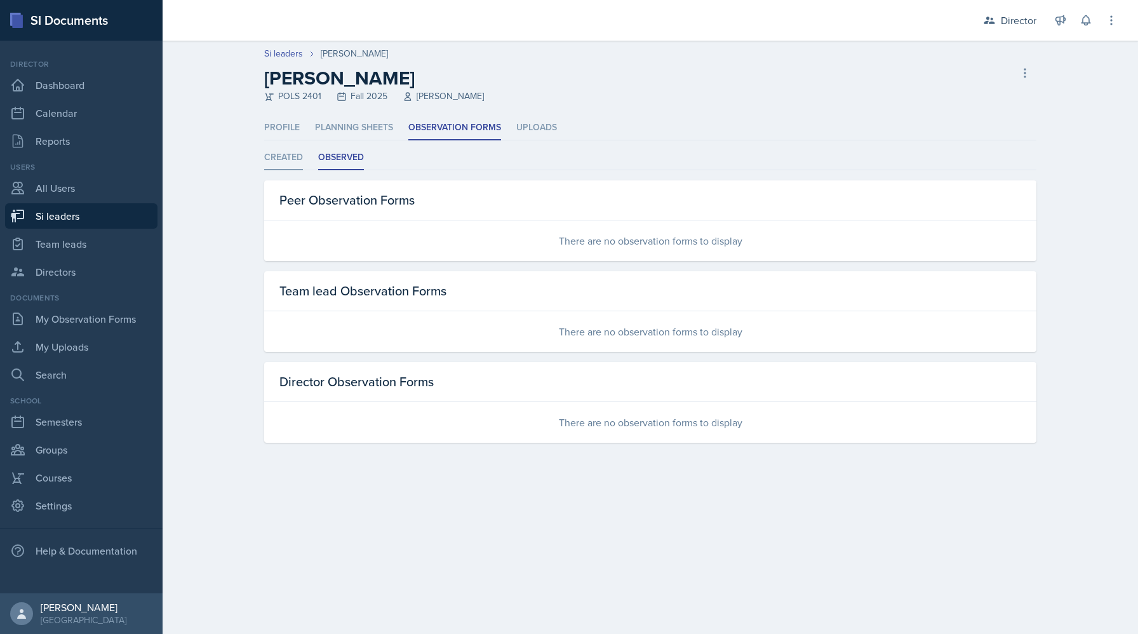
click at [288, 158] on li "Created" at bounding box center [283, 157] width 39 height 25
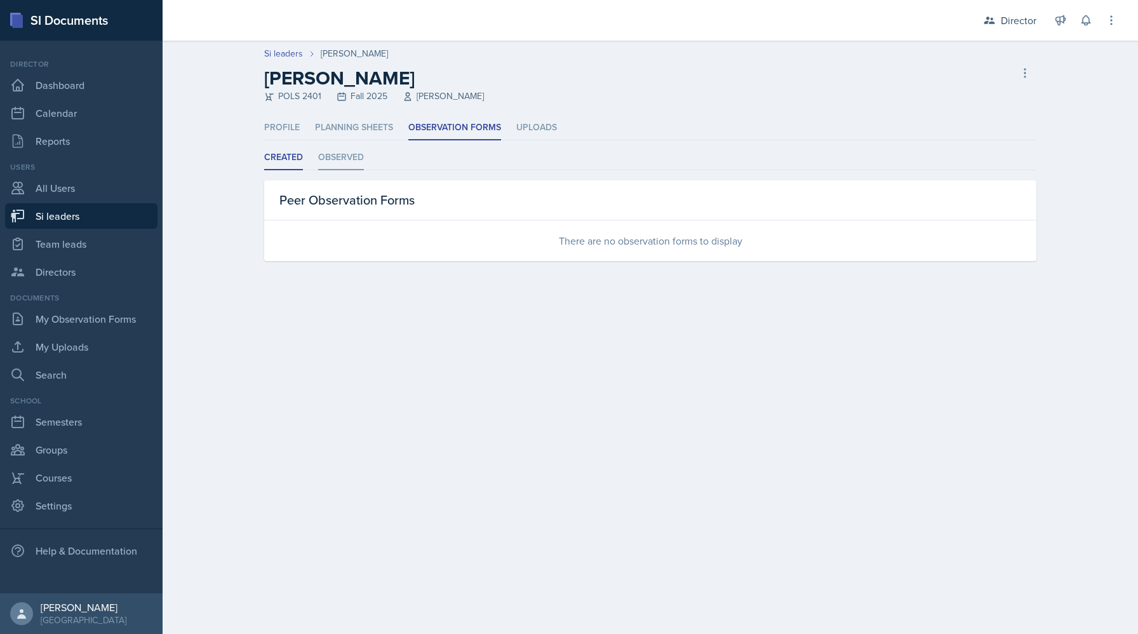
click at [339, 169] on li "Observed" at bounding box center [341, 157] width 46 height 25
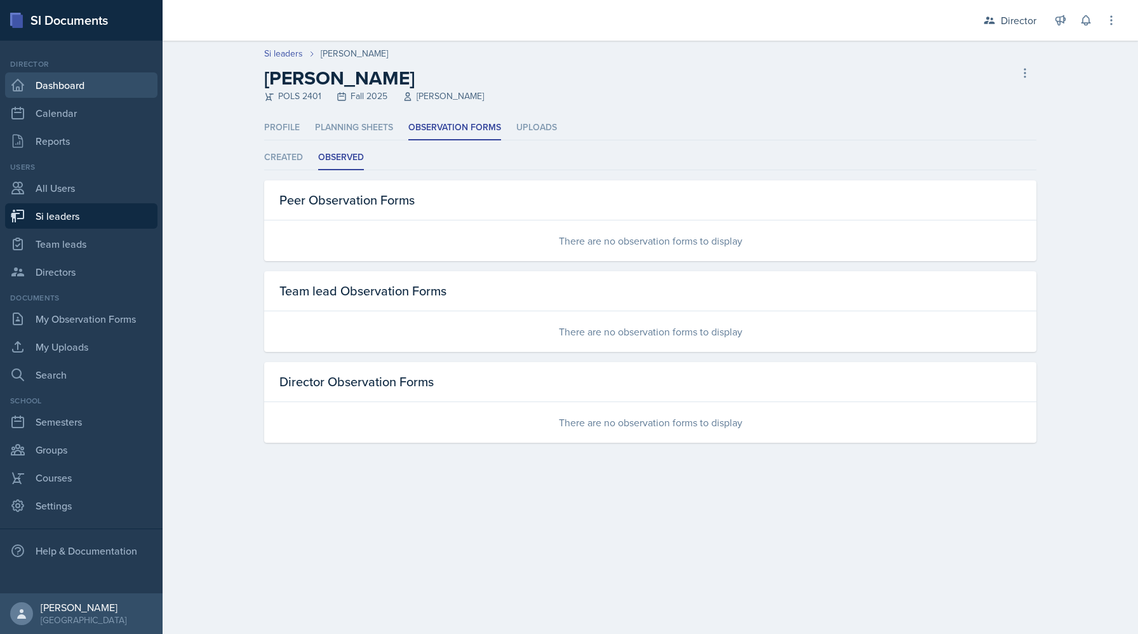
click at [56, 81] on link "Dashboard" at bounding box center [81, 84] width 152 height 25
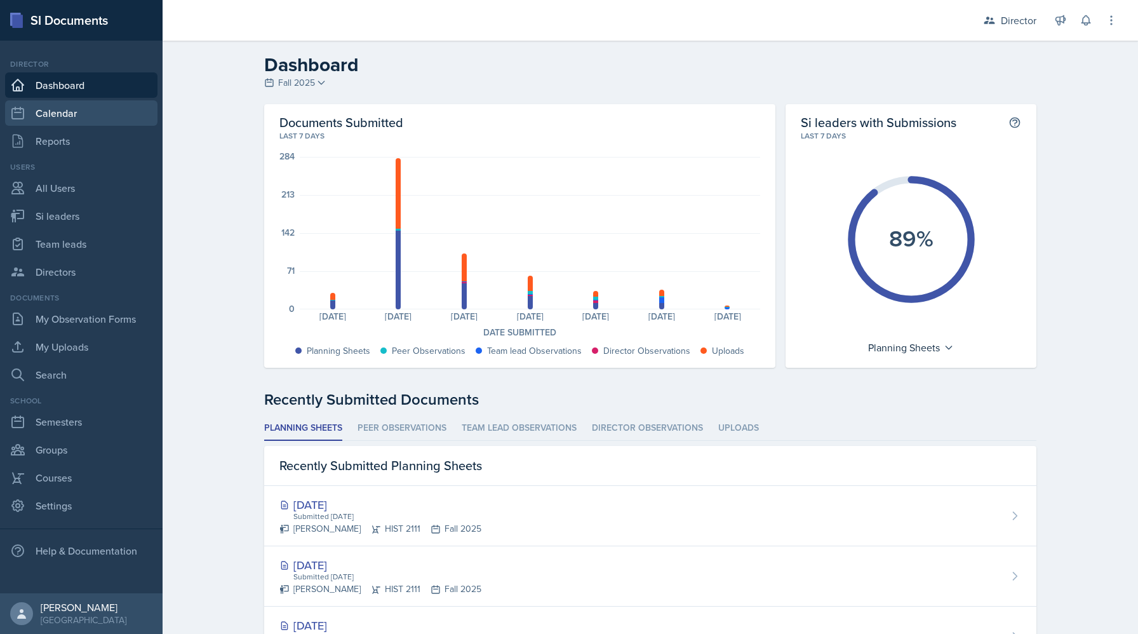
click at [95, 112] on link "Calendar" at bounding box center [81, 112] width 152 height 25
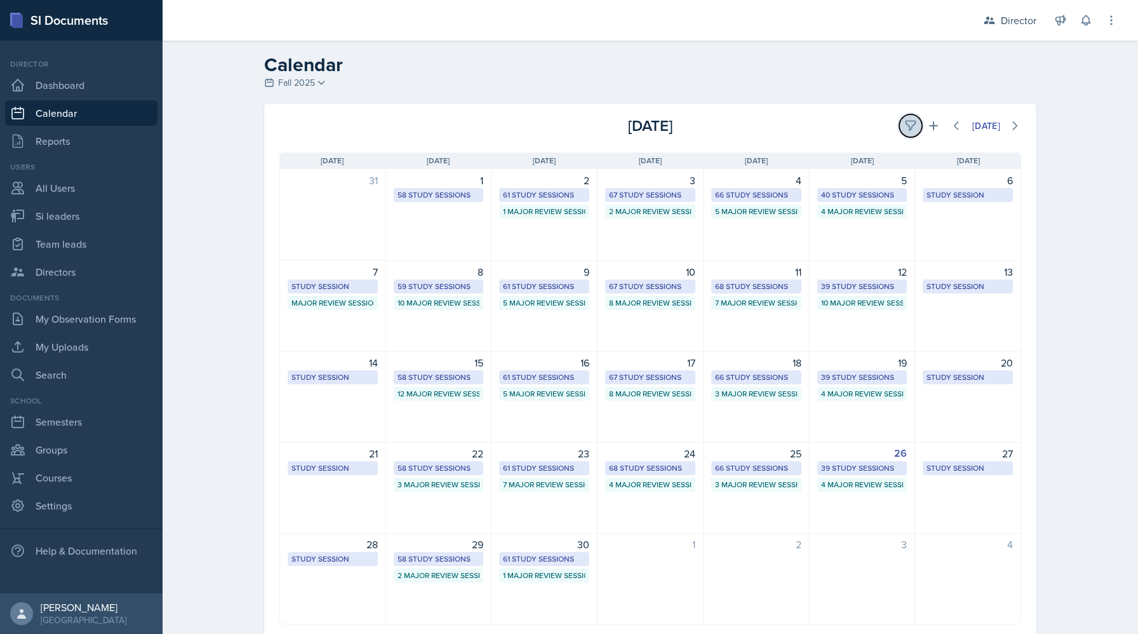
click at [912, 130] on icon at bounding box center [911, 125] width 13 height 13
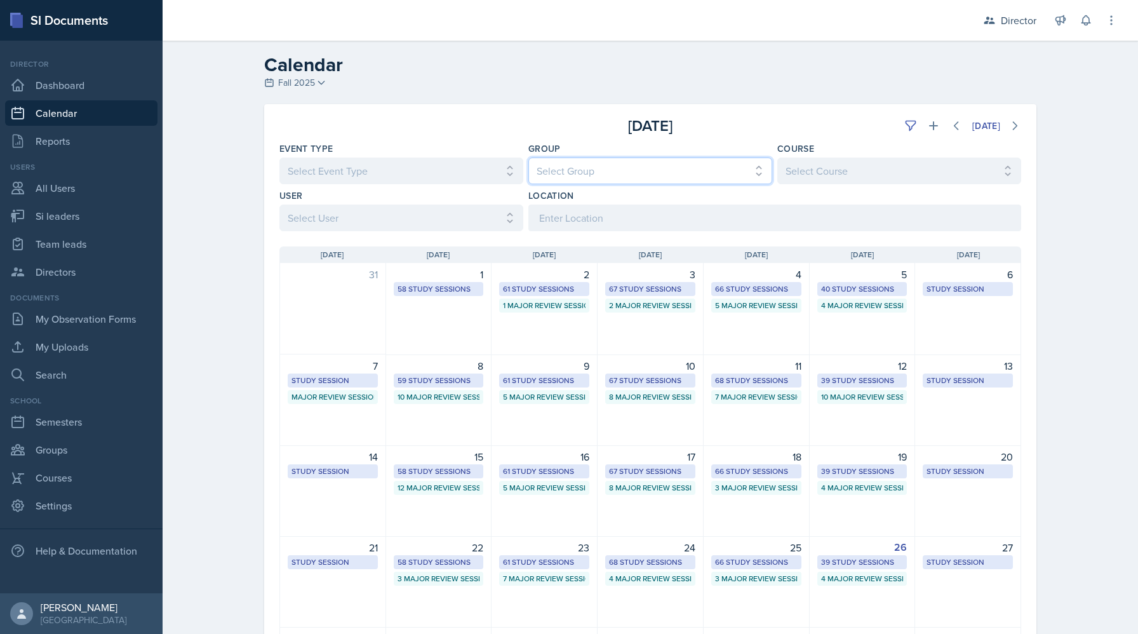
click at [535, 177] on select "Select Group All Demon SI of [GEOGRAPHIC_DATA] Les Mariettables Lion King Mamma…" at bounding box center [651, 171] width 244 height 27
select select "e892a4c8-123a-40ec-8aa5-ee50854cd130"
click at [529, 158] on select "Select Group All Demon SI of [GEOGRAPHIC_DATA] Les Mariettables Lion King Mamma…" at bounding box center [651, 171] width 244 height 27
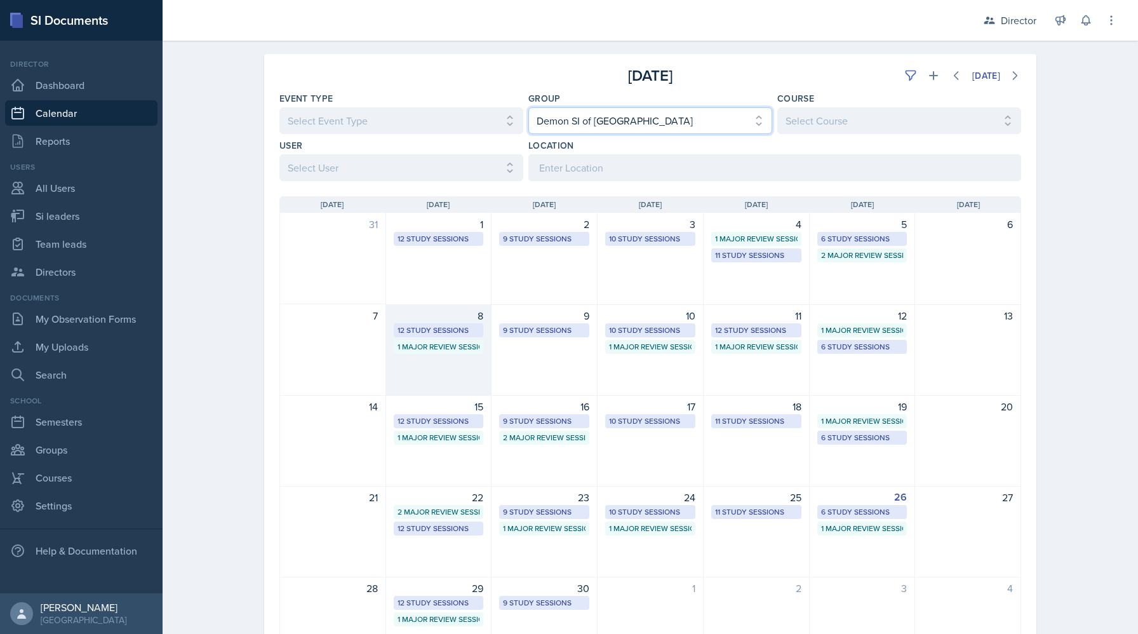
scroll to position [55, 0]
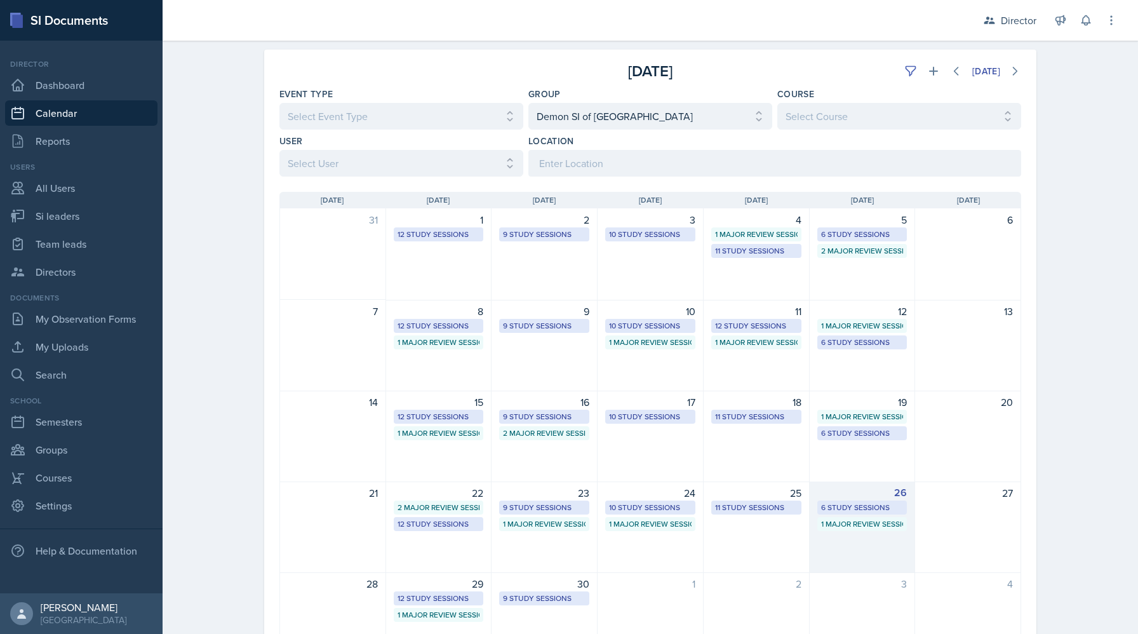
click at [863, 504] on div "6 Study Sessions" at bounding box center [862, 507] width 83 height 11
